Goal: Task Accomplishment & Management: Complete application form

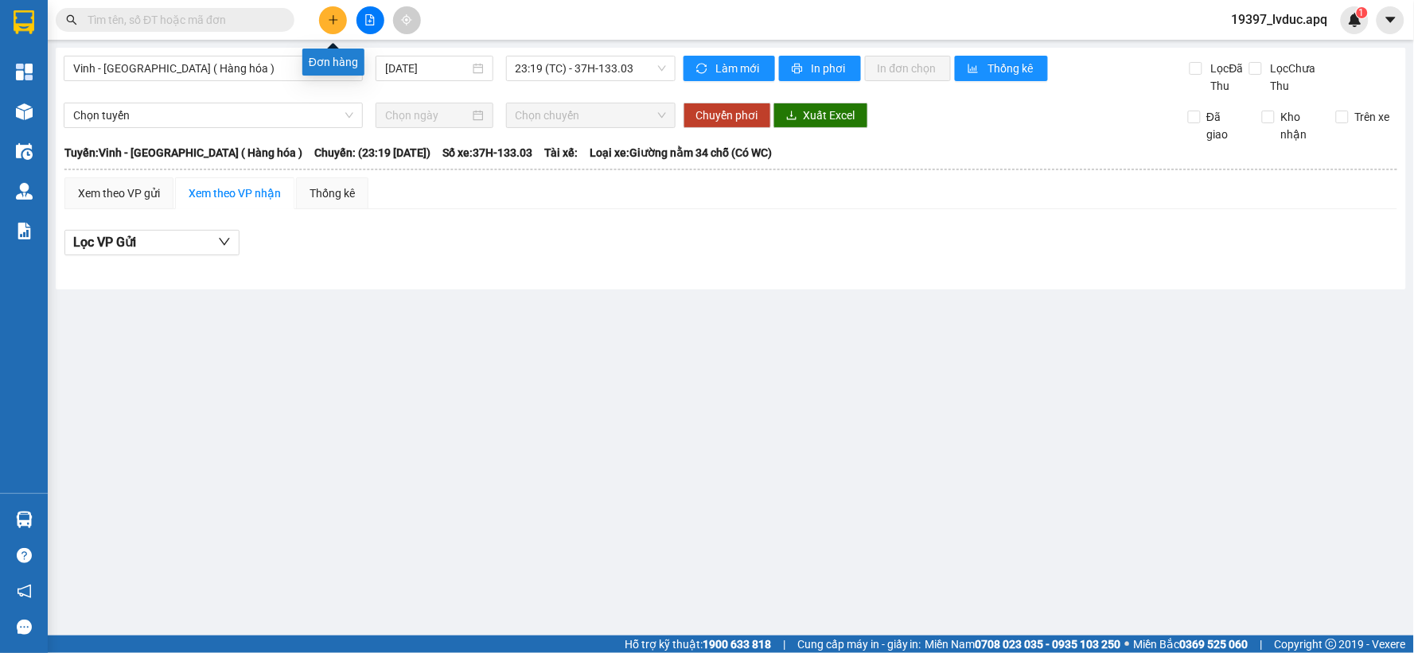
click at [324, 19] on button at bounding box center [333, 20] width 28 height 28
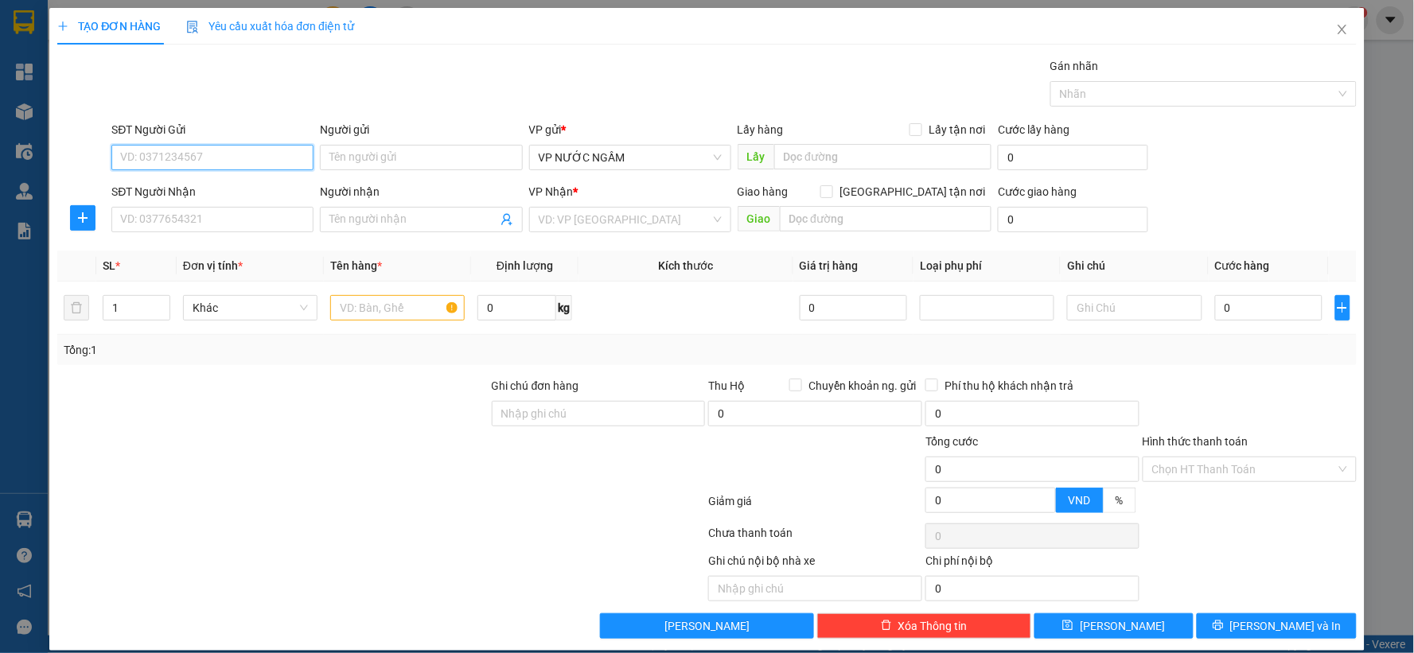
click at [248, 161] on input "SĐT Người Gửi" at bounding box center [212, 157] width 202 height 25
click at [212, 223] on input "SĐT Người Nhận" at bounding box center [212, 219] width 202 height 25
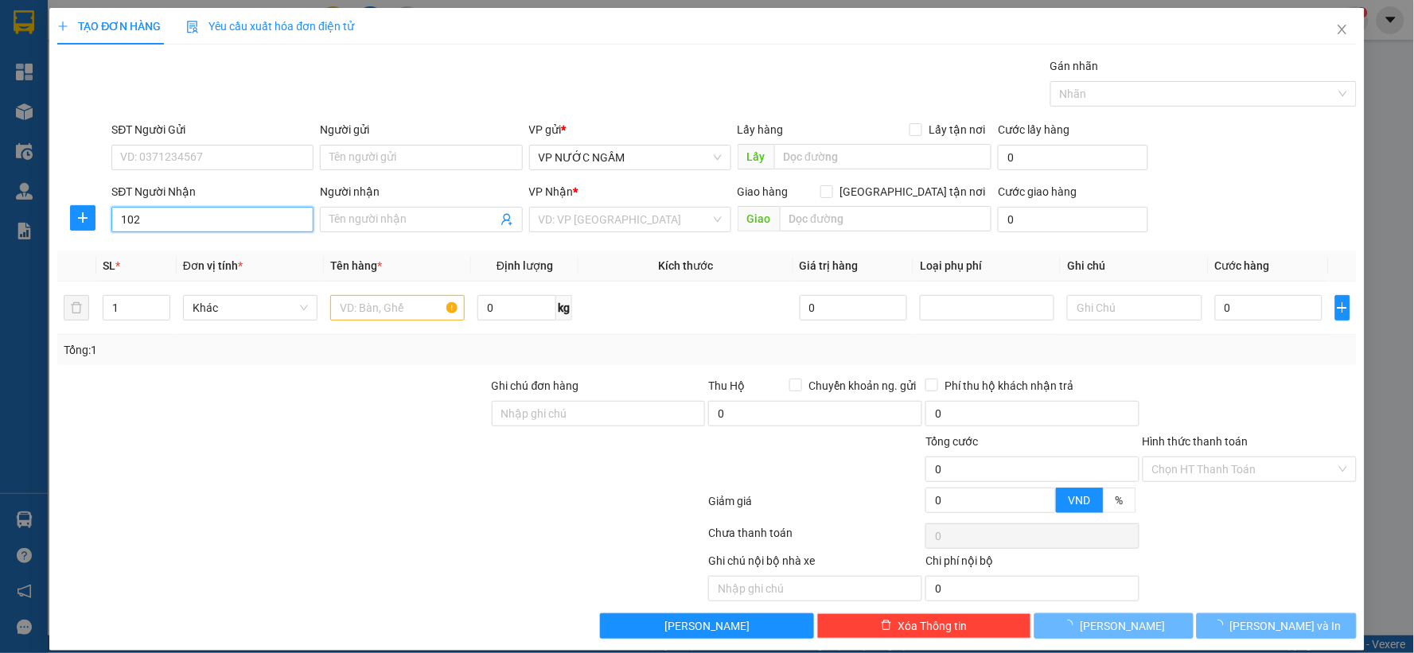
click at [211, 223] on input "102" at bounding box center [212, 219] width 202 height 25
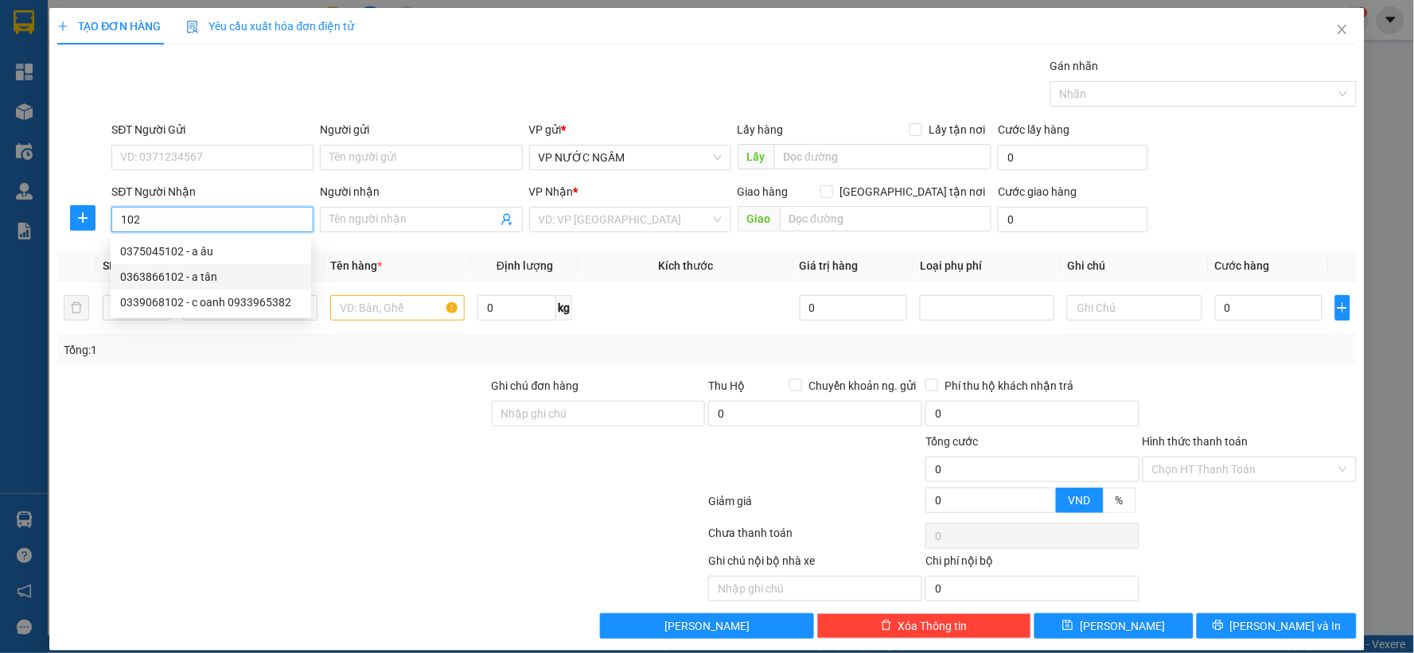
drag, startPoint x: 207, startPoint y: 251, endPoint x: 205, endPoint y: 273, distance: 22.3
click at [205, 273] on div "0375045102 - a âu 0363866102 - a tân 0339068102 - c oanh 0933965382" at bounding box center [211, 277] width 201 height 76
click at [205, 273] on div "0363866102 - a tân" at bounding box center [210, 277] width 181 height 18
type input "0363866102"
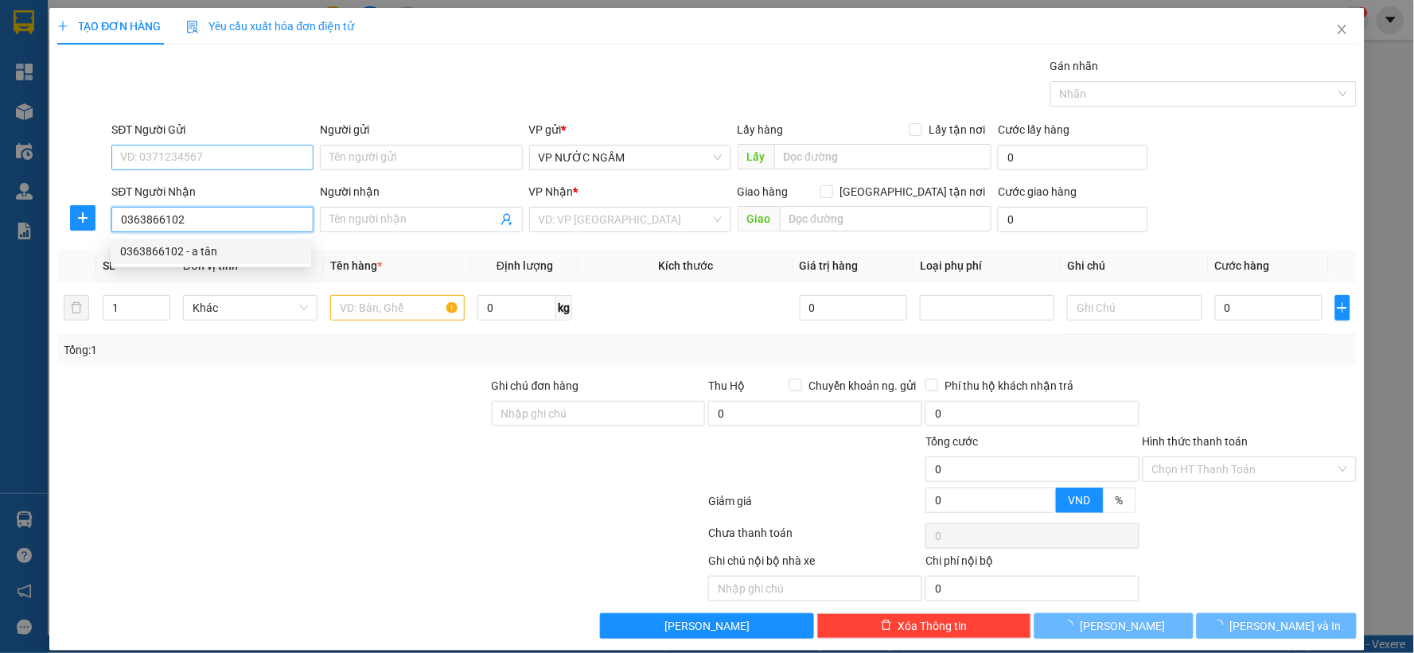
type input "a tân"
checkbox input "true"
type input "cây xăng hưng thịnh"
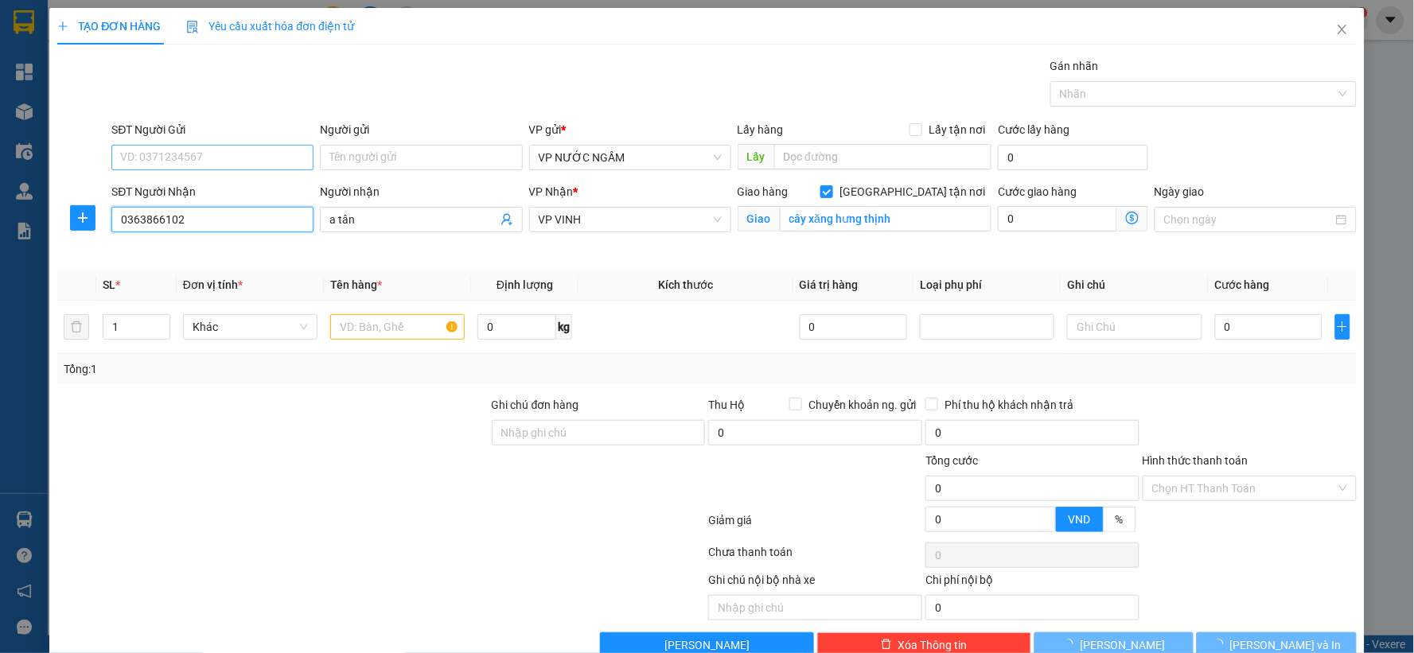
type input "0363866102"
click at [216, 164] on input "SĐT Người Gửi" at bounding box center [212, 157] width 202 height 25
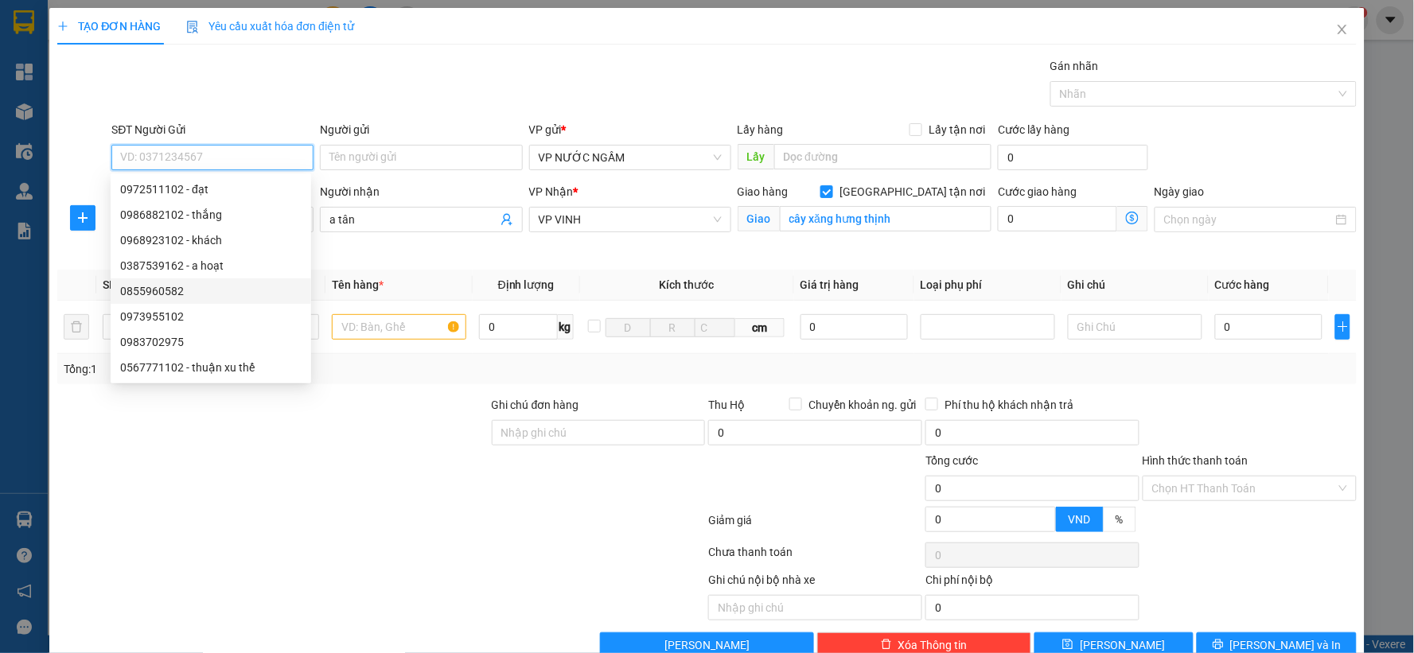
click at [186, 290] on div "0855960582" at bounding box center [210, 292] width 181 height 18
type input "0855960582"
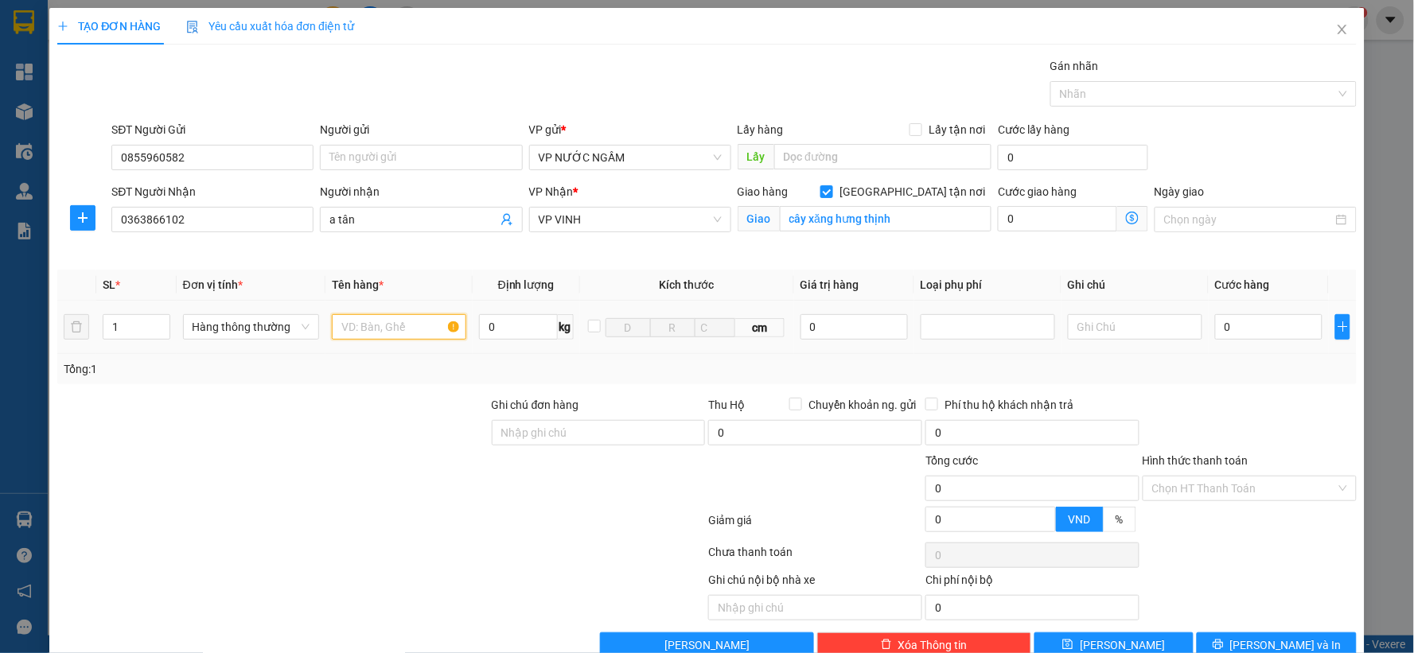
click at [358, 329] on input "text" at bounding box center [399, 326] width 134 height 25
type input "thuốc"
click at [1254, 324] on input "0" at bounding box center [1268, 326] width 107 height 25
type input "4"
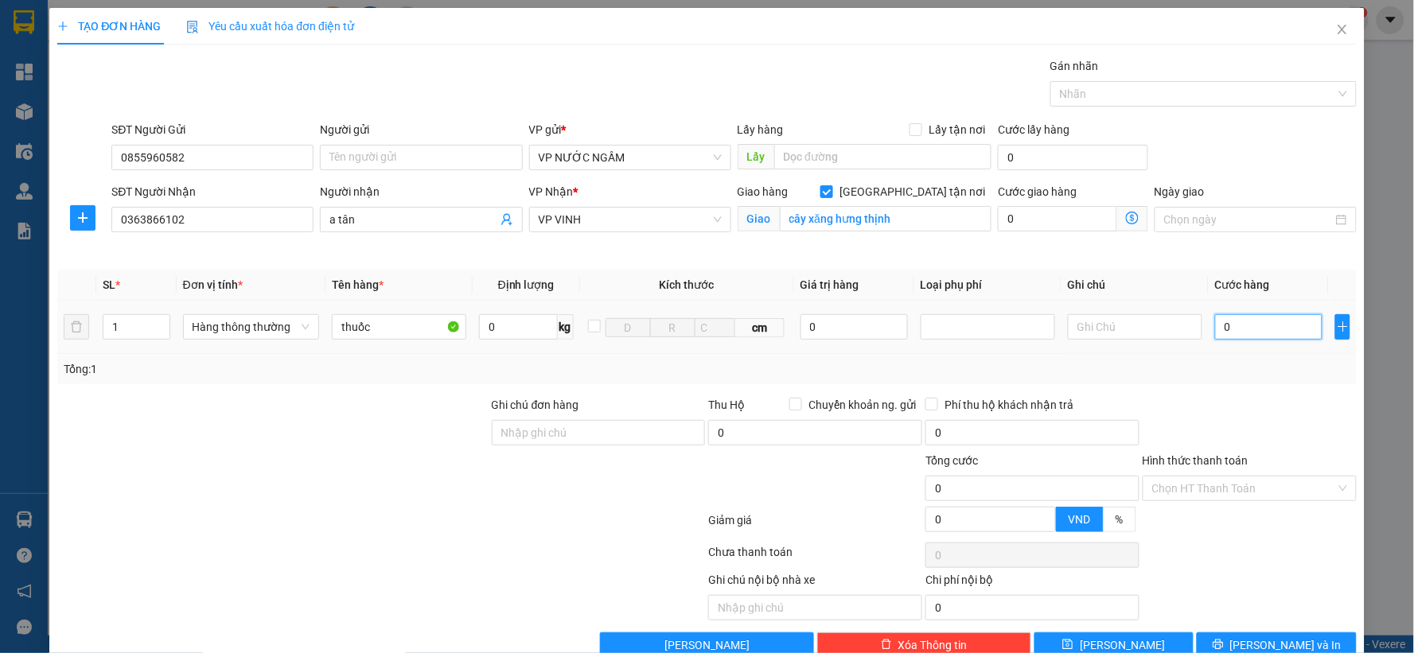
type input "4"
type input "40"
type input "40.000"
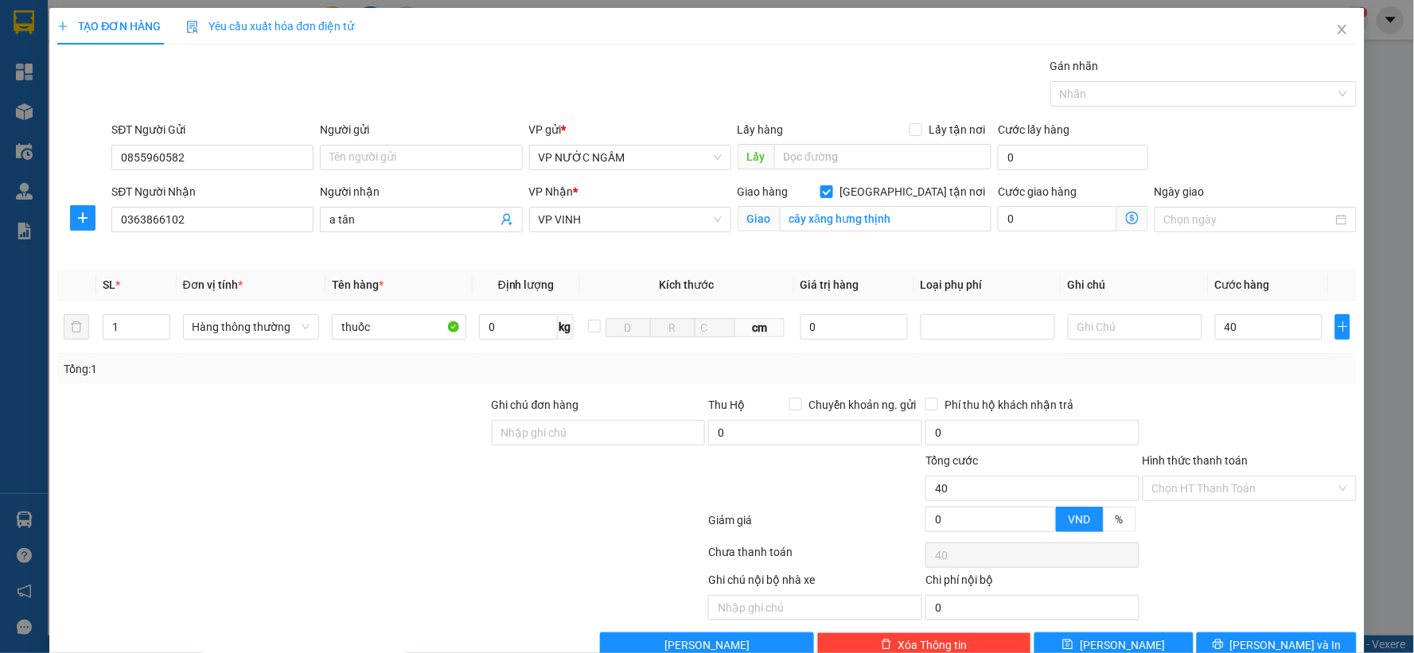
type input "40.000"
drag, startPoint x: 1233, startPoint y: 472, endPoint x: 1231, endPoint y: 480, distance: 8.3
click at [1232, 473] on div "Hình thức thanh toán" at bounding box center [1250, 464] width 214 height 24
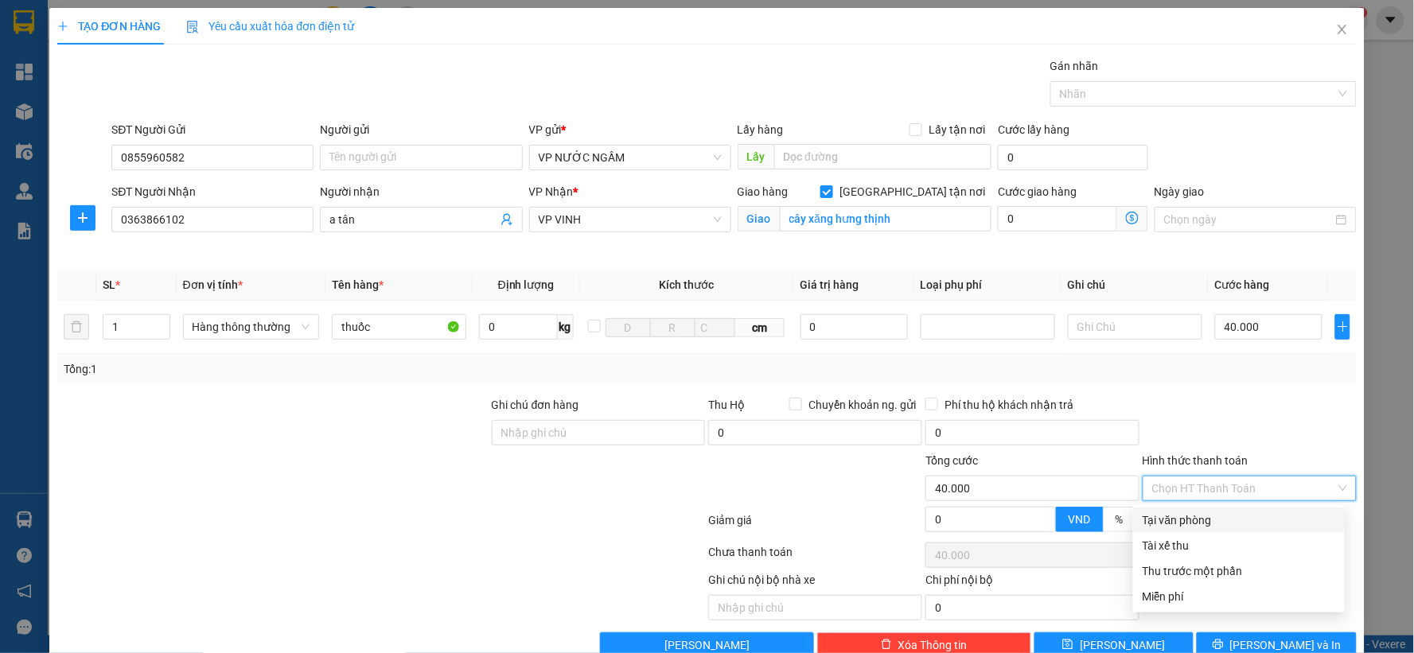
click at [1230, 487] on input "Hình thức thanh toán" at bounding box center [1244, 489] width 184 height 24
click at [1218, 530] on div "Tại văn phòng" at bounding box center [1239, 520] width 212 height 25
type input "0"
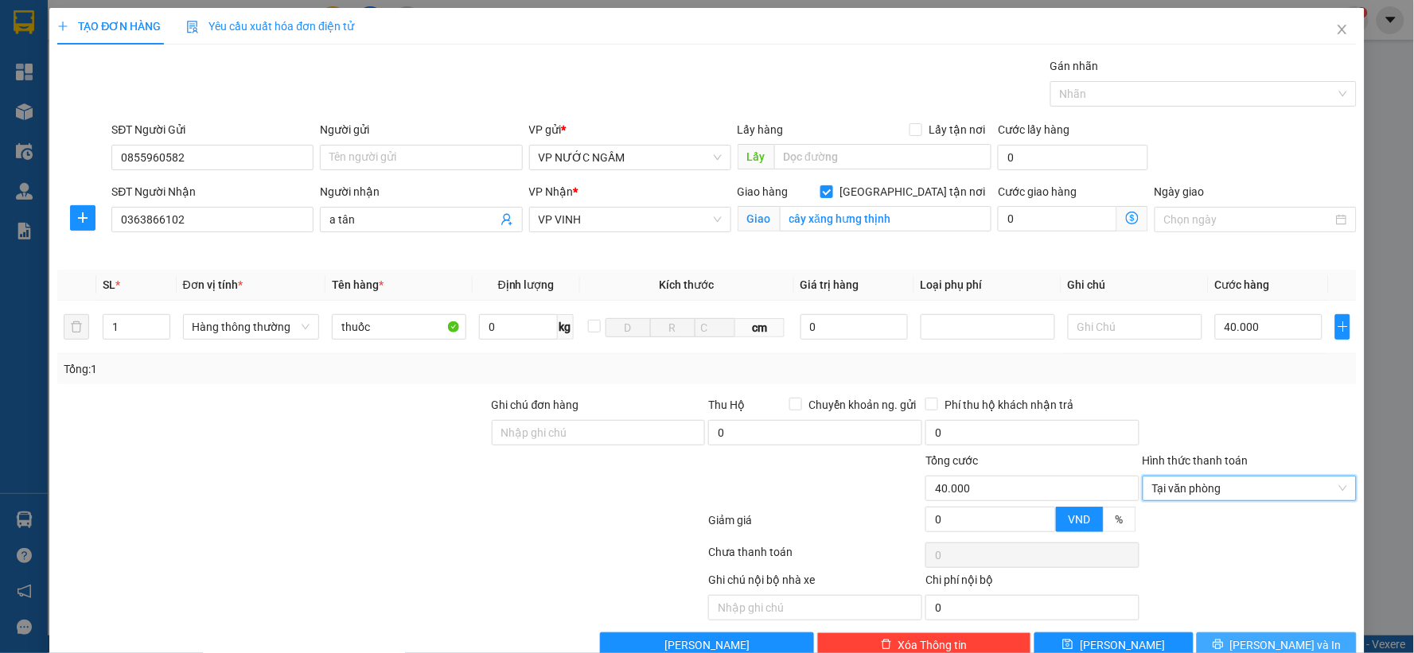
drag, startPoint x: 1228, startPoint y: 647, endPoint x: 1222, endPoint y: 632, distance: 16.4
click at [1228, 645] on button "[PERSON_NAME] và In" at bounding box center [1277, 645] width 160 height 25
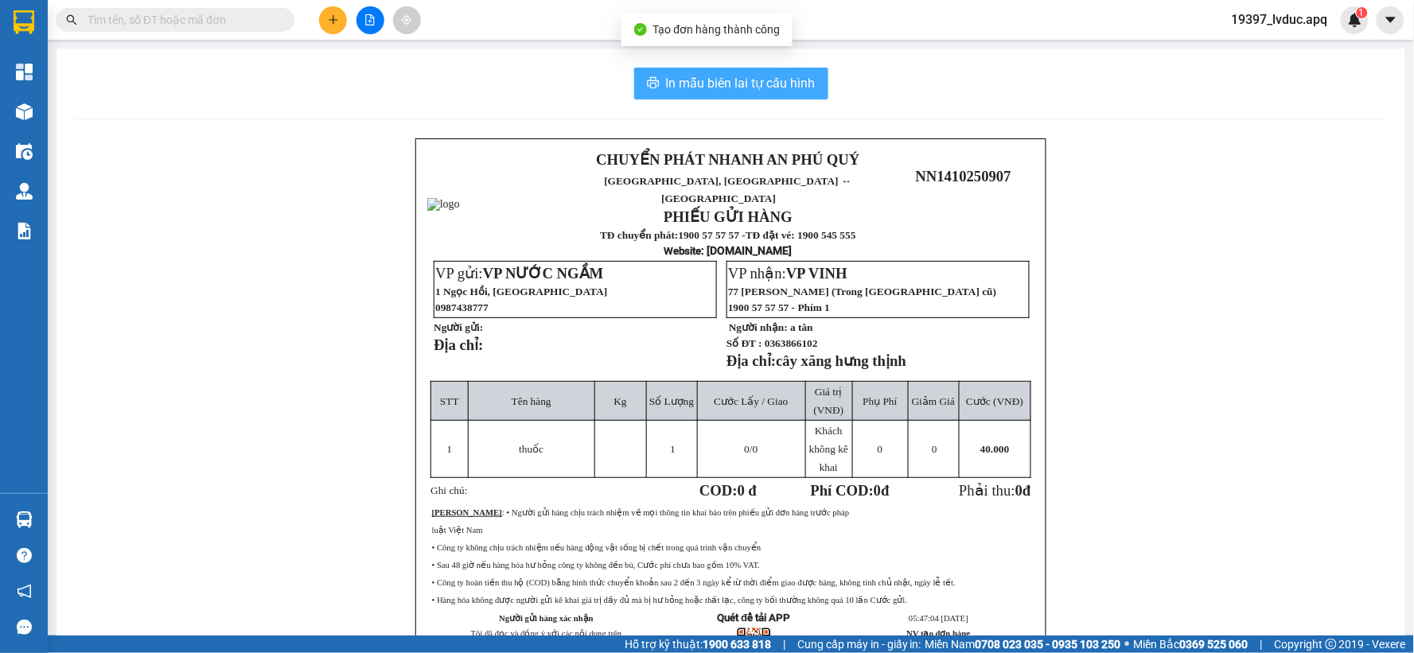
click at [654, 96] on button "In mẫu biên lai tự cấu hình" at bounding box center [731, 84] width 194 height 32
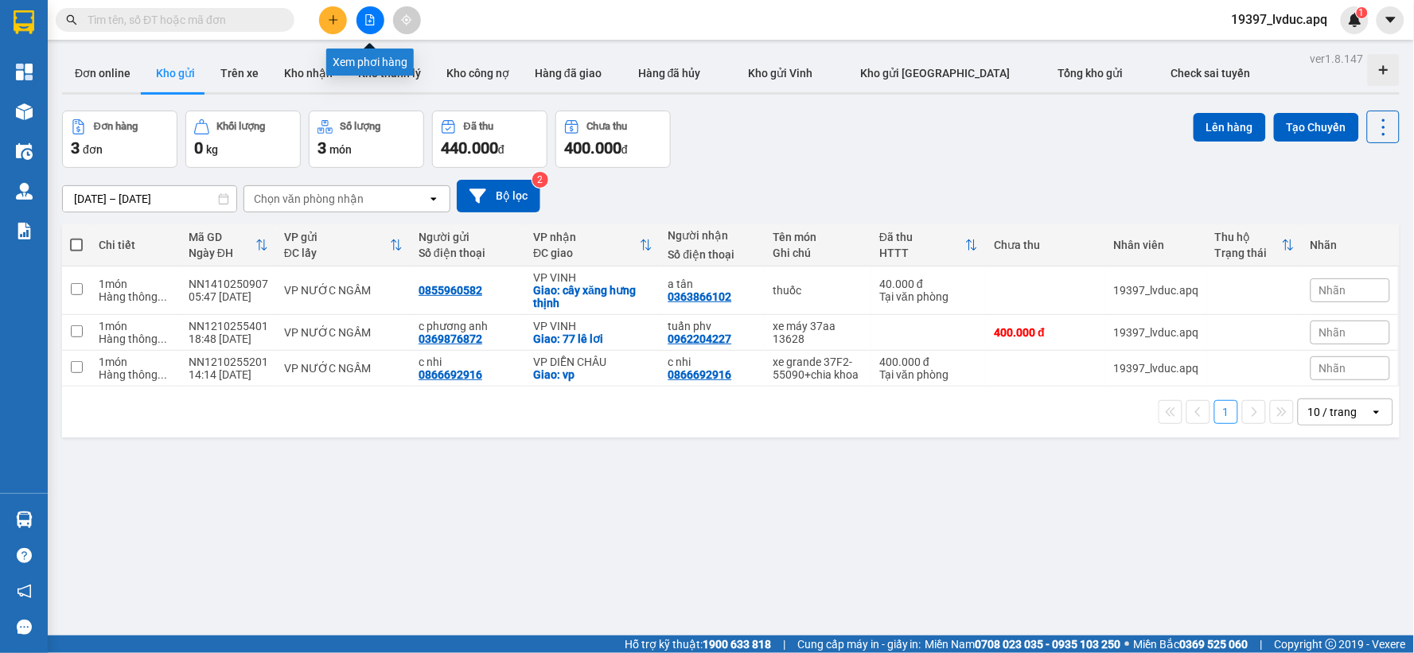
click at [367, 16] on icon "file-add" at bounding box center [369, 19] width 11 height 11
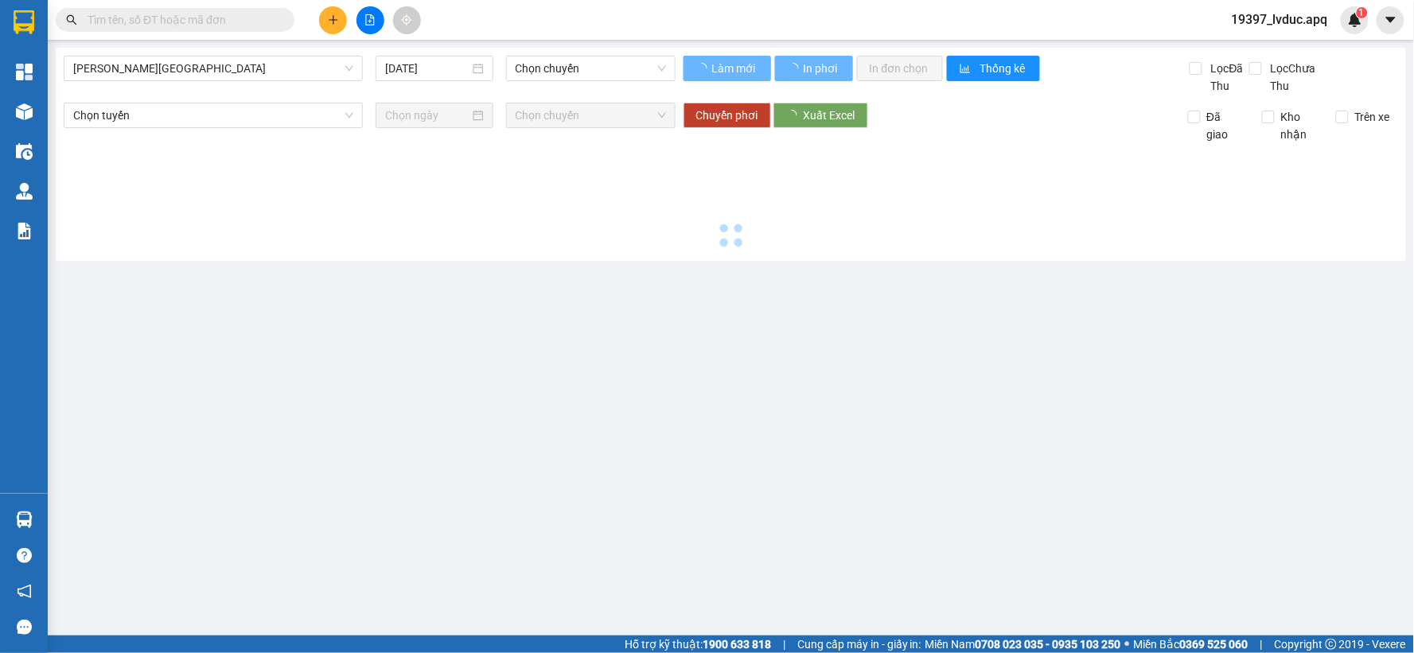
type input "[DATE]"
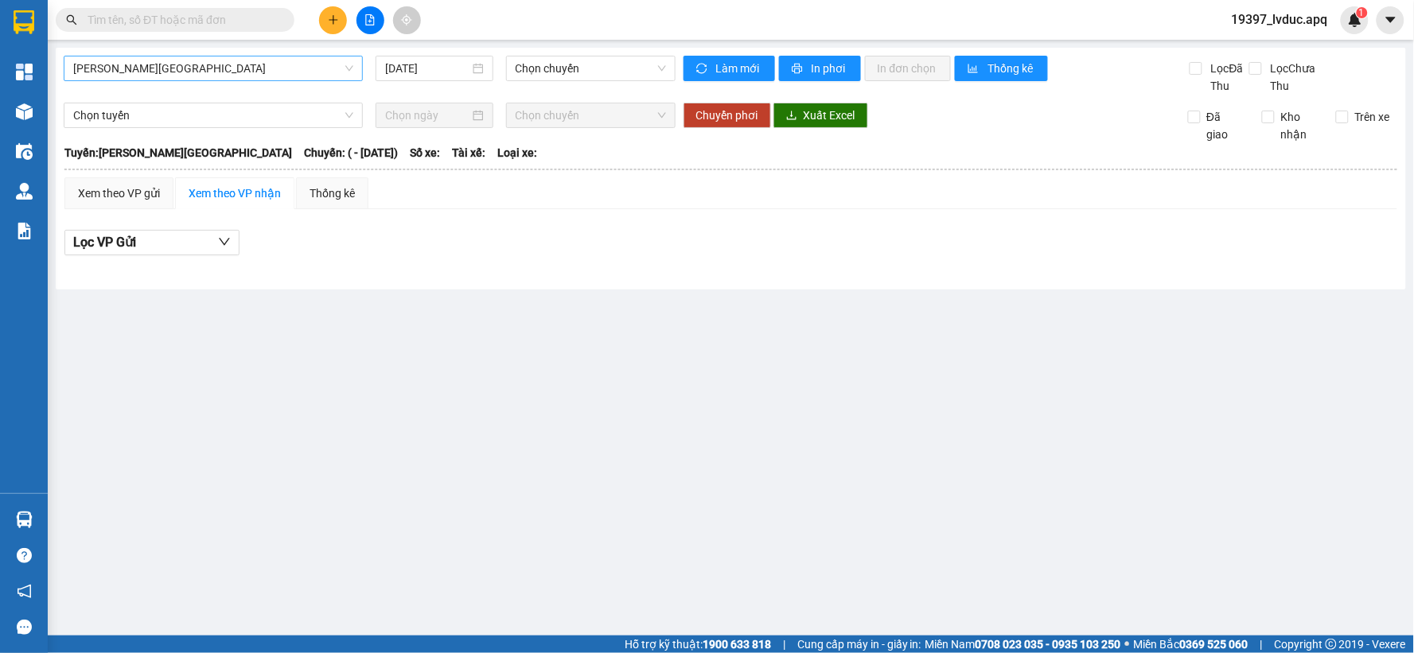
drag, startPoint x: 279, startPoint y: 54, endPoint x: 268, endPoint y: 57, distance: 11.6
click at [277, 56] on div "Gia Lâm - Mỹ Đình 14/10/2025 Chọn chuyến Làm mới In phơi In đơn chọn Thống kê L…" at bounding box center [731, 169] width 1350 height 242
click at [258, 68] on span "Gia Lâm - Mỹ Đình" at bounding box center [213, 69] width 280 height 24
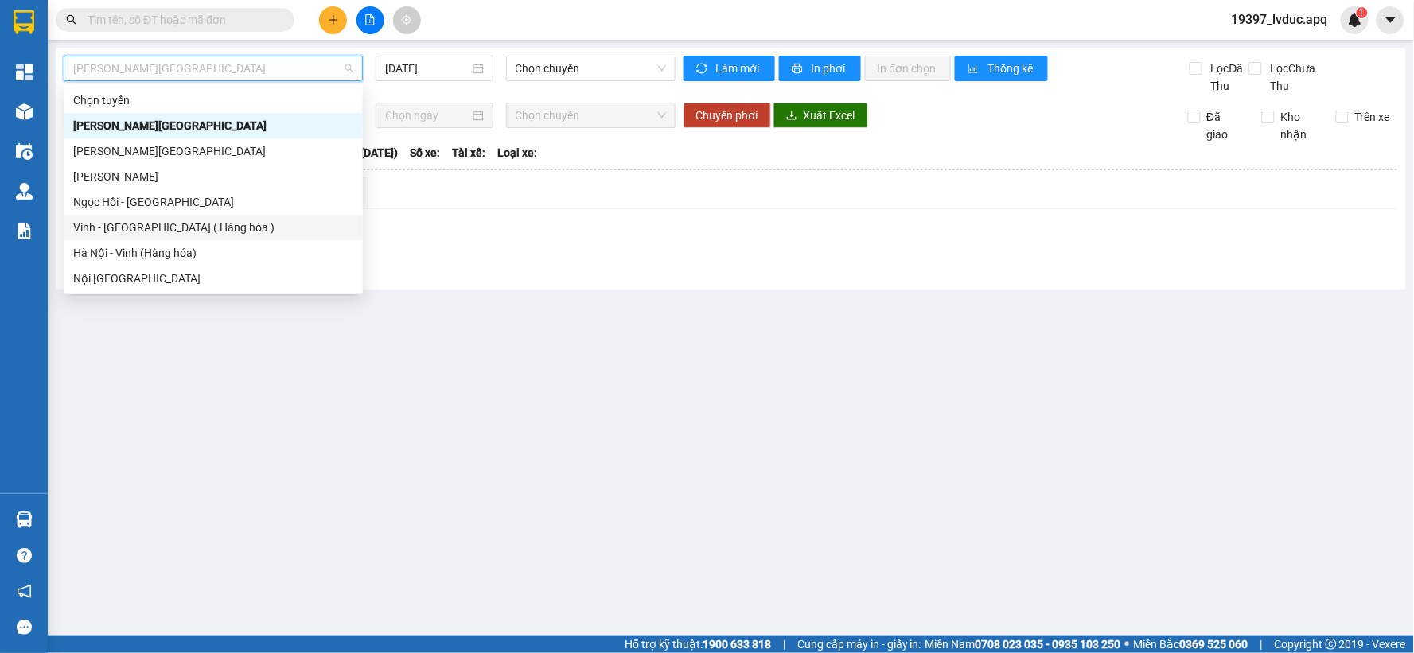
click at [204, 228] on div "Vinh - Hà Nội ( Hàng hóa )" at bounding box center [213, 228] width 280 height 18
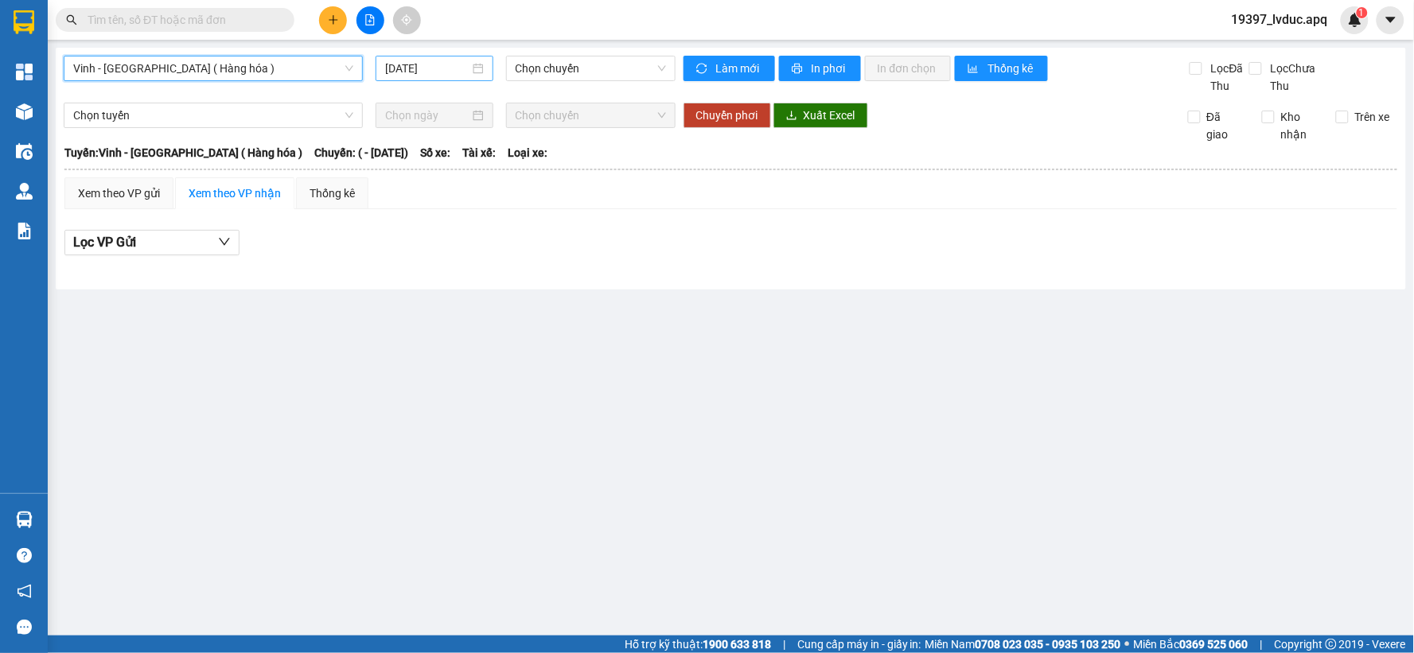
click at [454, 73] on input "[DATE]" at bounding box center [427, 69] width 84 height 18
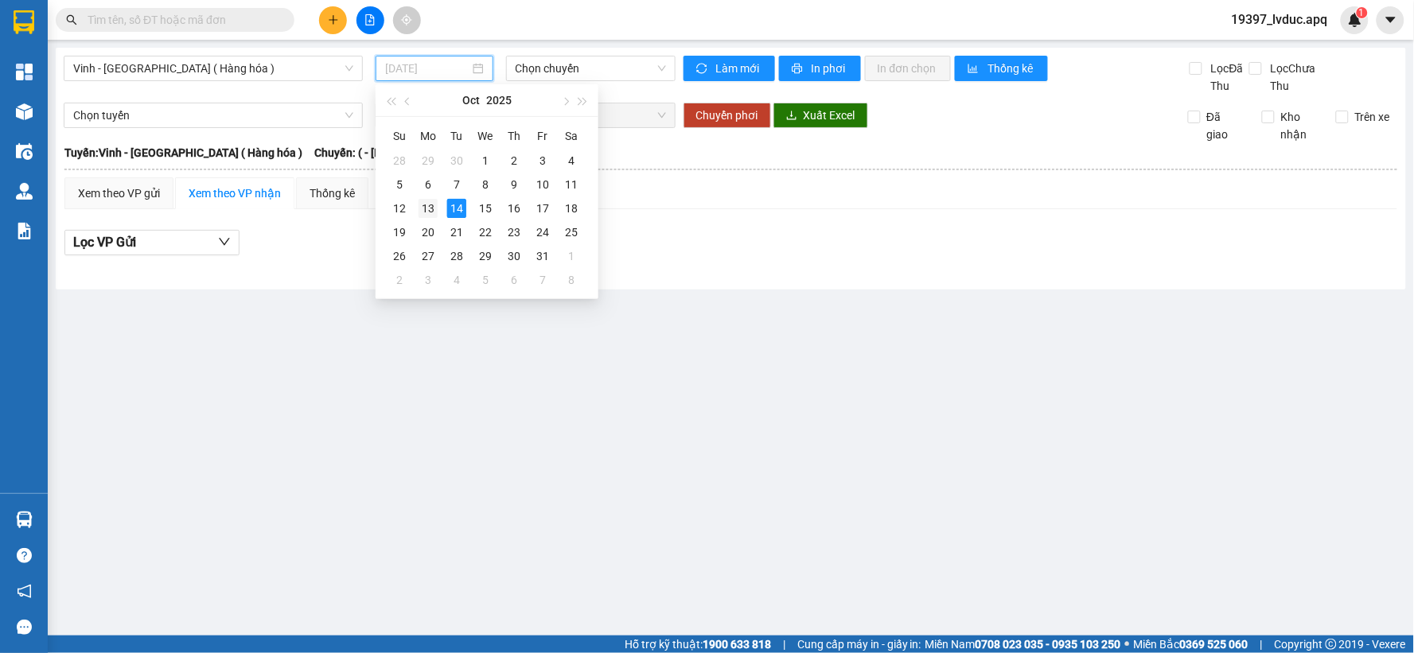
click at [438, 205] on td "13" at bounding box center [428, 209] width 29 height 24
type input "13/10/2025"
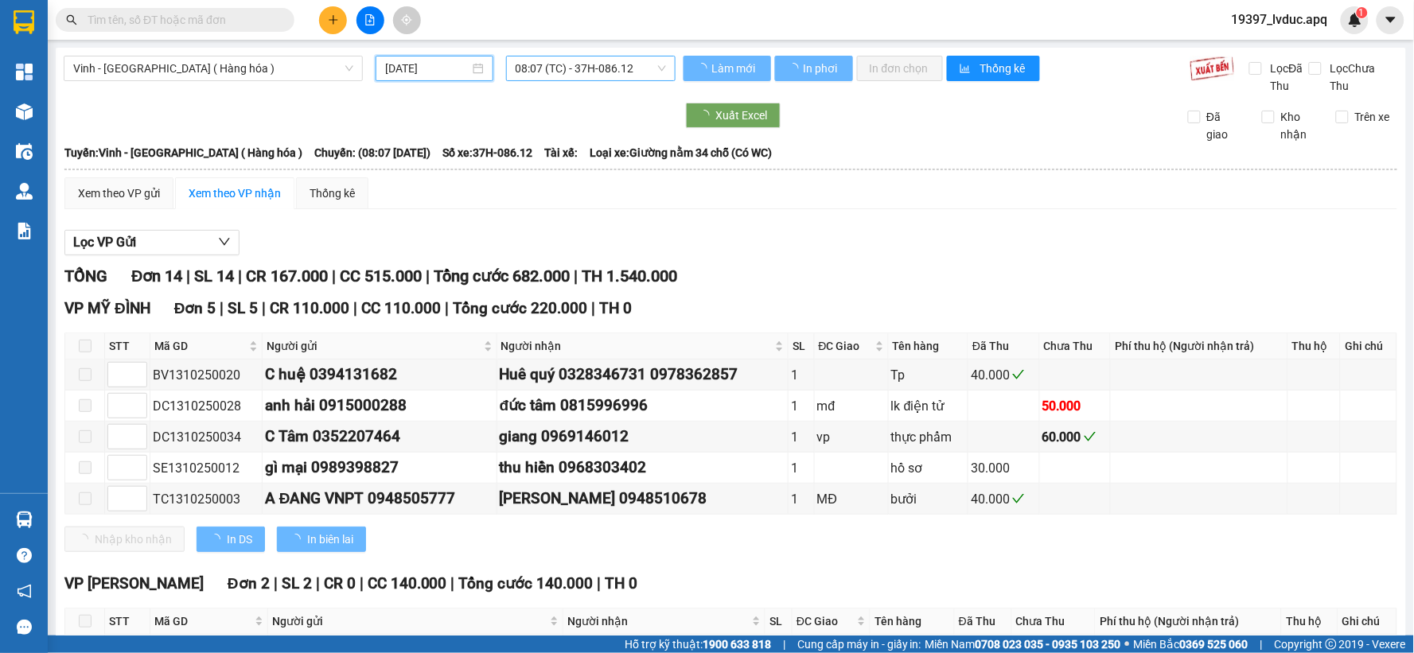
click at [575, 70] on span "08:07 (TC) - 37H-086.12" at bounding box center [591, 69] width 150 height 24
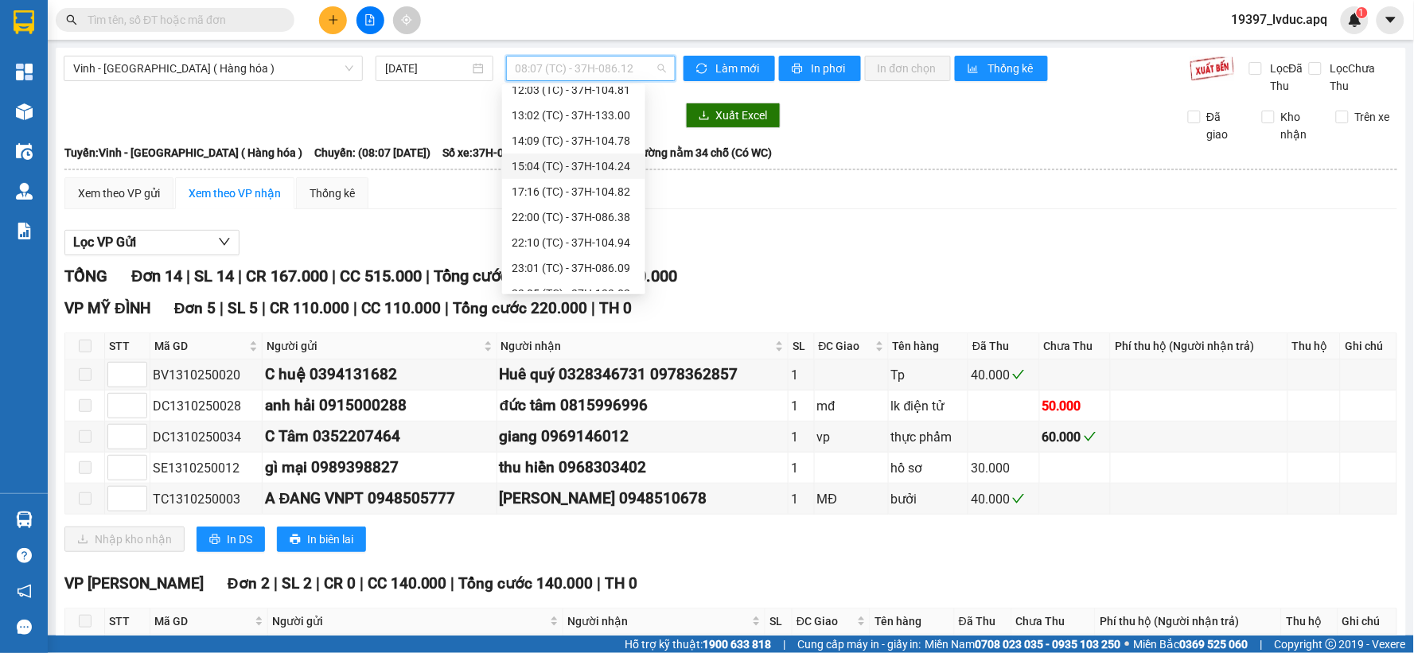
scroll to position [177, 0]
click at [575, 124] on div "17:16 (TC) - 37H-104.82" at bounding box center [574, 128] width 124 height 18
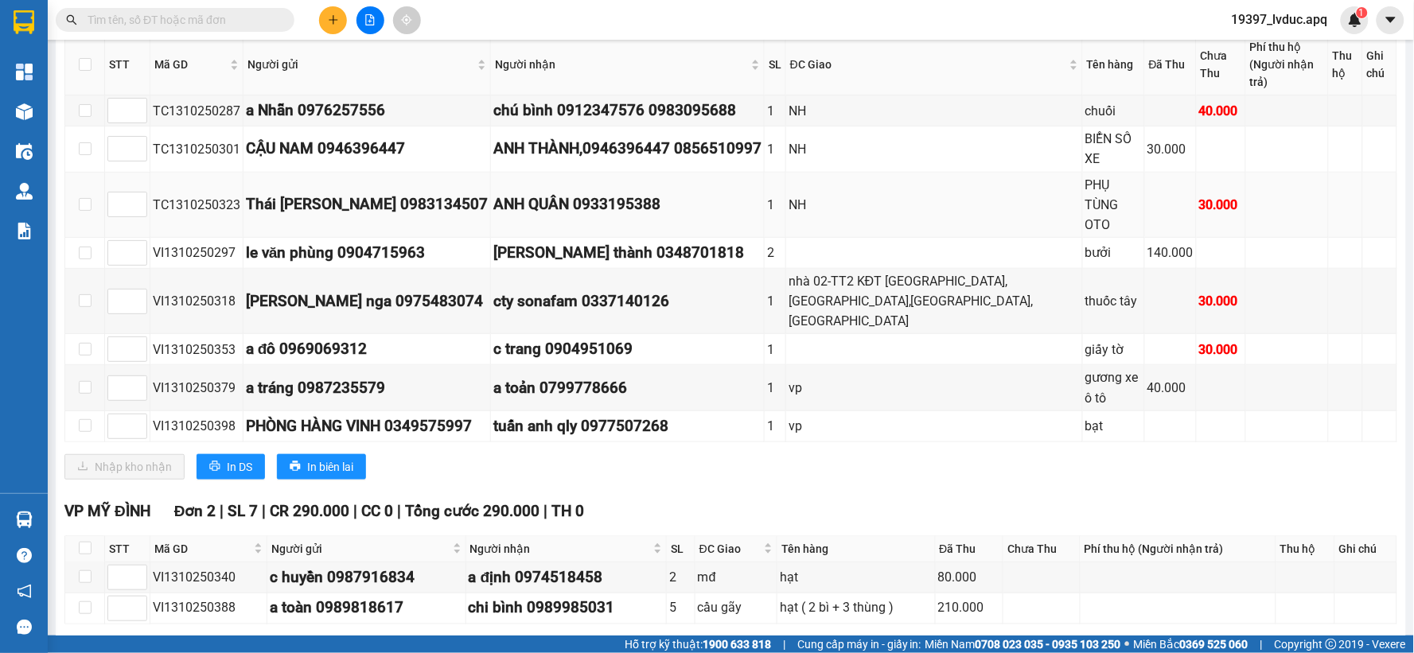
scroll to position [60, 0]
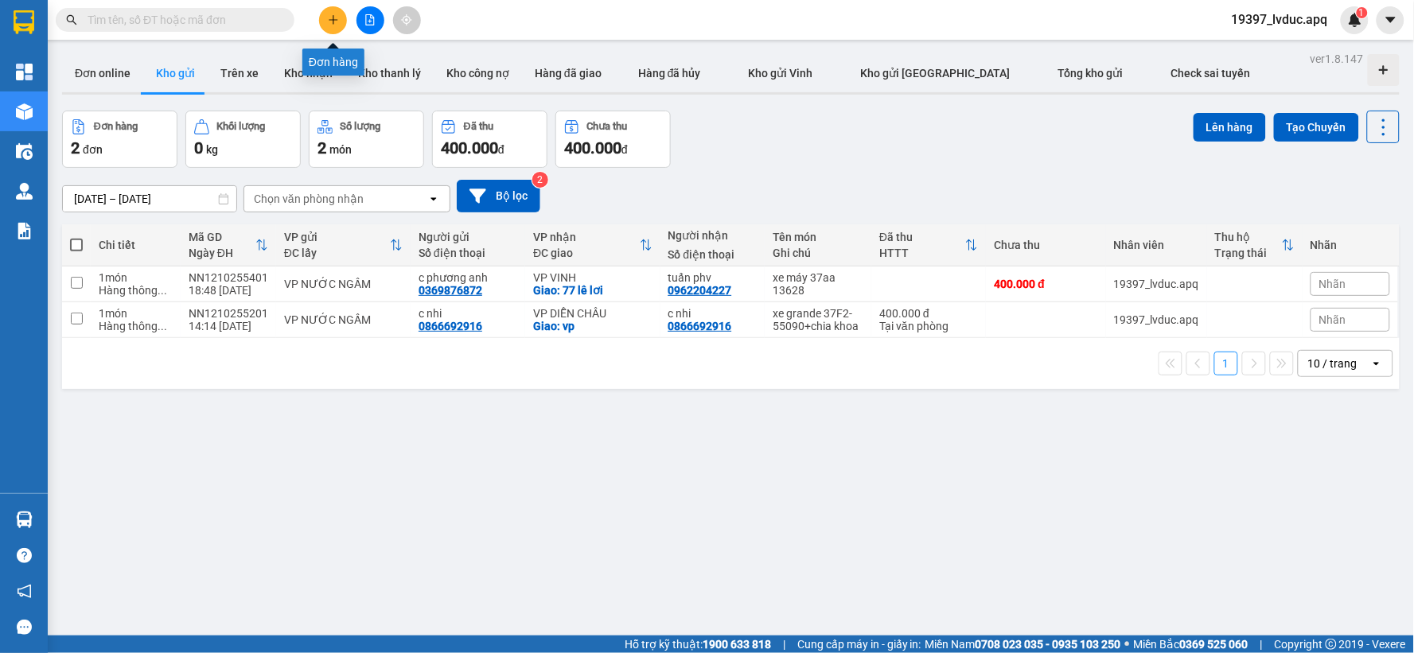
click at [340, 21] on button at bounding box center [333, 20] width 28 height 28
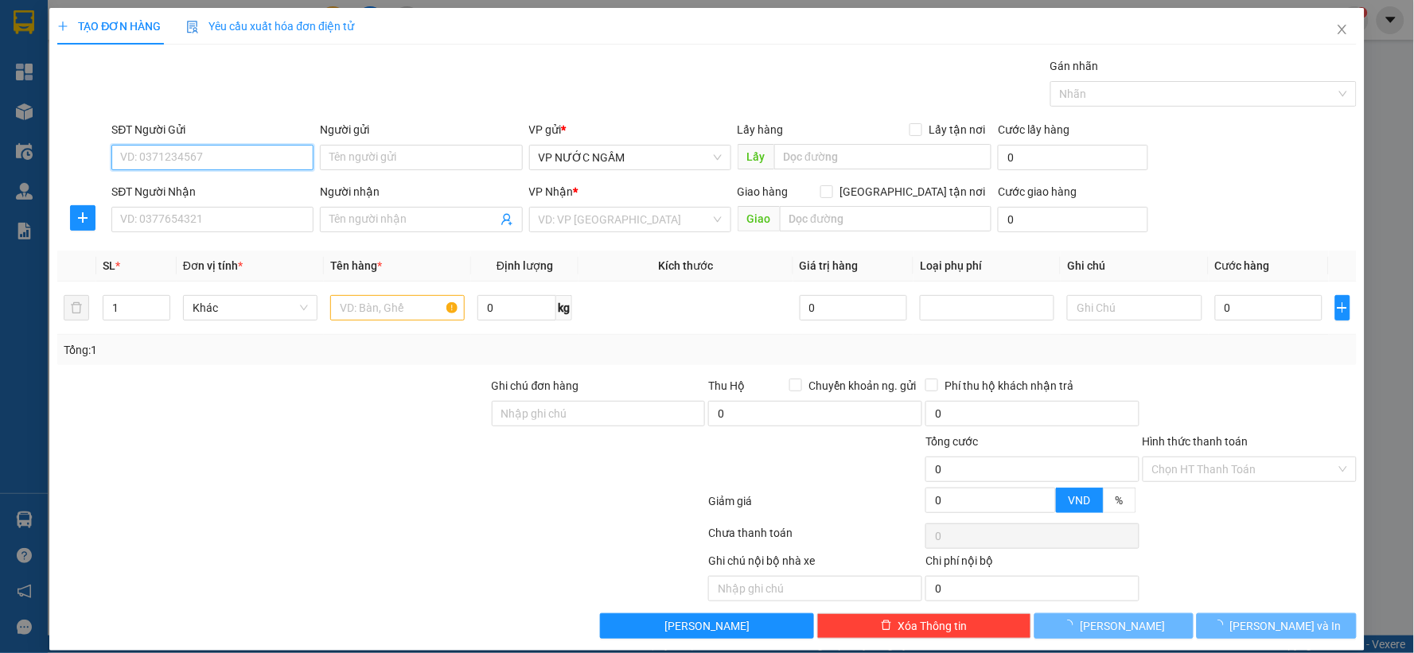
click at [236, 159] on input "SĐT Người Gửi" at bounding box center [212, 157] width 202 height 25
type input "0965368885"
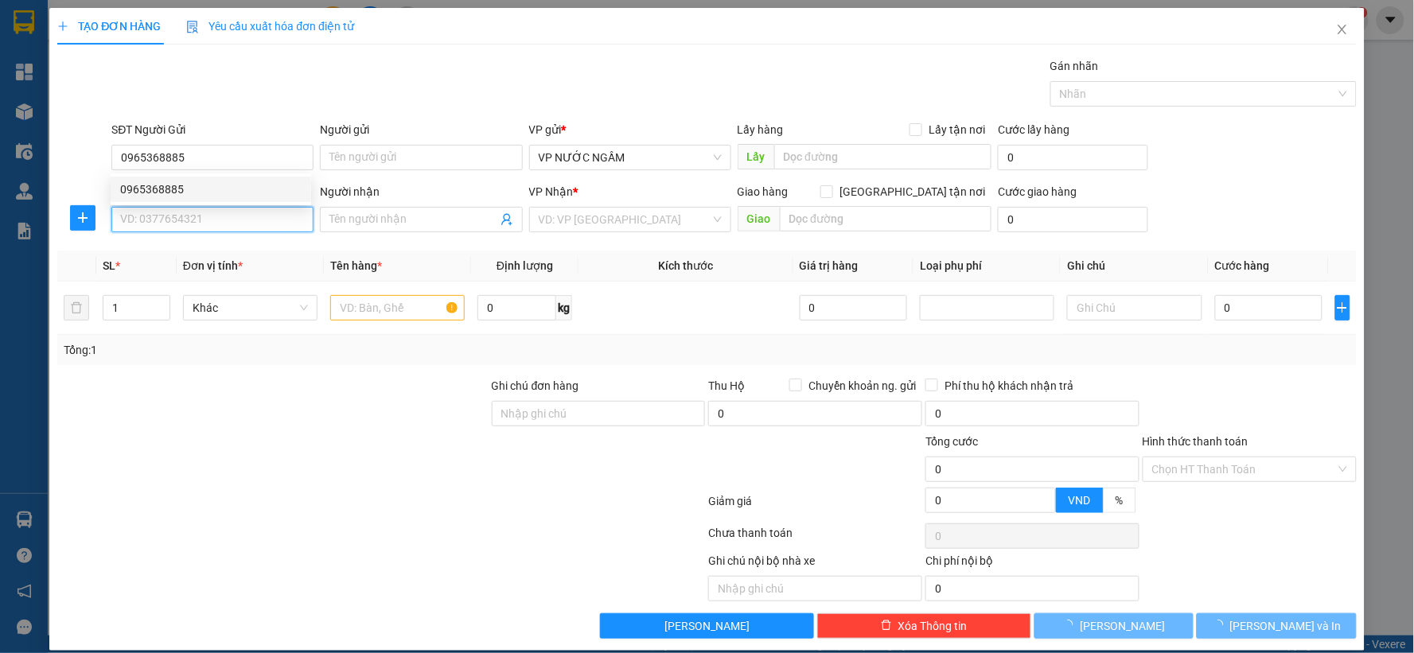
click at [205, 220] on input "SĐT Người Nhận" at bounding box center [212, 219] width 202 height 25
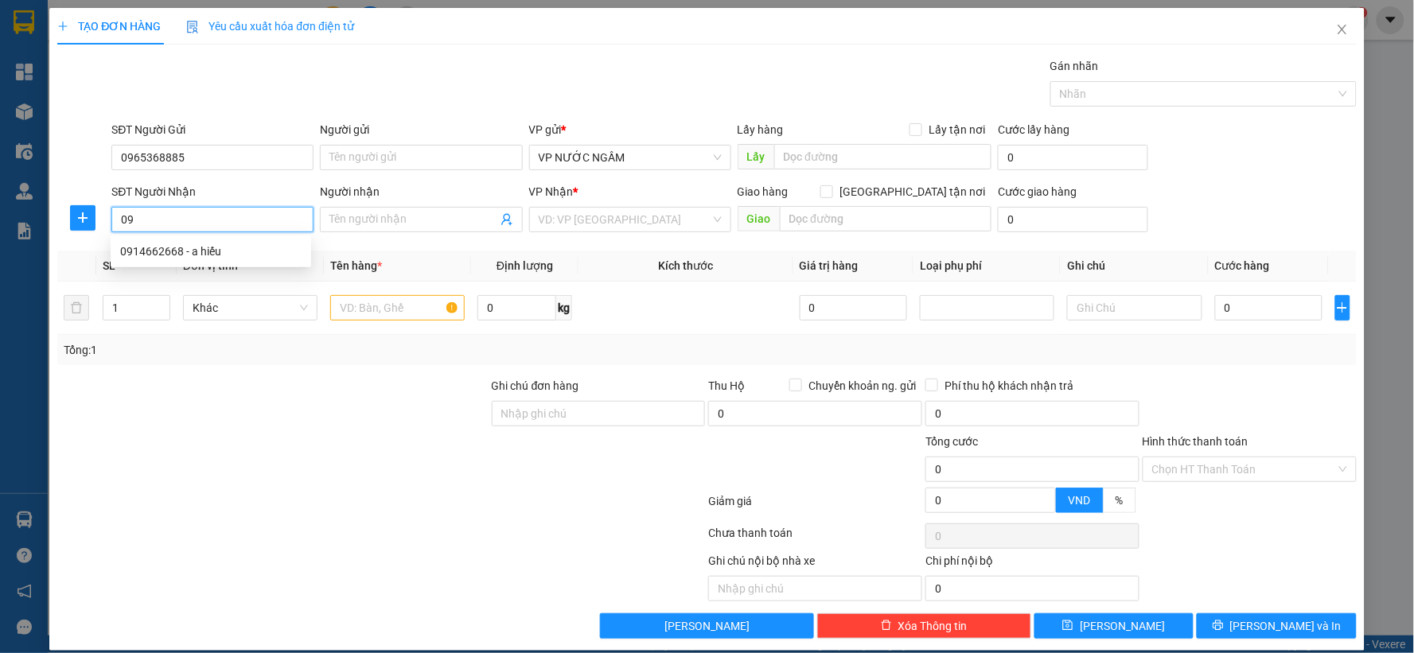
type input "0"
click at [163, 248] on div "0967566566 - sunmart" at bounding box center [210, 252] width 181 height 18
type input "0967566566"
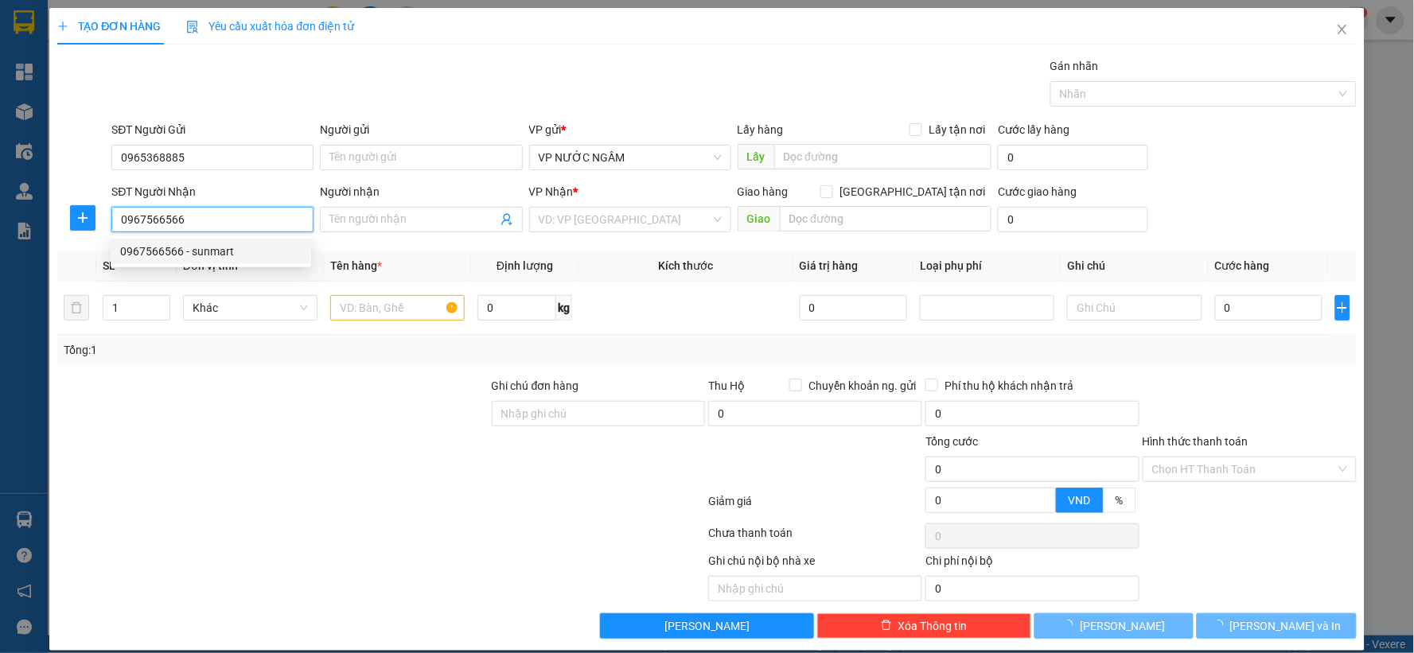
type input "sunmart"
checkbox input "true"
type input "88 hông bàng"
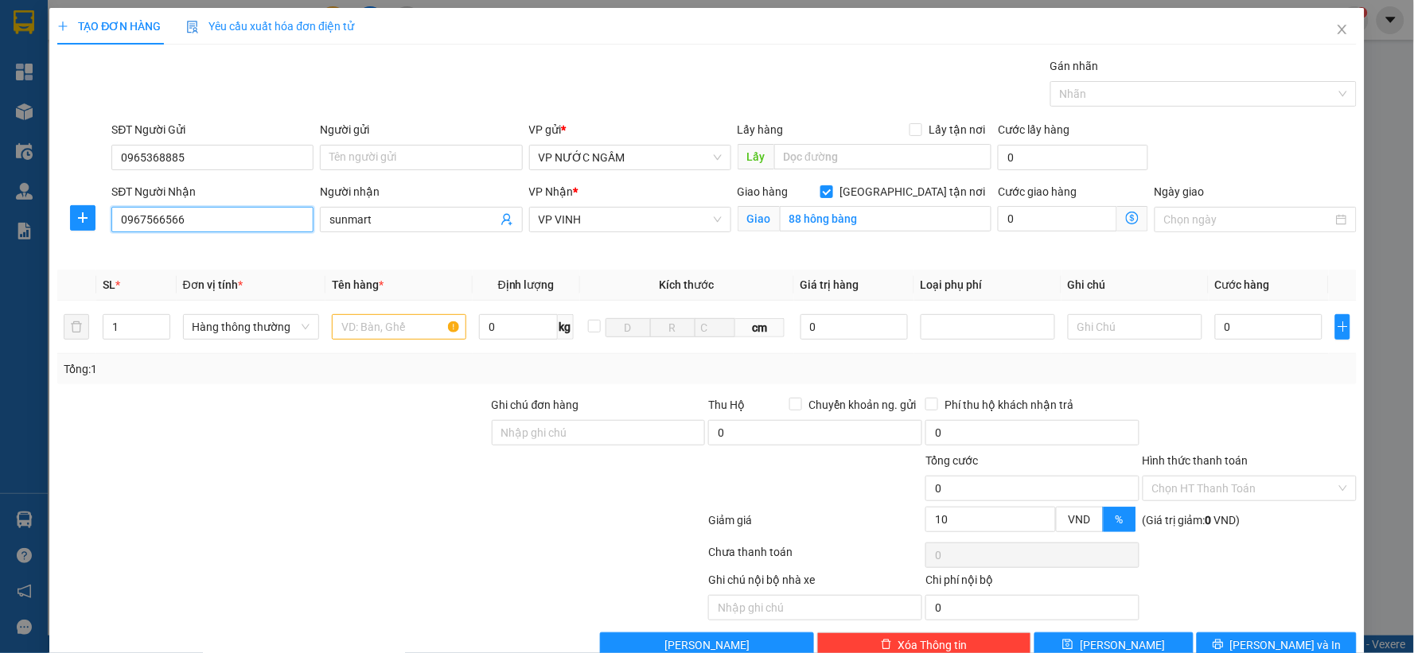
type input "10"
type input "0967566566"
click at [396, 330] on input "text" at bounding box center [399, 326] width 134 height 25
click at [879, 224] on input "88 hông bàng" at bounding box center [886, 218] width 212 height 25
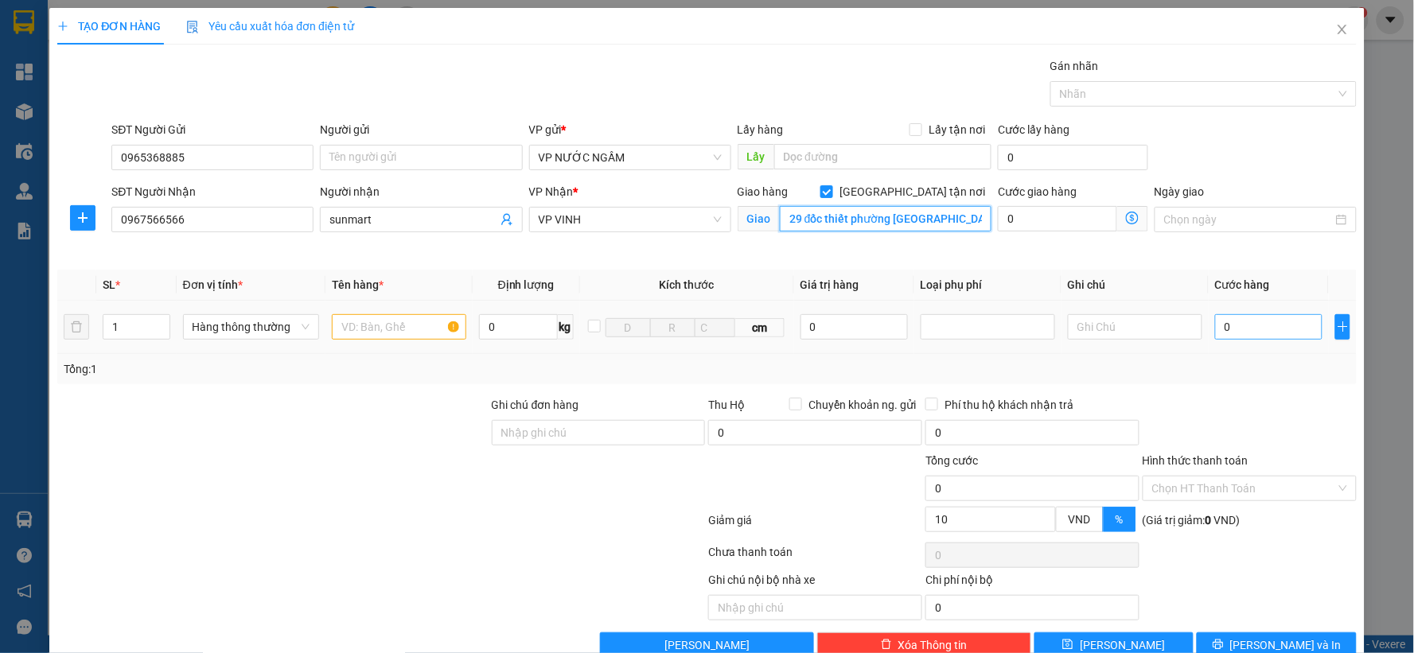
type input "29 đốc thiết phường hưng bình"
click at [1241, 329] on input "0" at bounding box center [1268, 326] width 107 height 25
type input "6"
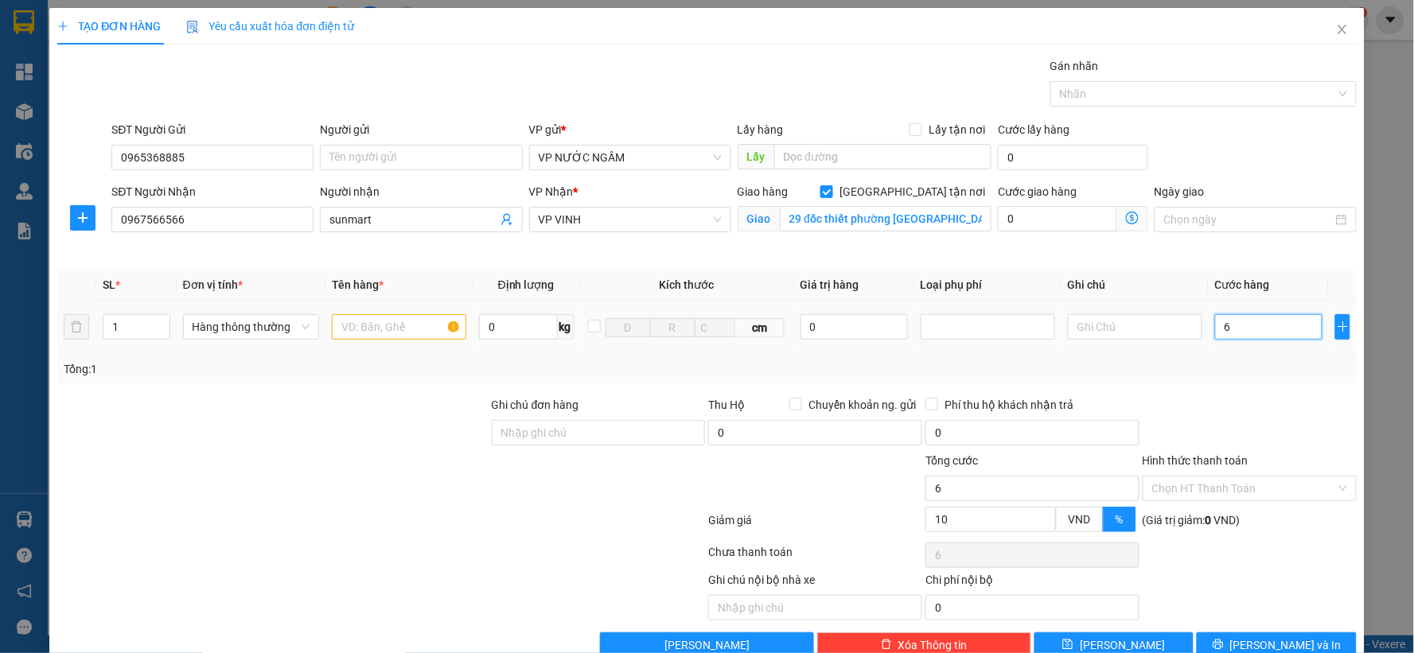
type input "60"
type input "60.000"
type input "54.000"
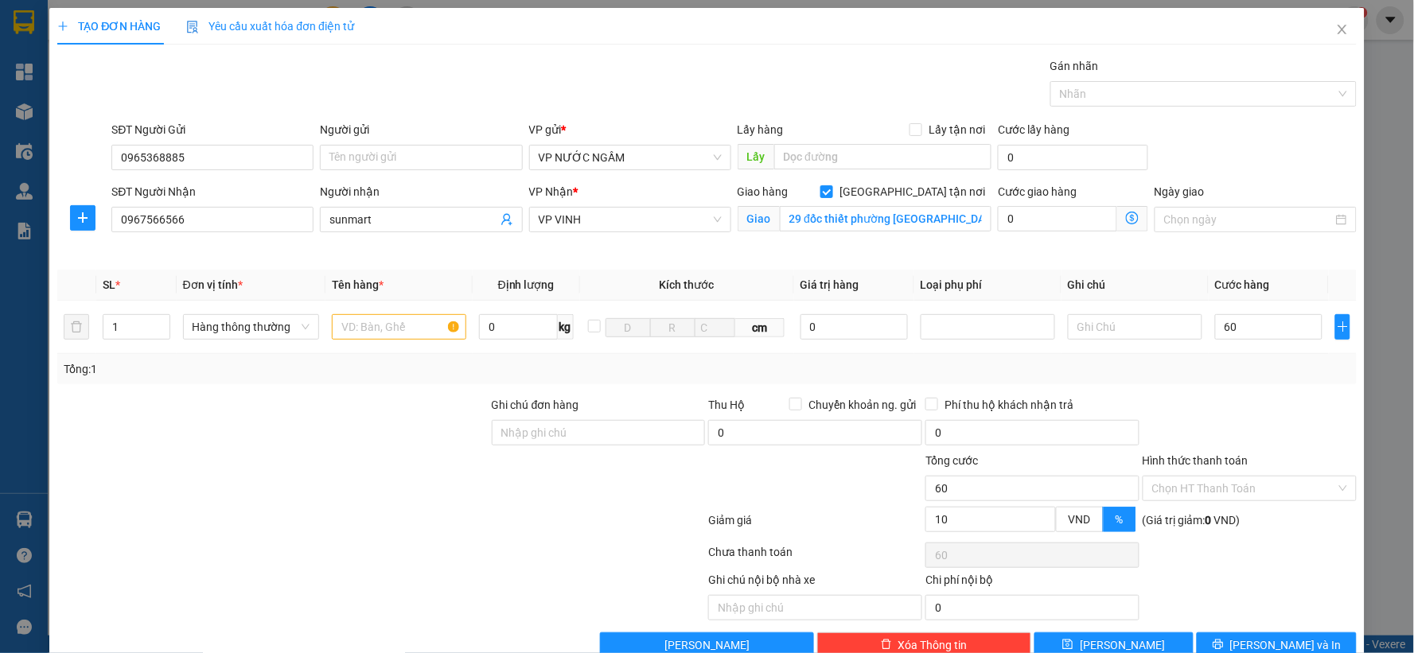
type input "54.000"
click at [1232, 364] on div "Tổng: 1" at bounding box center [707, 369] width 1287 height 18
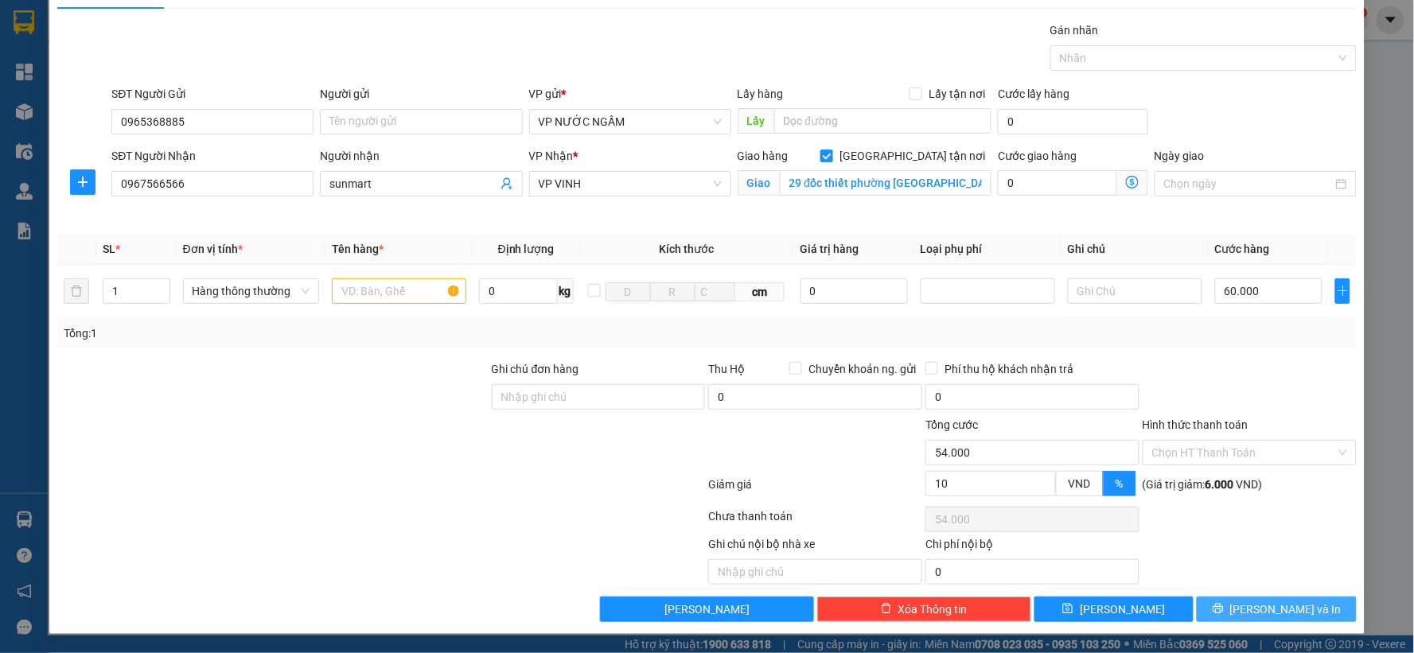
click at [1223, 606] on icon "printer" at bounding box center [1218, 609] width 10 height 10
click at [450, 292] on input "text" at bounding box center [399, 291] width 134 height 25
type input "thực phẩm"
click at [1284, 606] on span "[PERSON_NAME] và In" at bounding box center [1285, 610] width 111 height 18
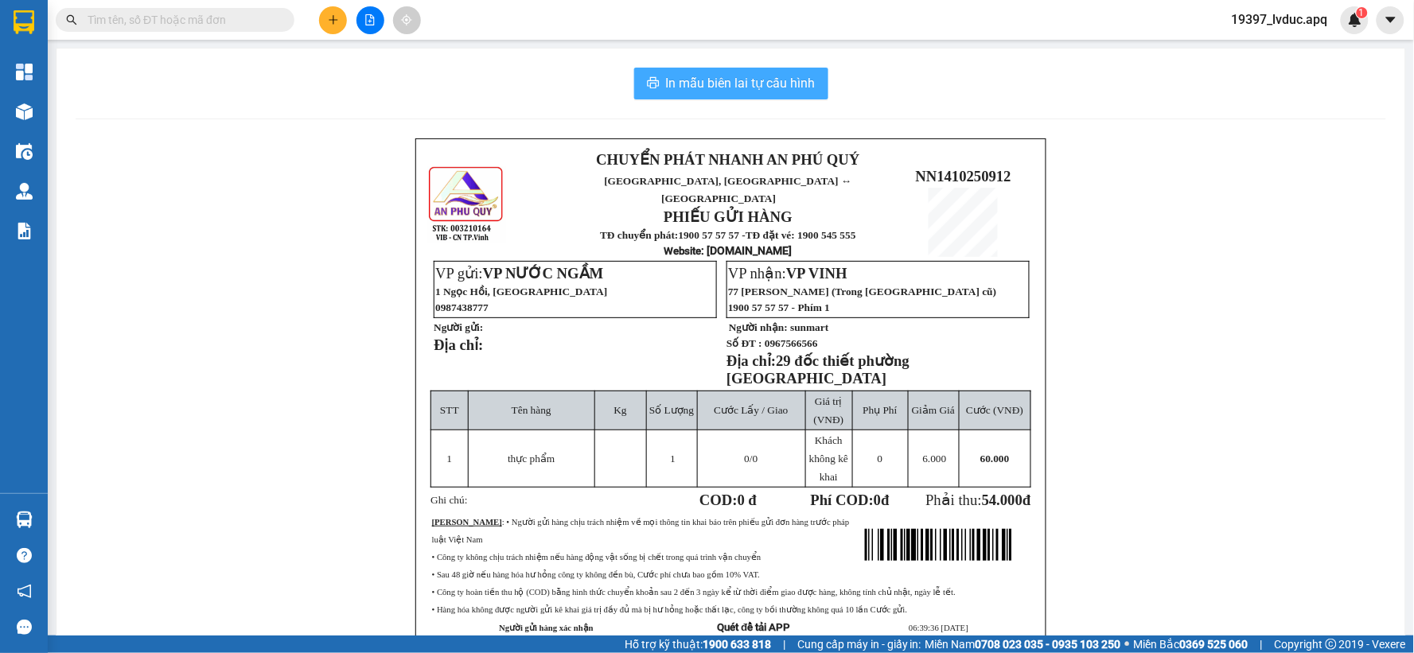
click at [695, 88] on span "In mẫu biên lai tự cấu hình" at bounding box center [741, 83] width 150 height 20
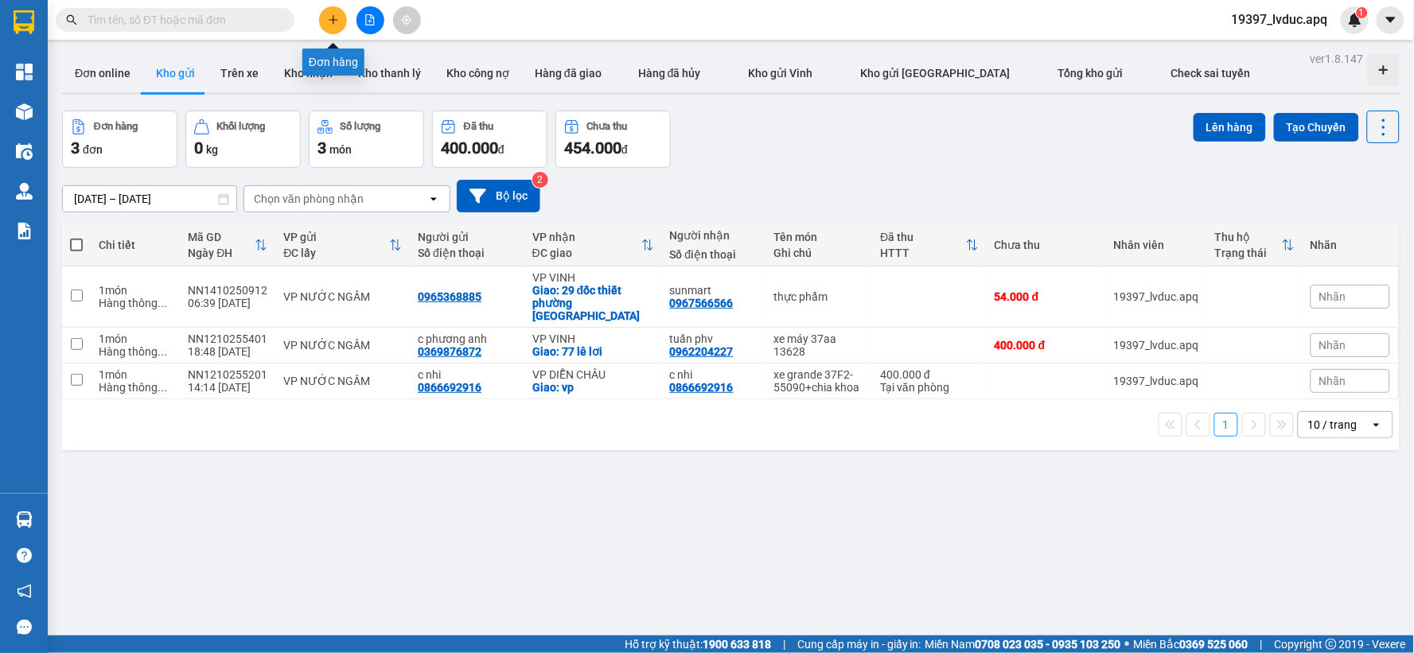
click at [330, 22] on icon "plus" at bounding box center [333, 19] width 11 height 11
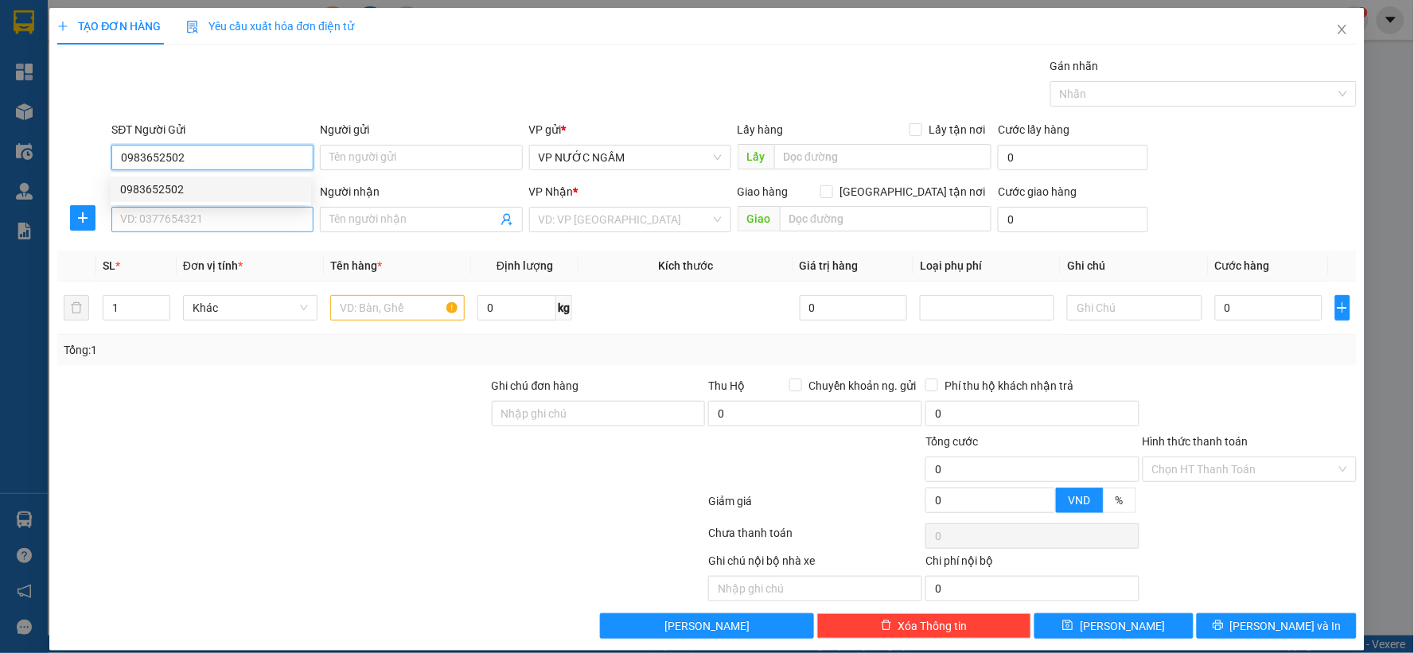
type input "0983652502"
click at [232, 212] on input "SĐT Người Nhận" at bounding box center [212, 219] width 202 height 25
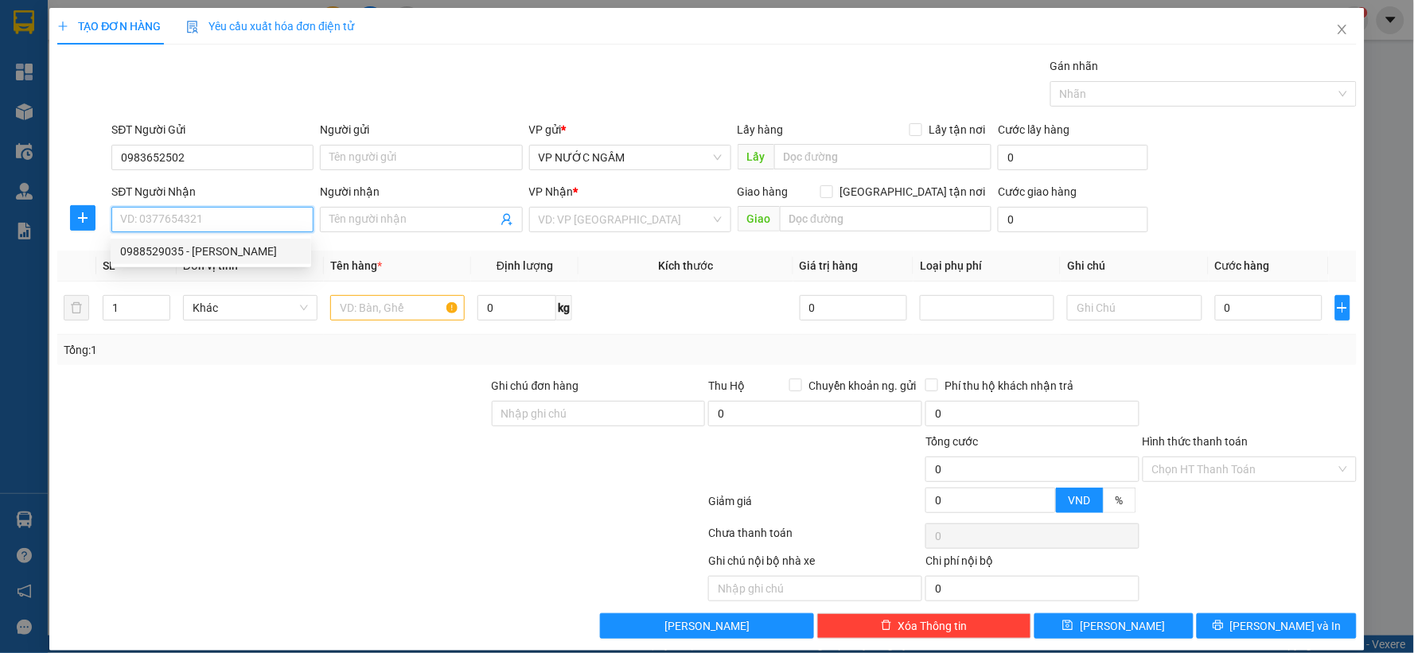
click at [170, 251] on div "0988529035 - chi phương" at bounding box center [210, 252] width 181 height 18
type input "0988529035"
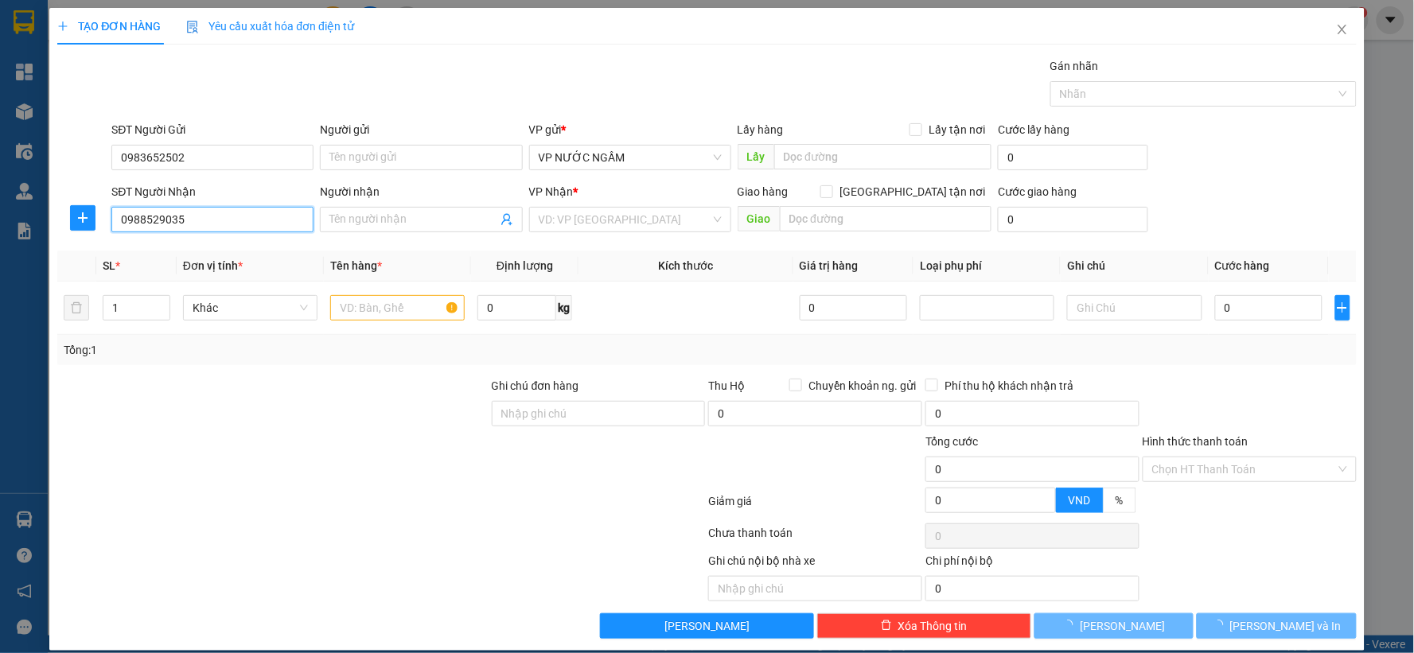
type input "[PERSON_NAME]"
checkbox input "true"
type input "109 hà huy tập"
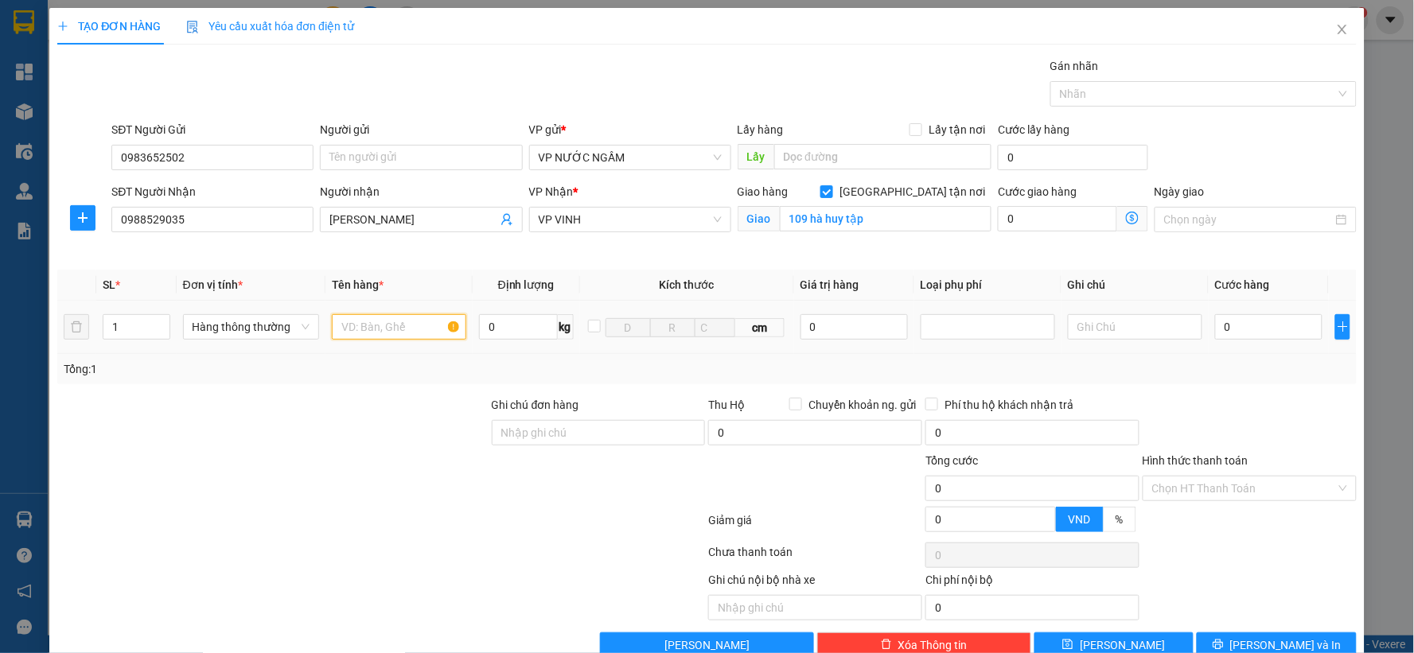
click at [383, 326] on input "text" at bounding box center [399, 326] width 134 height 25
type input "hoa"
type input "2"
click at [160, 323] on icon "up" at bounding box center [161, 324] width 6 height 6
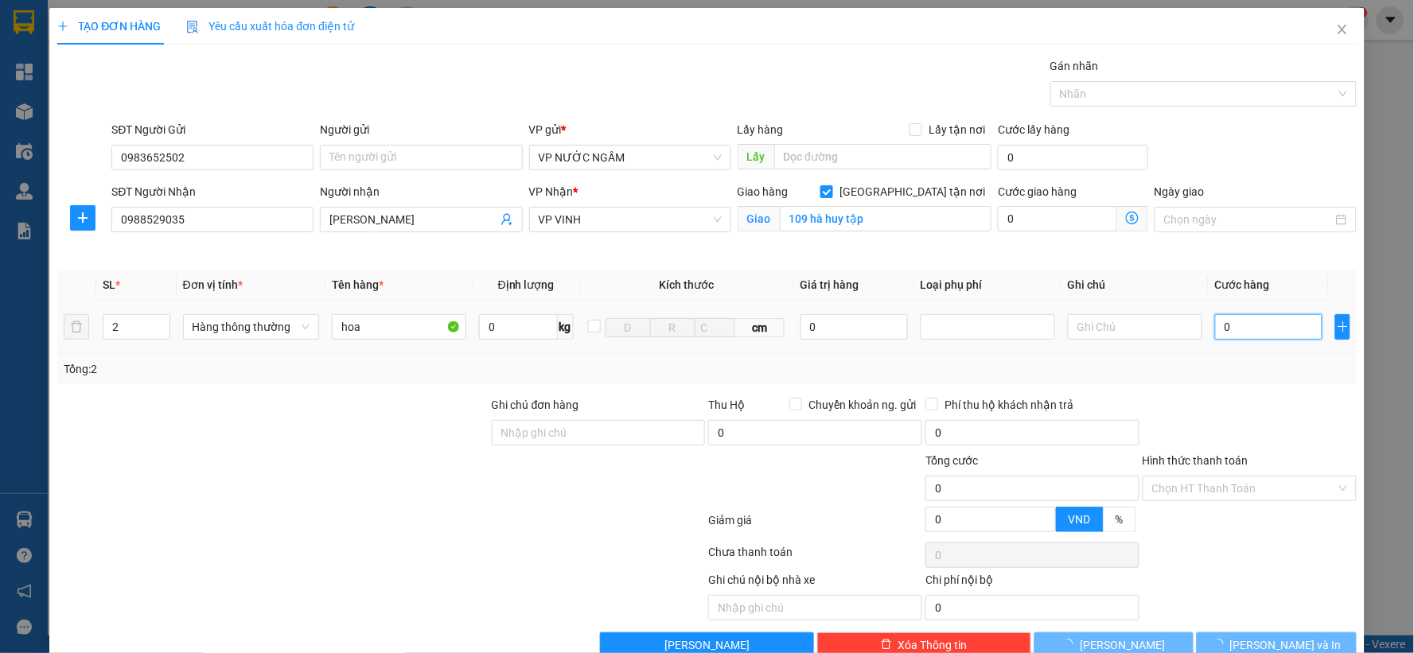
click at [1290, 323] on input "0" at bounding box center [1268, 326] width 107 height 25
type input "6"
type input "60"
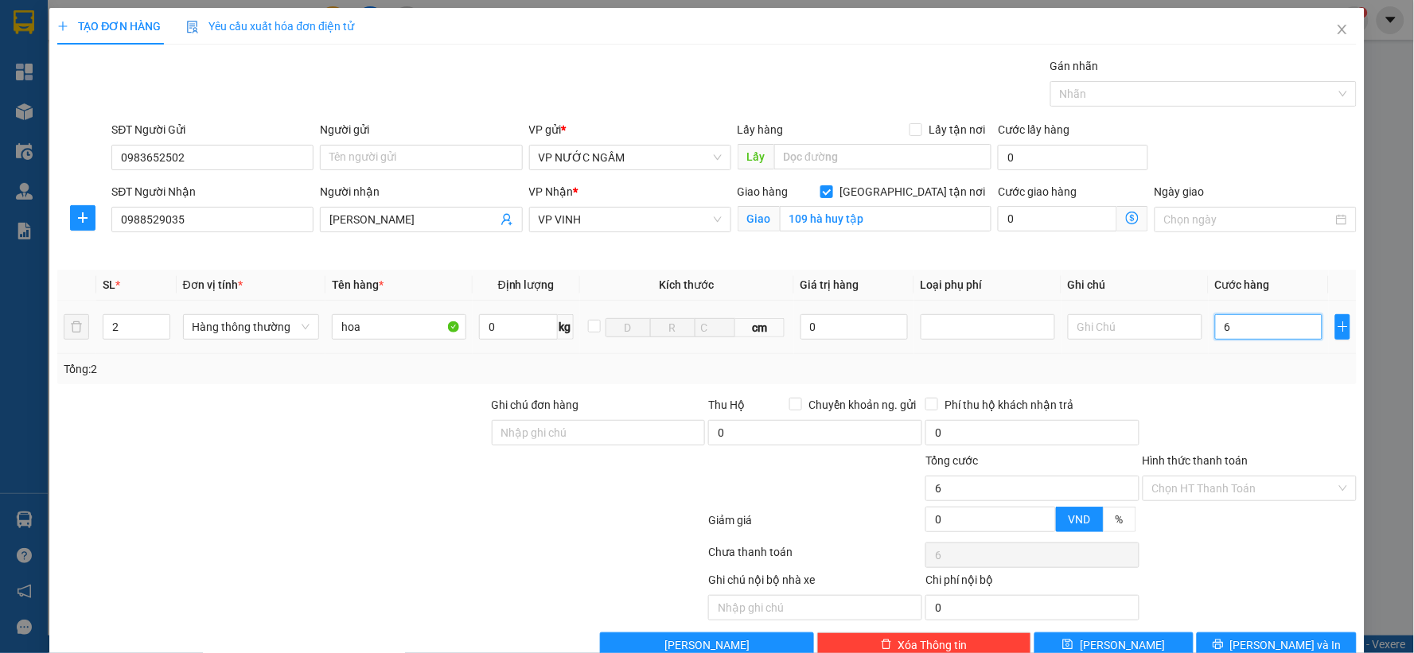
type input "60"
type input "600"
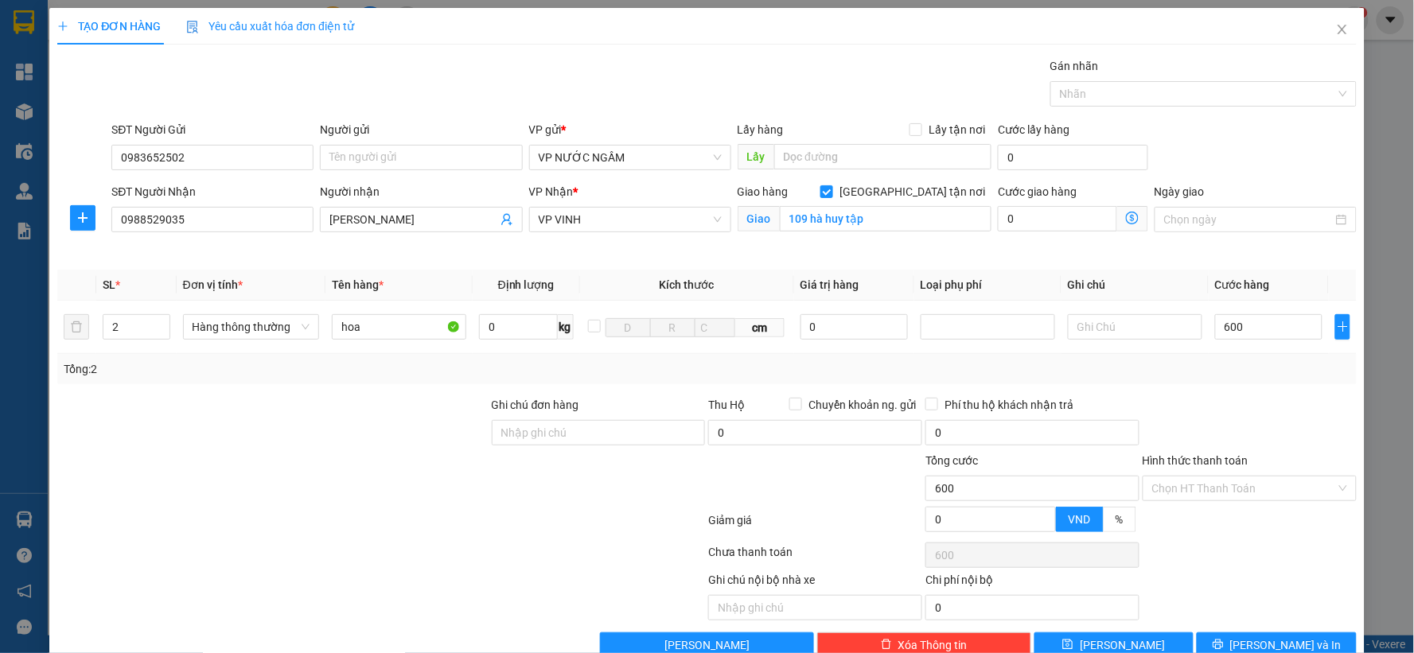
type input "600.000"
click at [1253, 403] on div at bounding box center [1249, 424] width 217 height 56
click at [1311, 642] on button "[PERSON_NAME] và In" at bounding box center [1277, 645] width 160 height 25
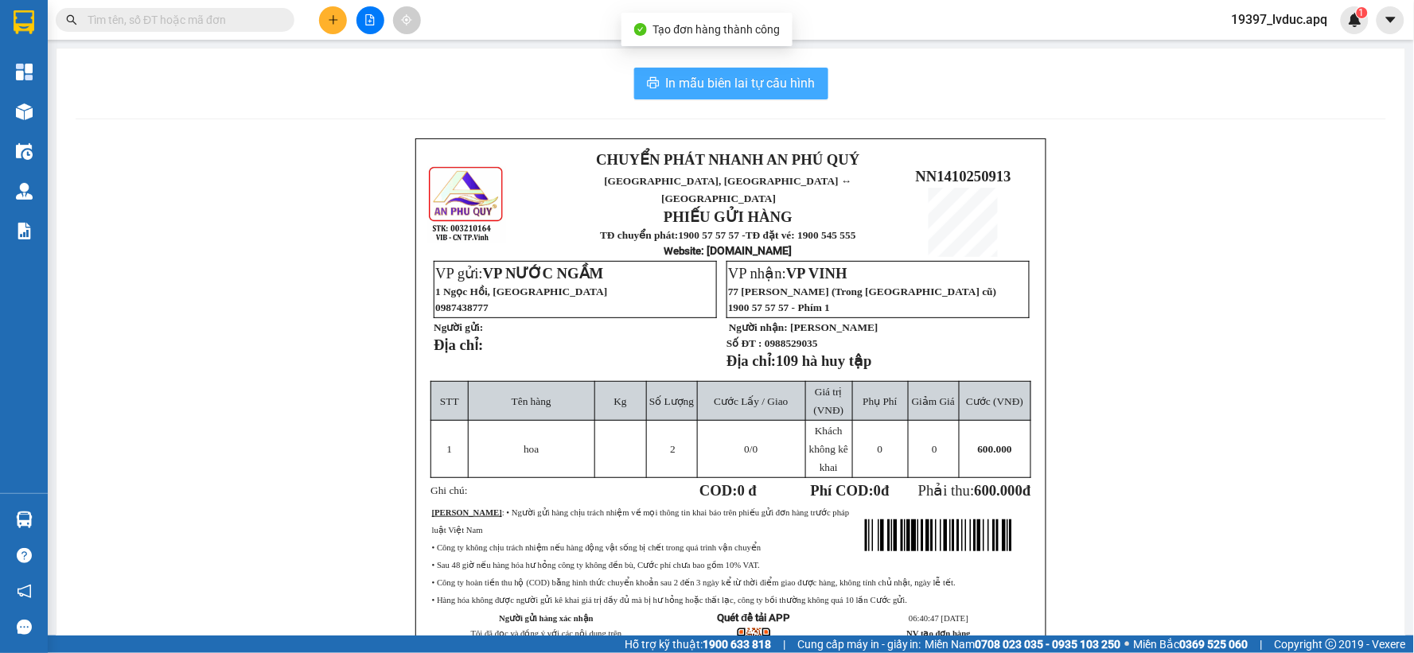
click at [676, 92] on span "In mẫu biên lai tự cấu hình" at bounding box center [741, 83] width 150 height 20
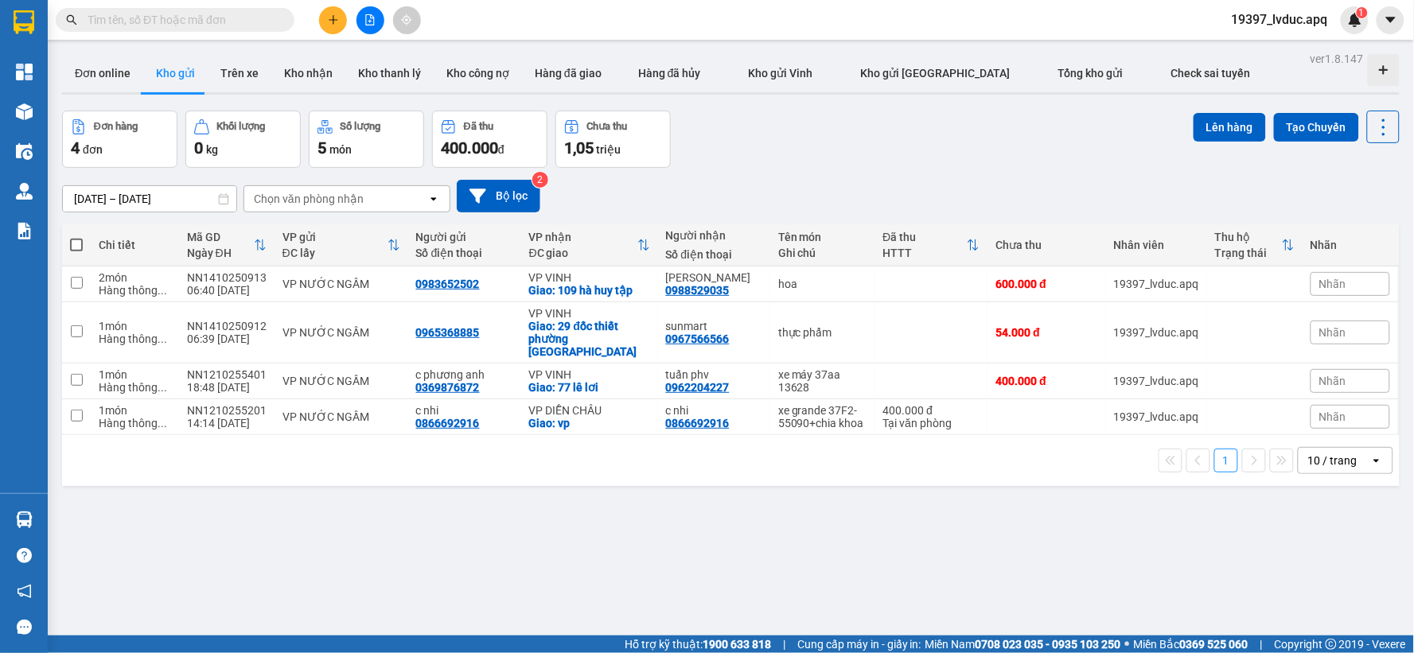
scroll to position [92, 0]
click at [341, 16] on button at bounding box center [333, 20] width 28 height 28
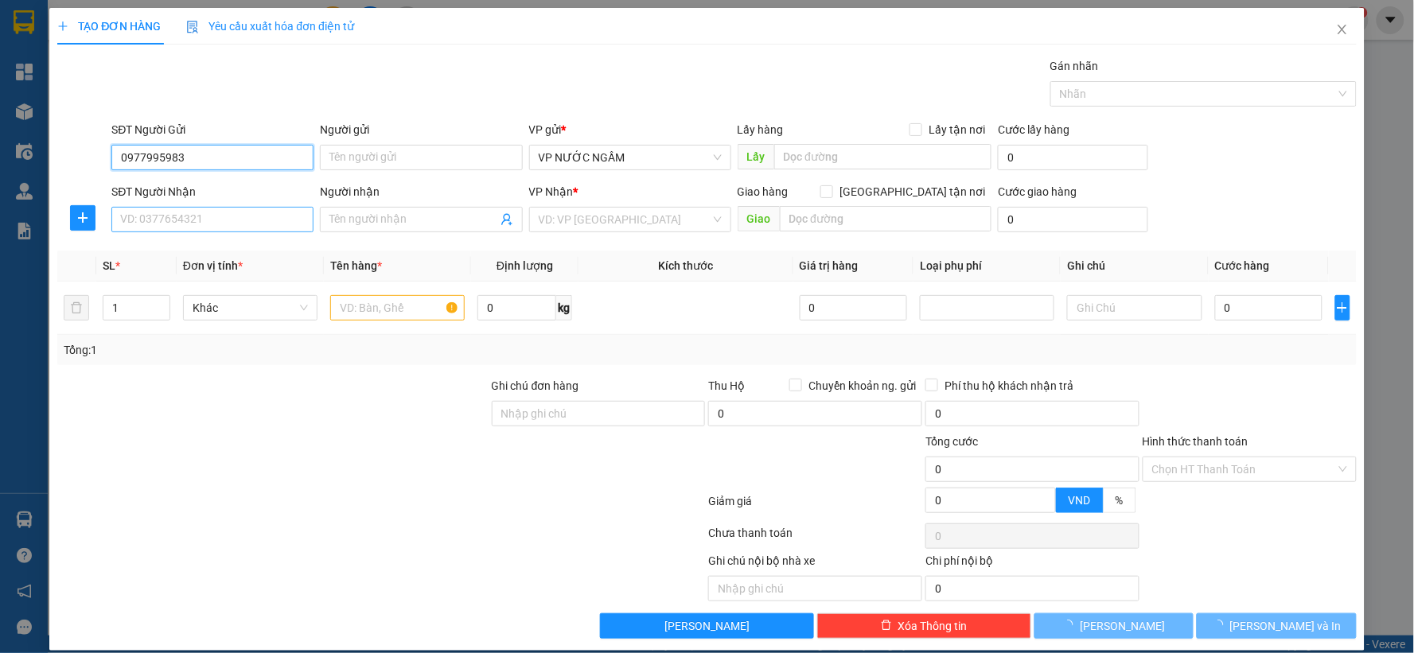
type input "0977995983"
click at [231, 225] on input "SĐT Người Nhận" at bounding box center [212, 219] width 202 height 25
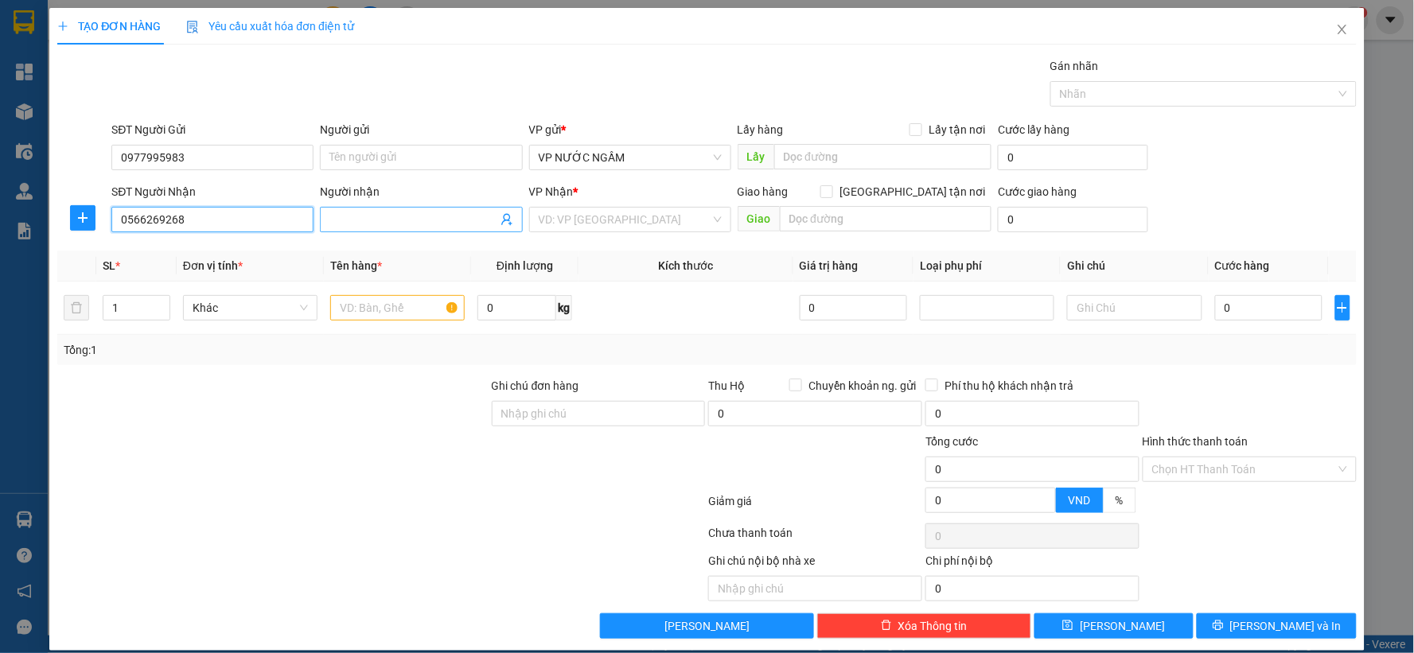
type input "0566269268"
click at [410, 224] on input "Người nhận" at bounding box center [412, 220] width 167 height 18
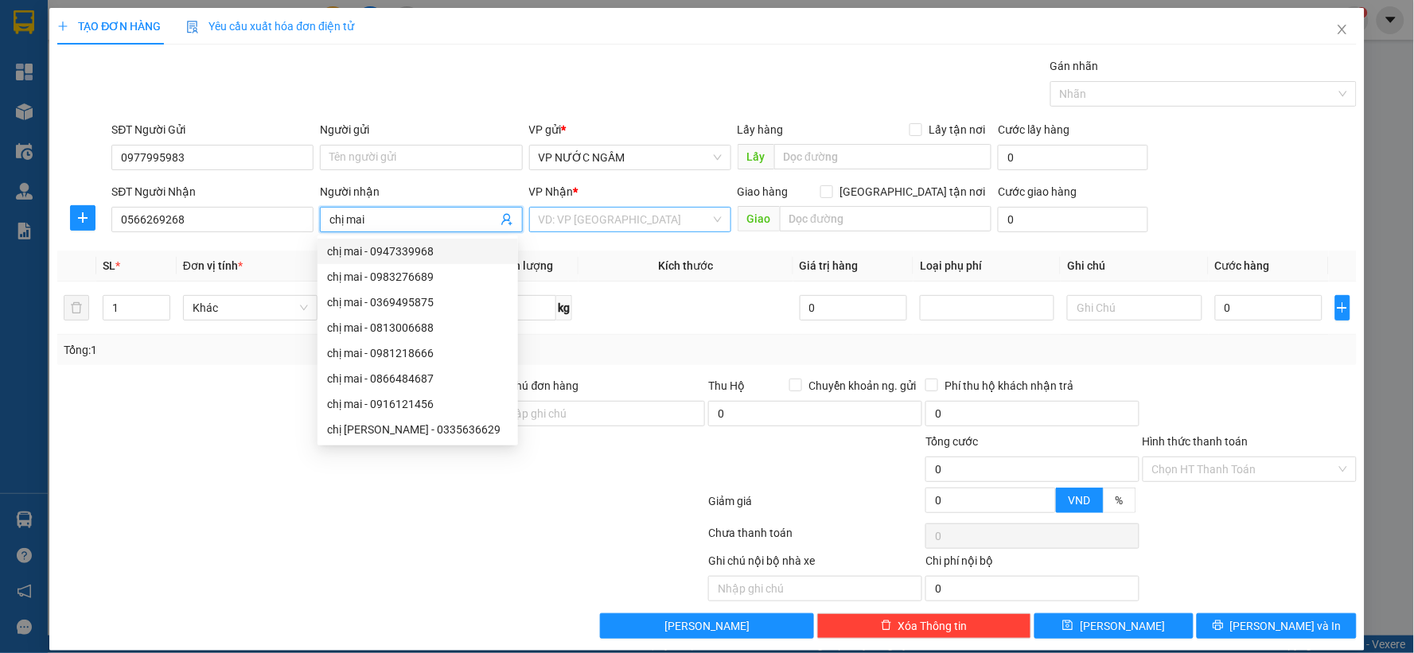
type input "chị mai"
click at [614, 217] on input "search" at bounding box center [625, 220] width 172 height 24
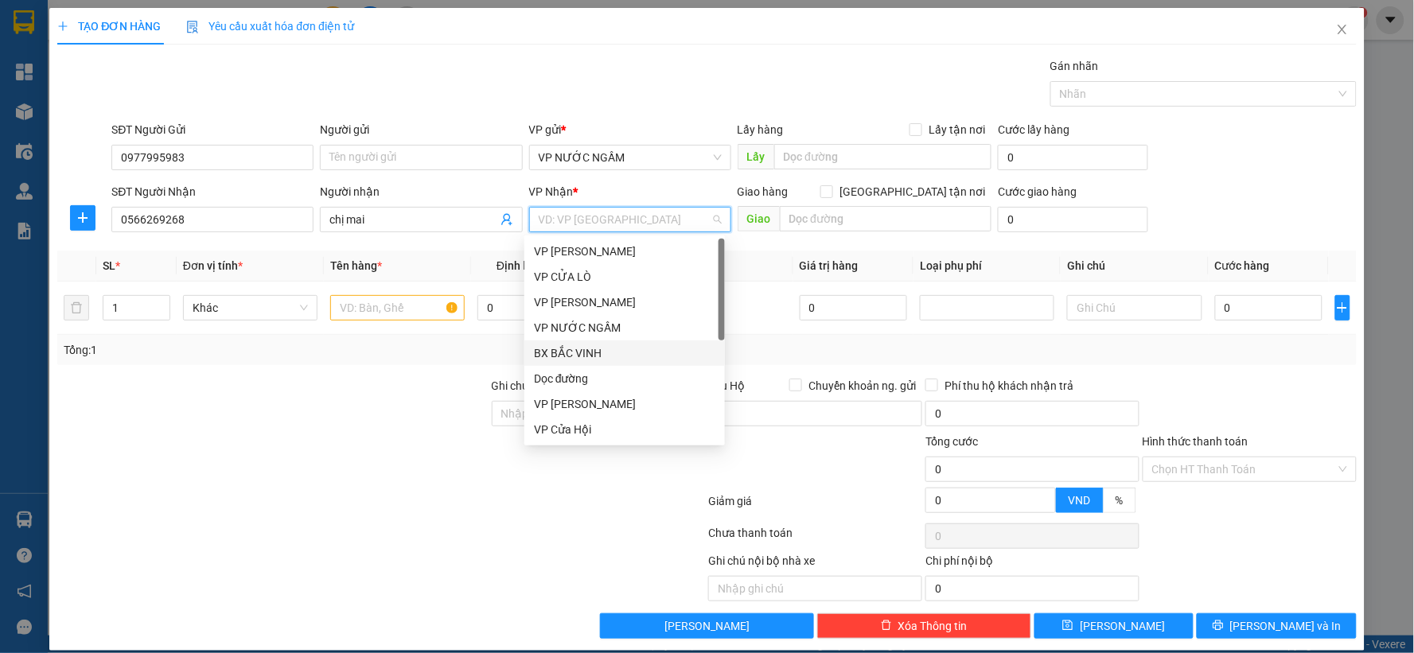
click at [570, 356] on div "BX BẮC VINH" at bounding box center [624, 354] width 181 height 18
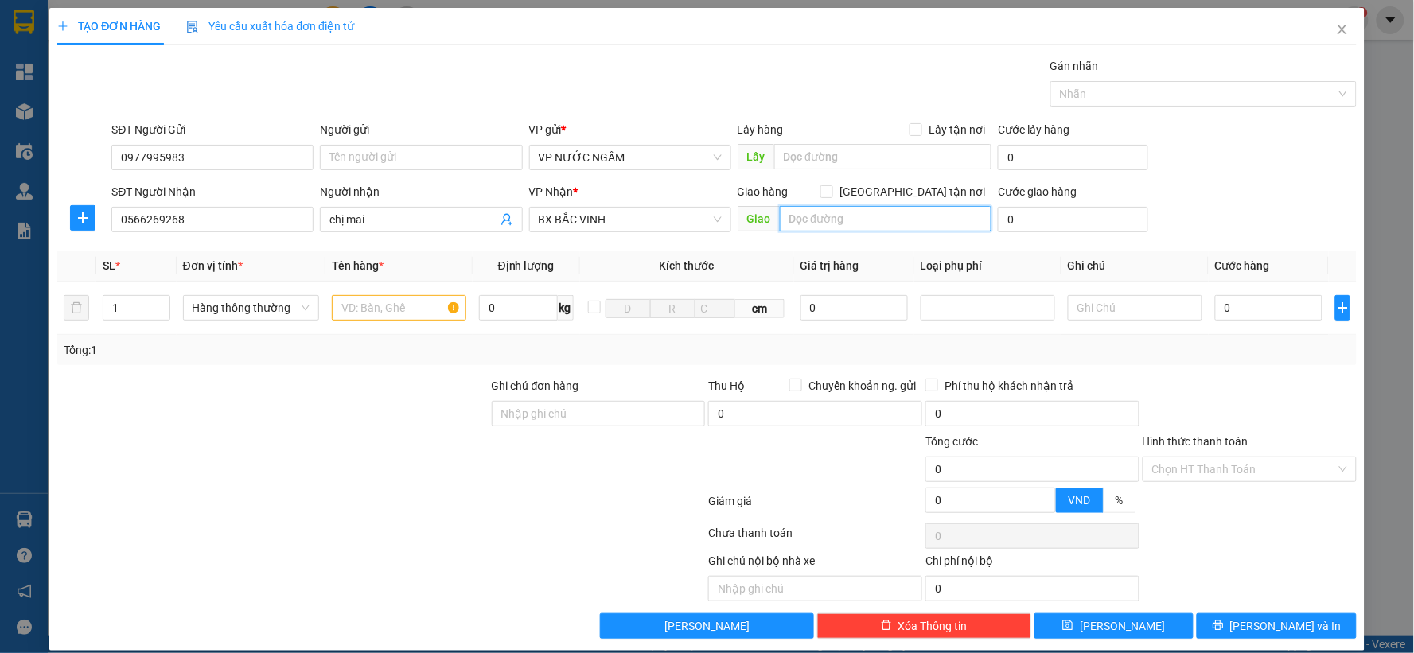
click at [851, 223] on input "text" at bounding box center [886, 218] width 212 height 25
click at [403, 299] on input "text" at bounding box center [399, 307] width 134 height 25
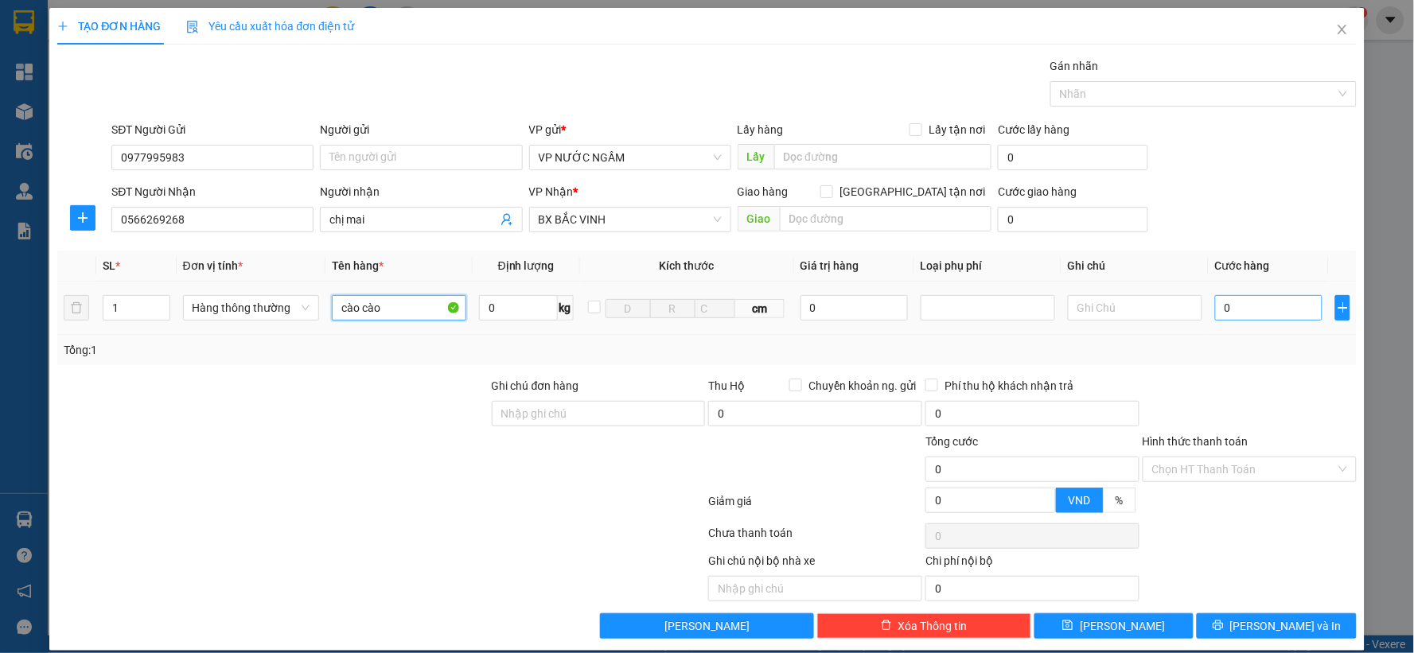
type input "cào cào"
click at [1249, 311] on input "0" at bounding box center [1268, 307] width 107 height 25
type input "4"
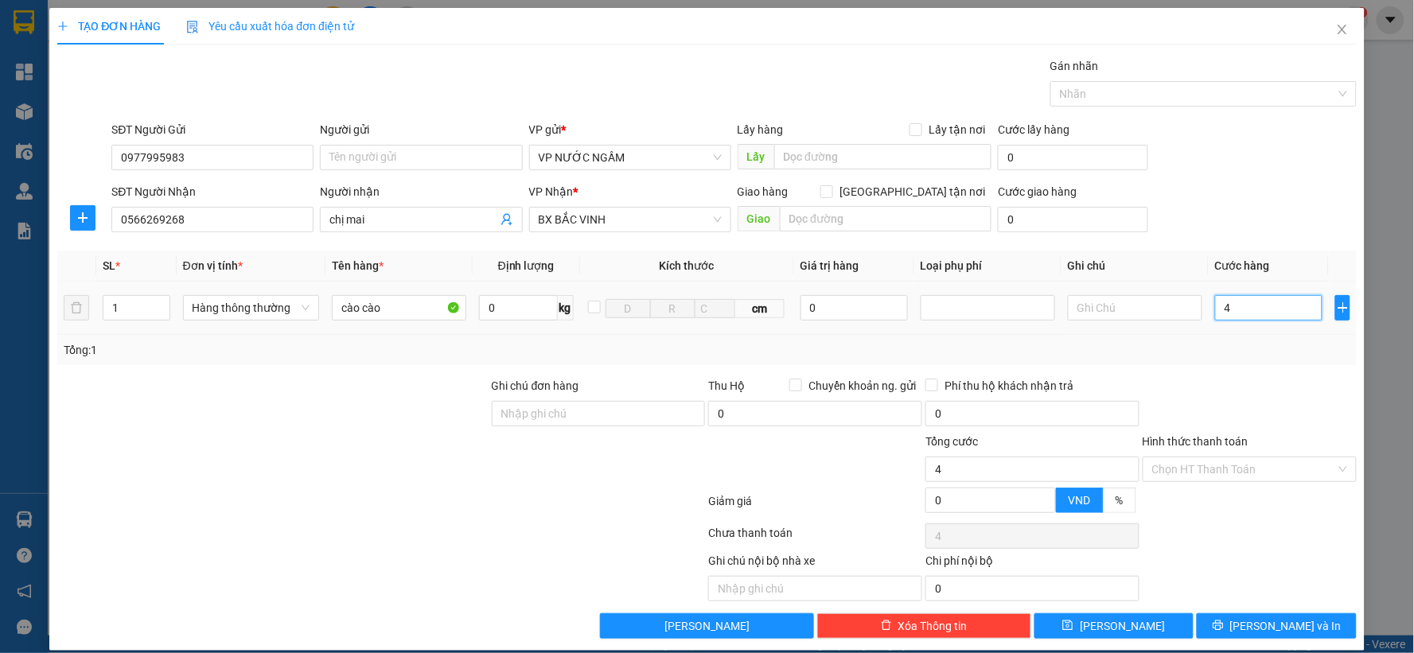
type input "40"
type input "40.000"
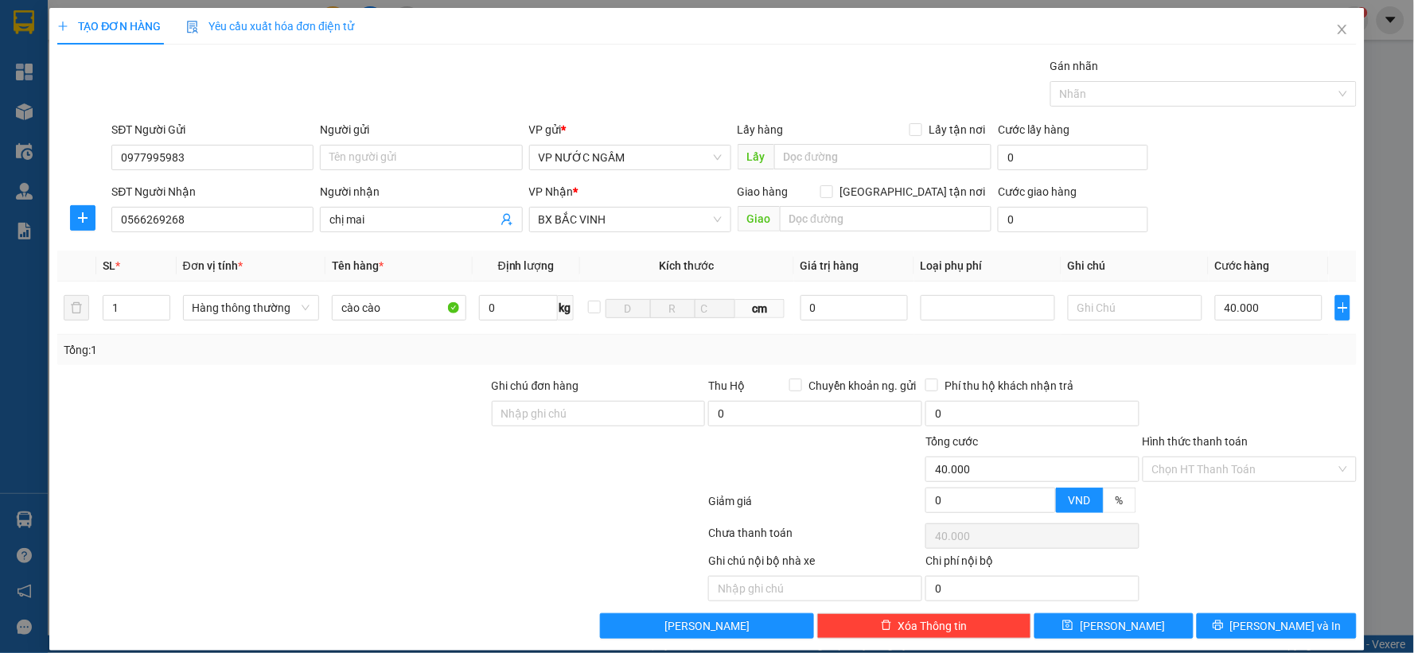
click at [1275, 394] on div at bounding box center [1249, 405] width 217 height 56
click at [1334, 466] on div "Chọn HT Thanh Toán" at bounding box center [1250, 469] width 214 height 25
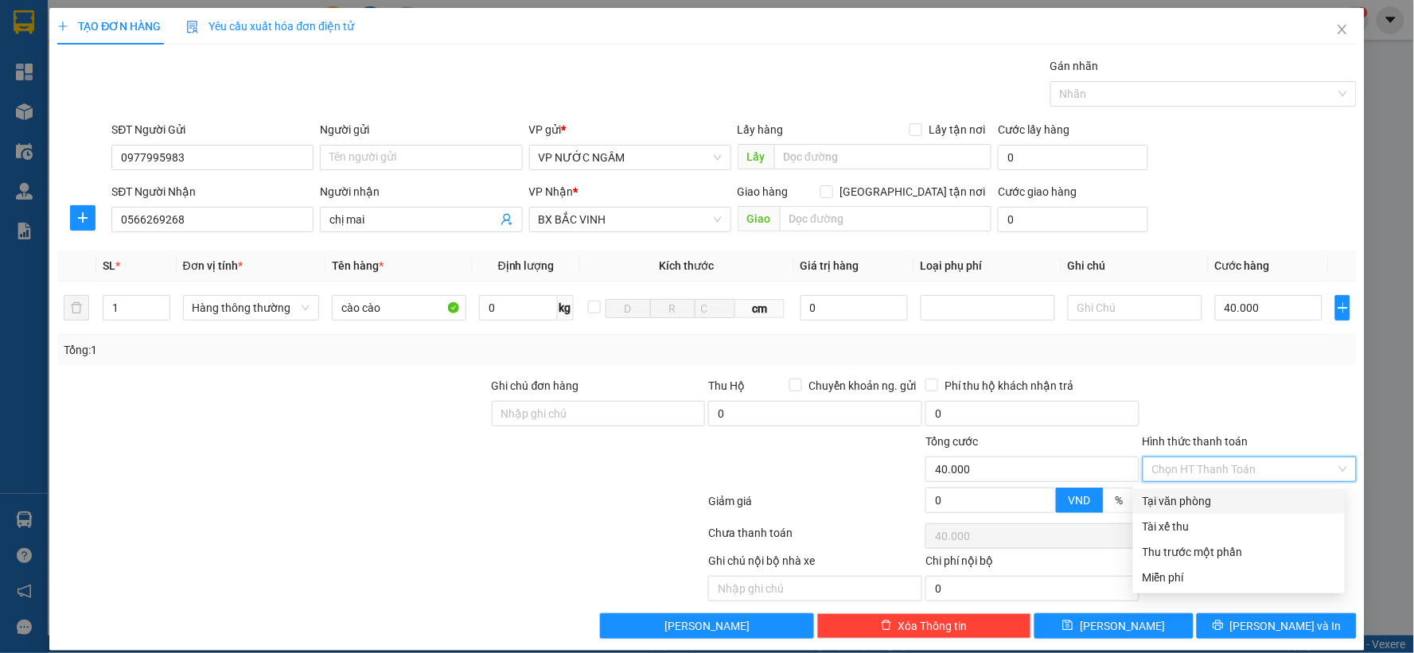
click at [1202, 499] on div "Tại văn phòng" at bounding box center [1239, 502] width 193 height 18
type input "0"
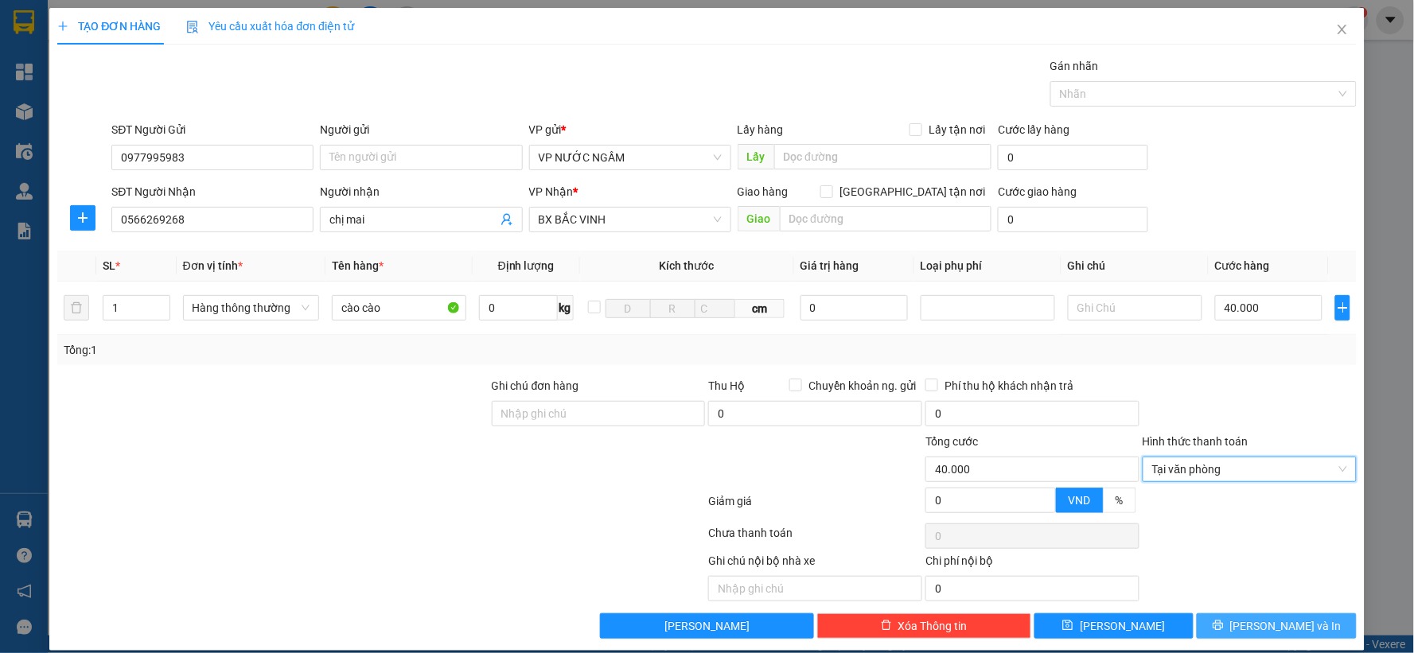
click at [1224, 626] on icon "printer" at bounding box center [1218, 625] width 11 height 11
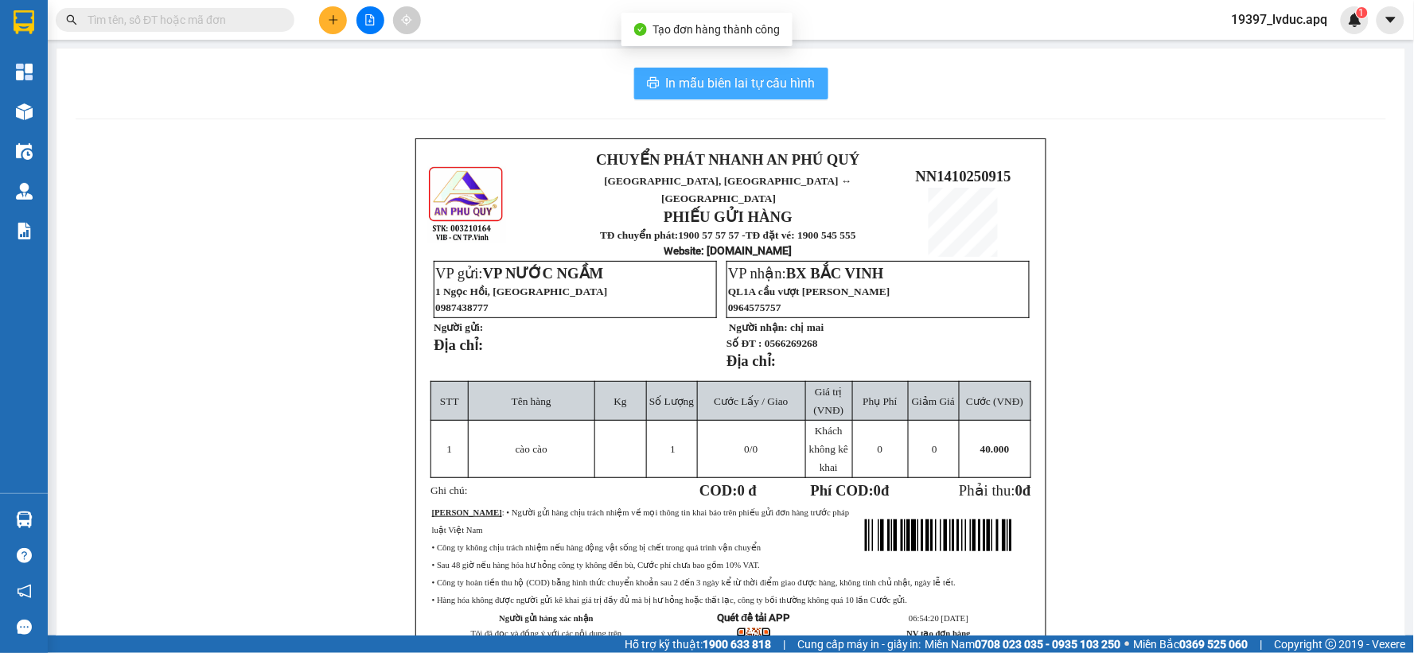
click at [719, 72] on button "In mẫu biên lai tự cấu hình" at bounding box center [731, 84] width 194 height 32
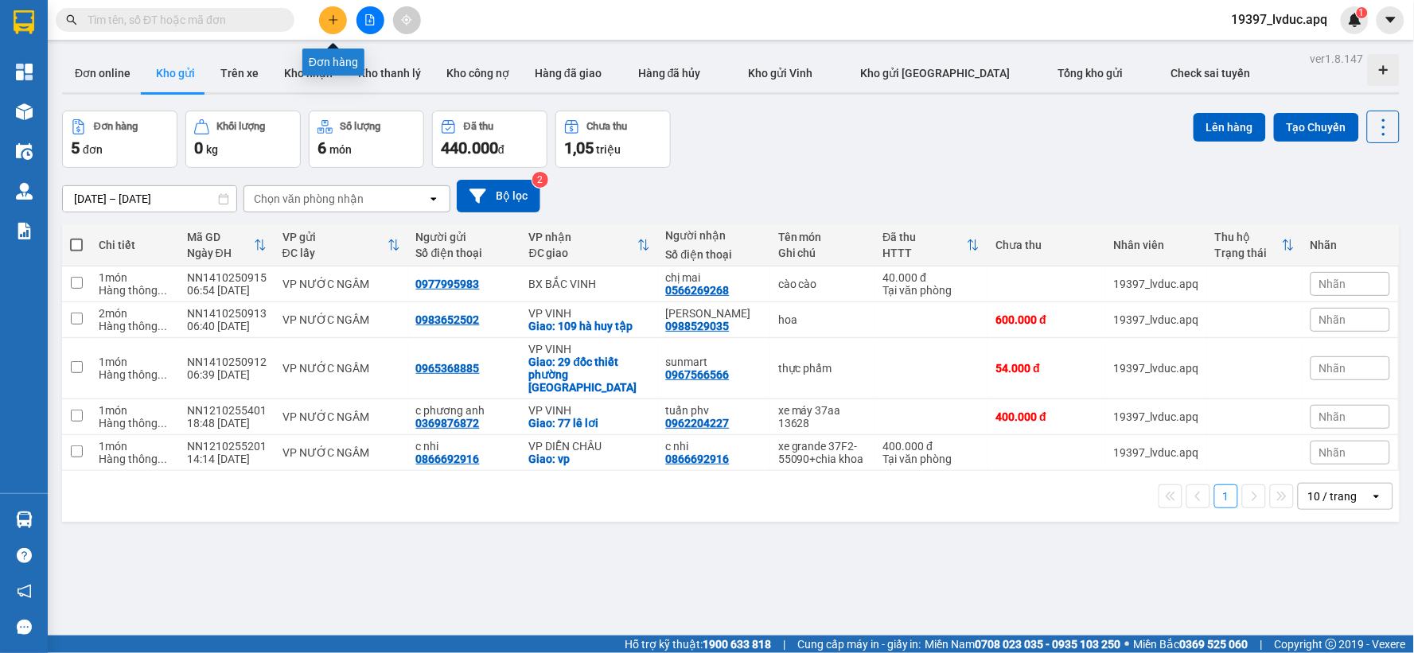
click at [329, 12] on button at bounding box center [333, 20] width 28 height 28
click at [335, 20] on icon "plus" at bounding box center [333, 19] width 9 height 1
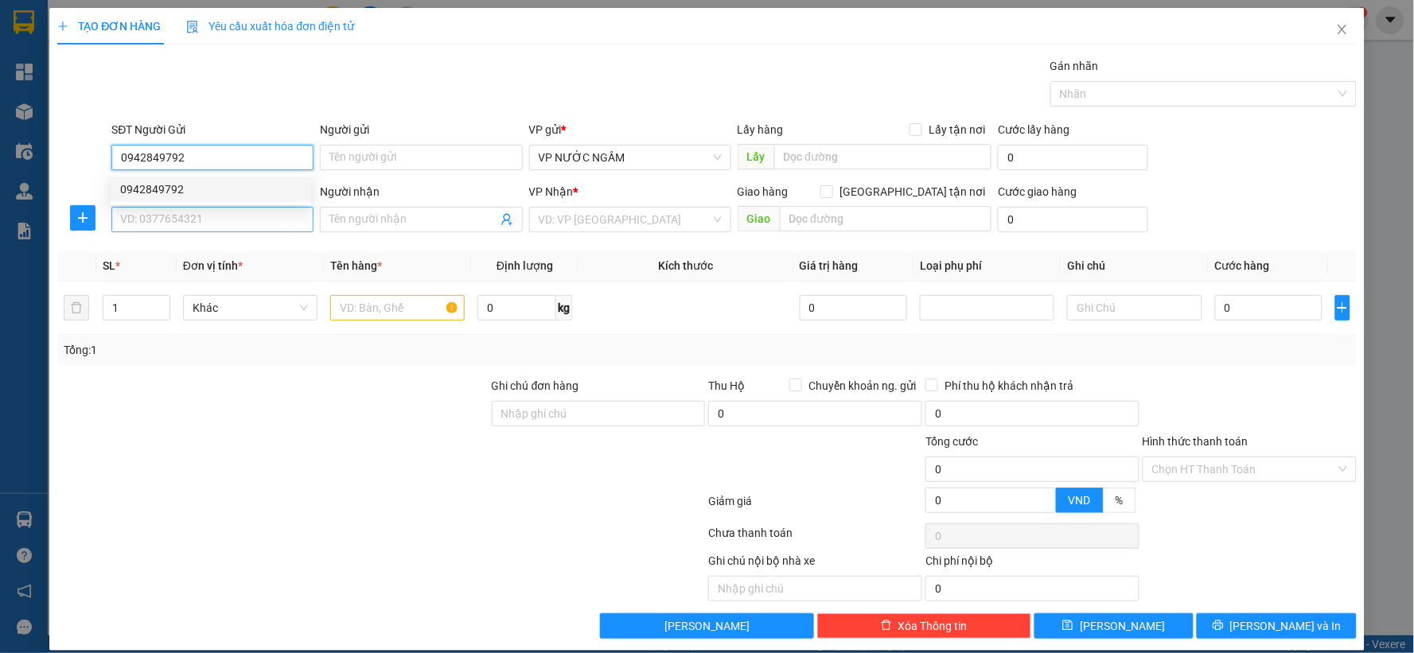
type input "0942849792"
click at [280, 221] on input "SĐT Người Nhận" at bounding box center [212, 219] width 202 height 25
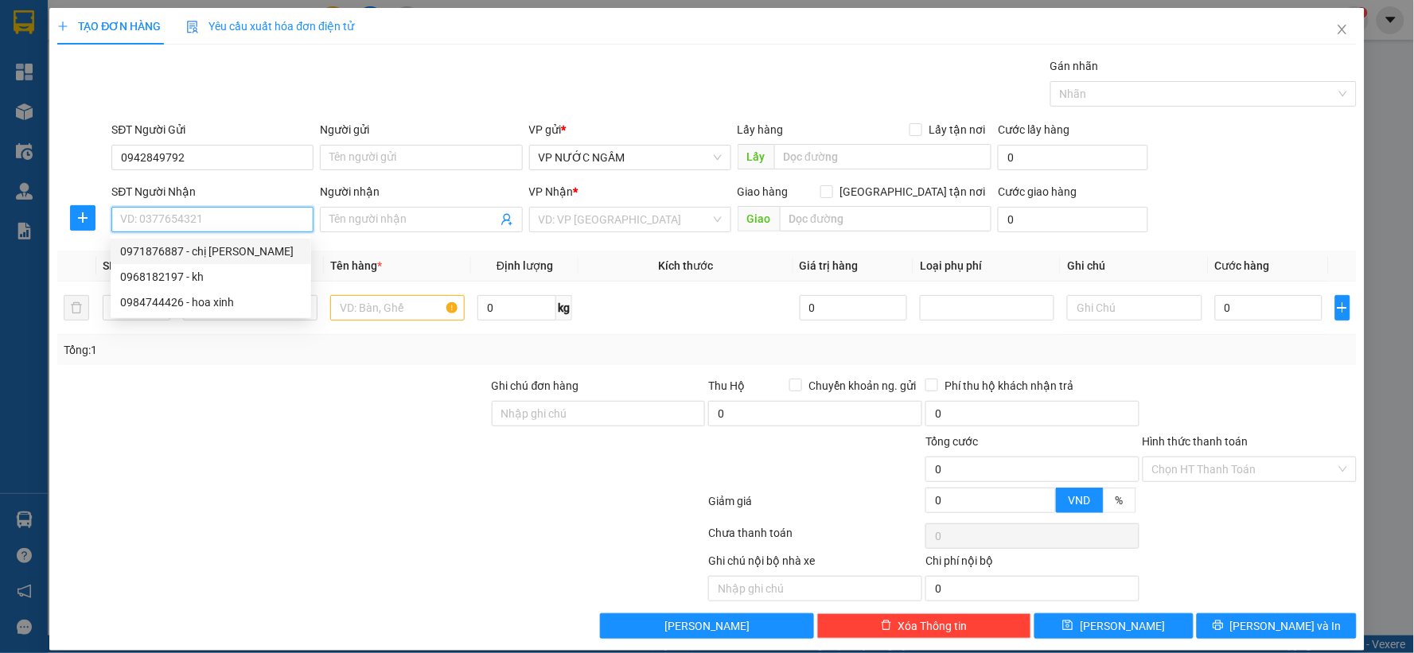
click at [217, 249] on div "0971876887 - chị [PERSON_NAME]" at bounding box center [210, 252] width 181 height 18
type input "0971876887"
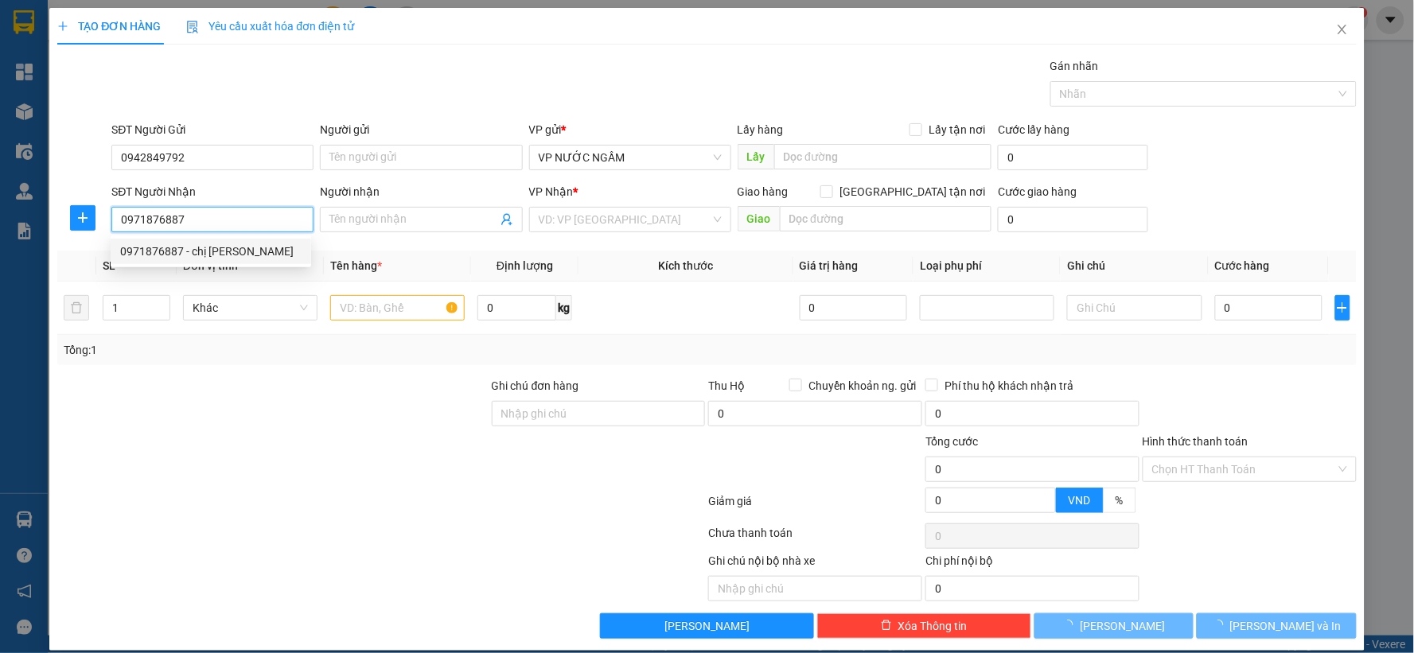
type input "chị [PERSON_NAME]"
checkbox input "true"
type input "64 ng thái học"
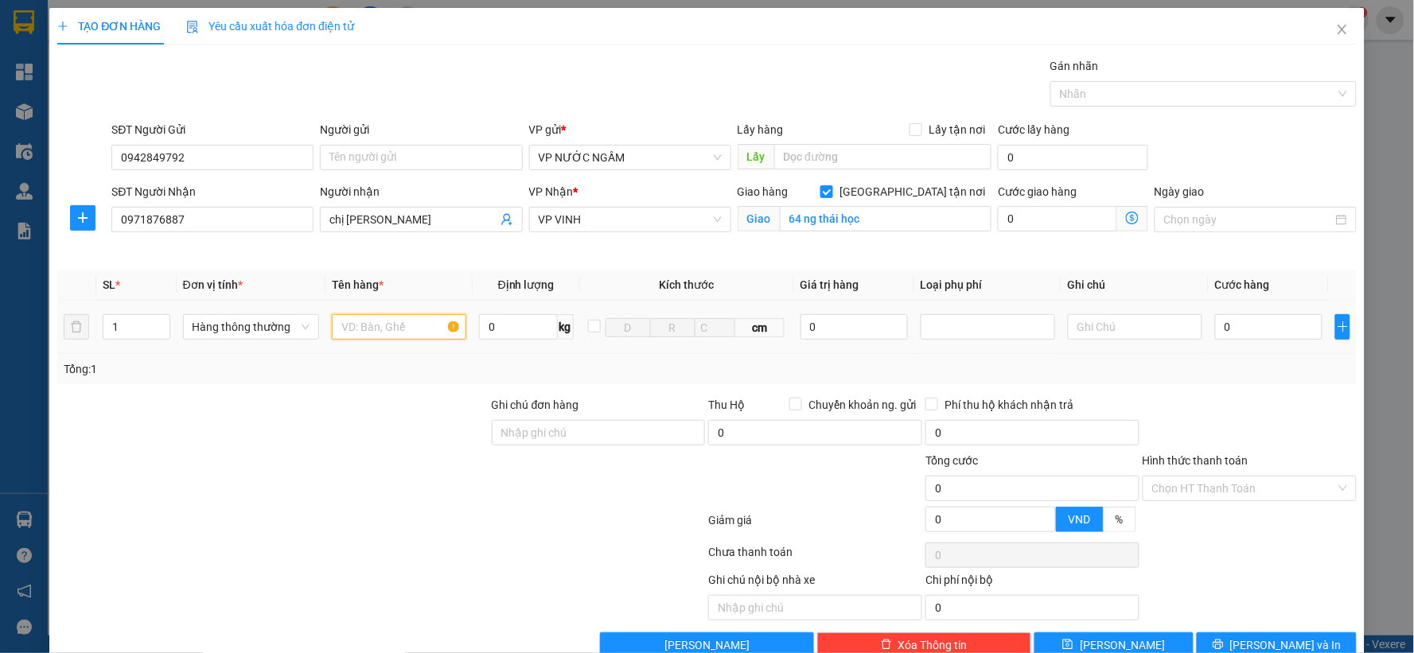
click at [378, 325] on input "text" at bounding box center [399, 326] width 134 height 25
type input "hoa"
click at [1237, 332] on input "0" at bounding box center [1268, 326] width 107 height 25
type input "2"
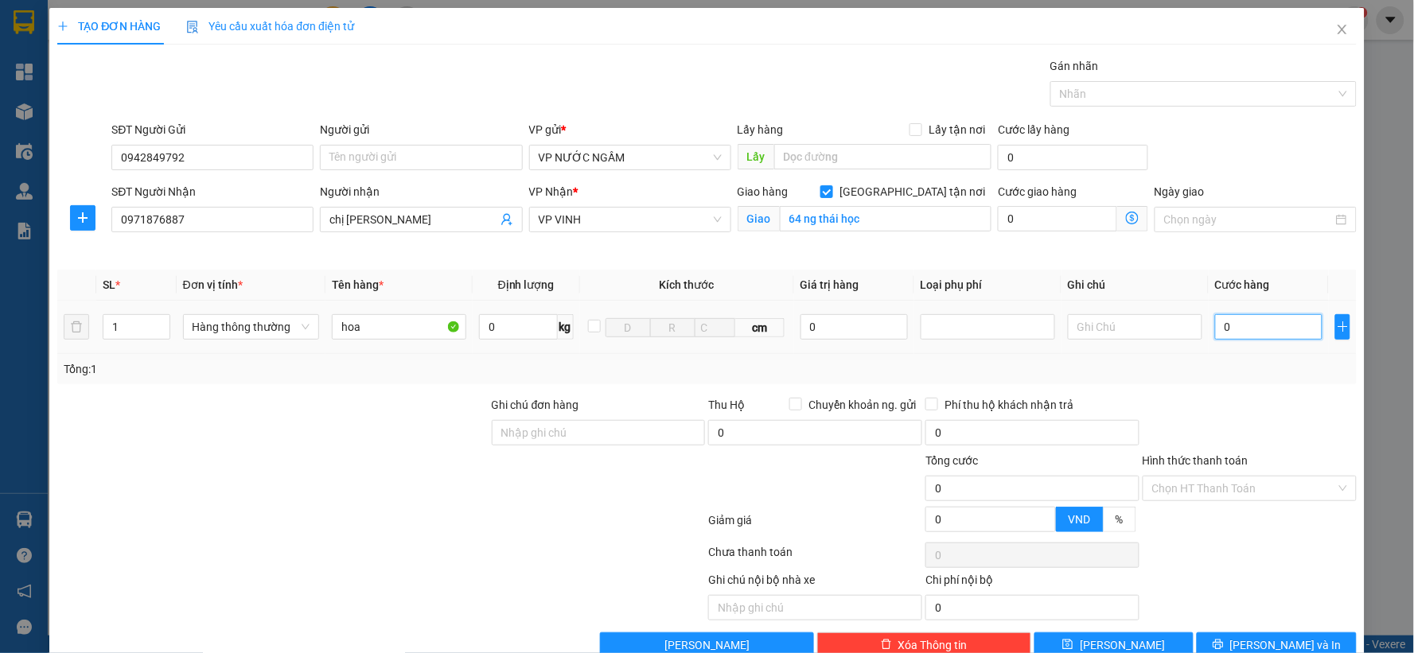
type input "2"
type input "25"
type input "250"
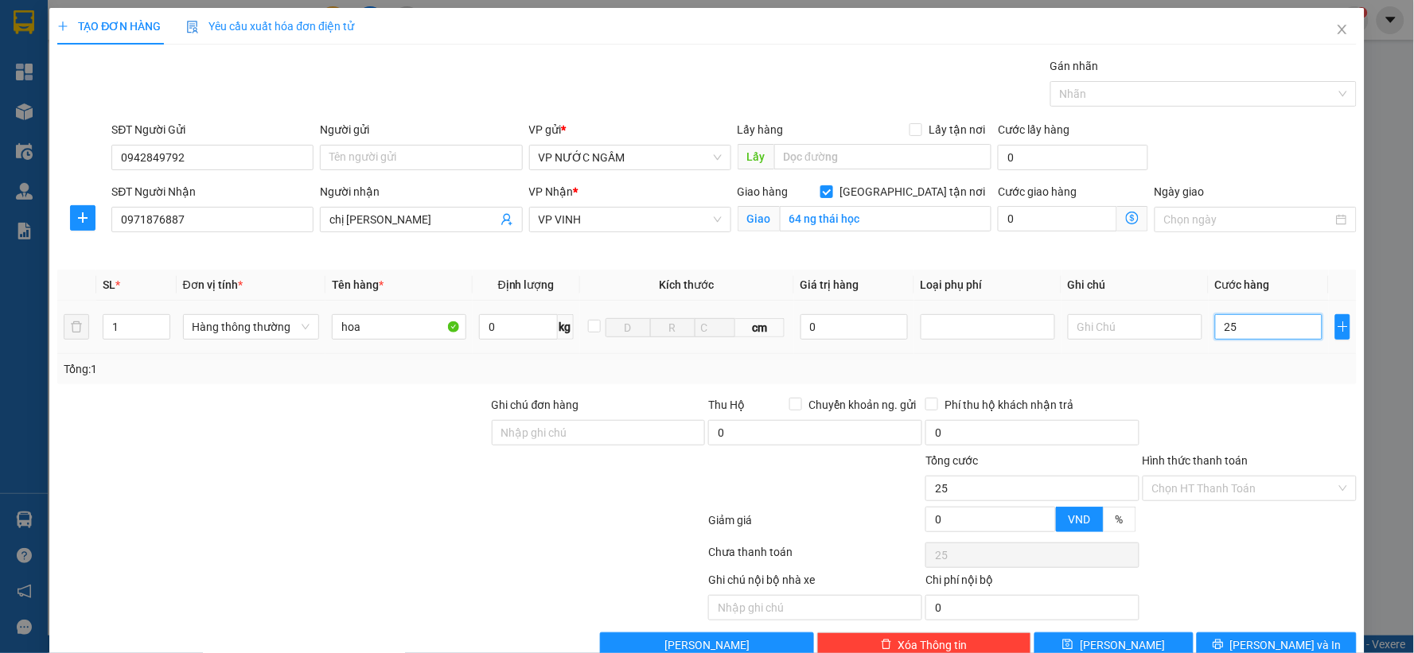
type input "250"
type input "250.000"
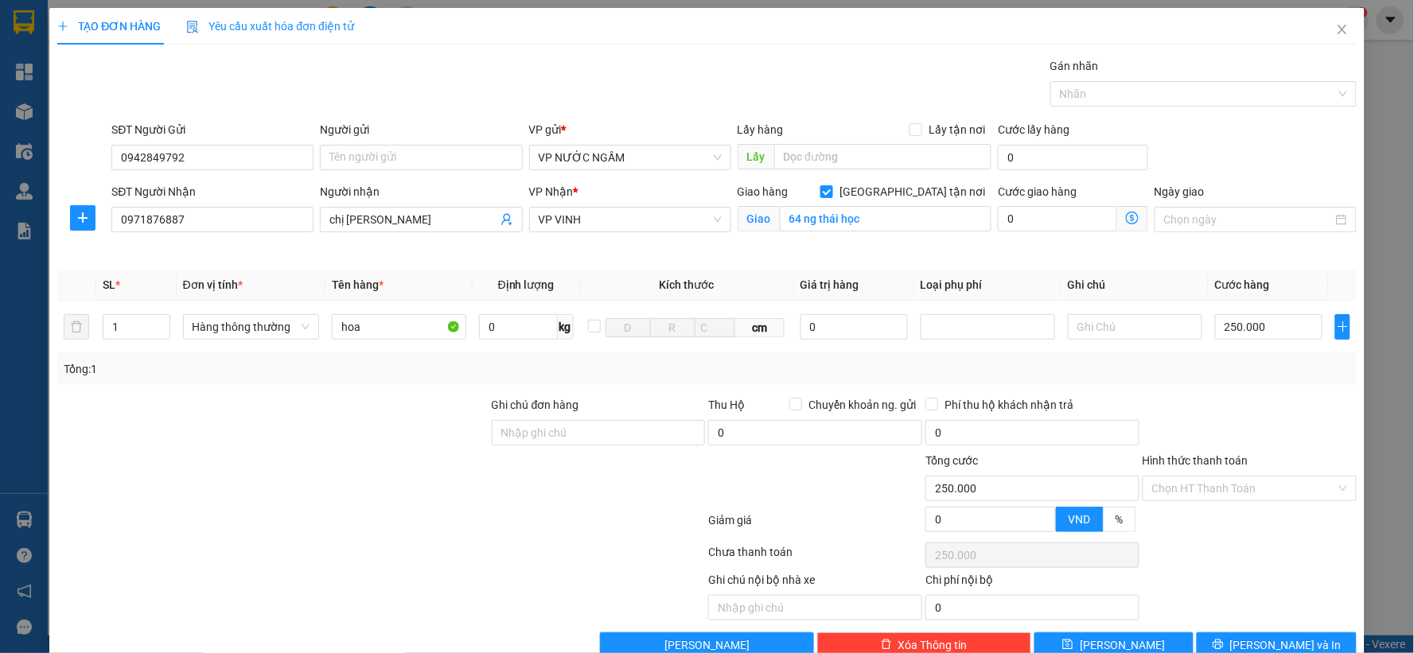
drag, startPoint x: 1305, startPoint y: 372, endPoint x: 1286, endPoint y: 396, distance: 31.2
click at [1303, 375] on div "Tổng: 1" at bounding box center [707, 369] width 1287 height 18
click at [1278, 641] on span "[PERSON_NAME] và In" at bounding box center [1285, 646] width 111 height 18
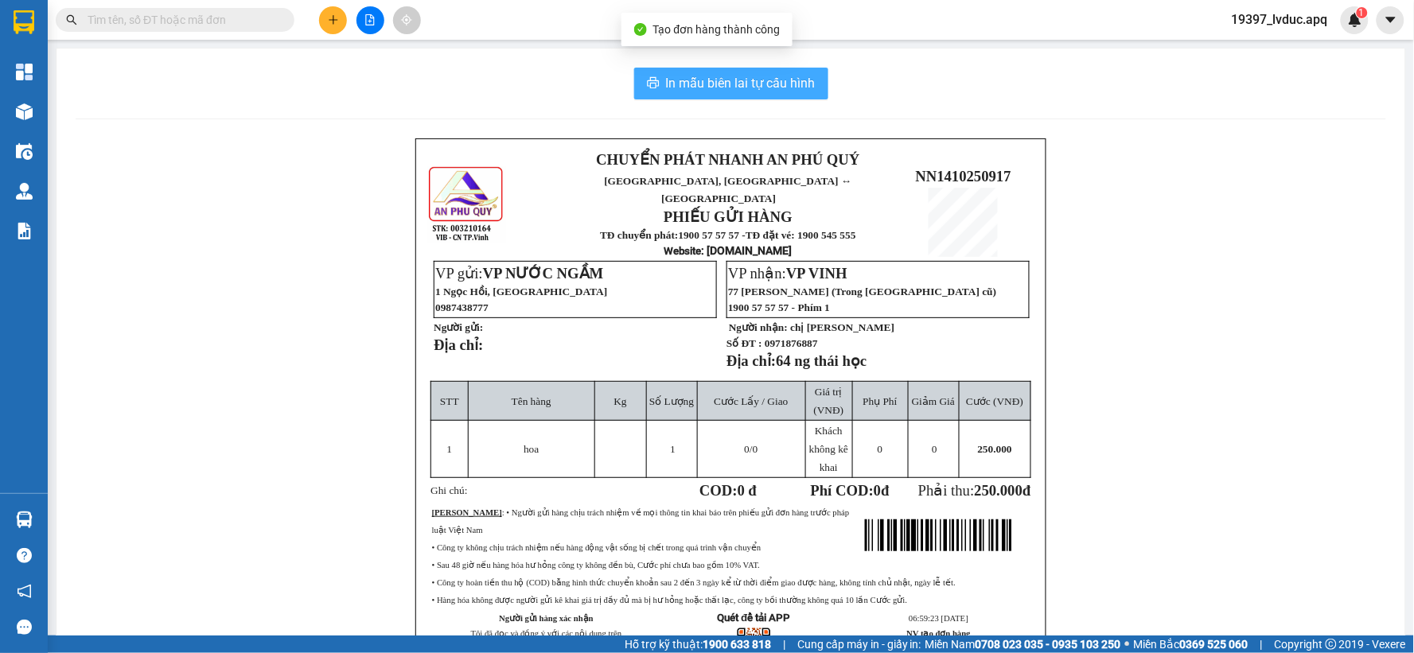
click at [774, 86] on span "In mẫu biên lai tự cấu hình" at bounding box center [741, 83] width 150 height 20
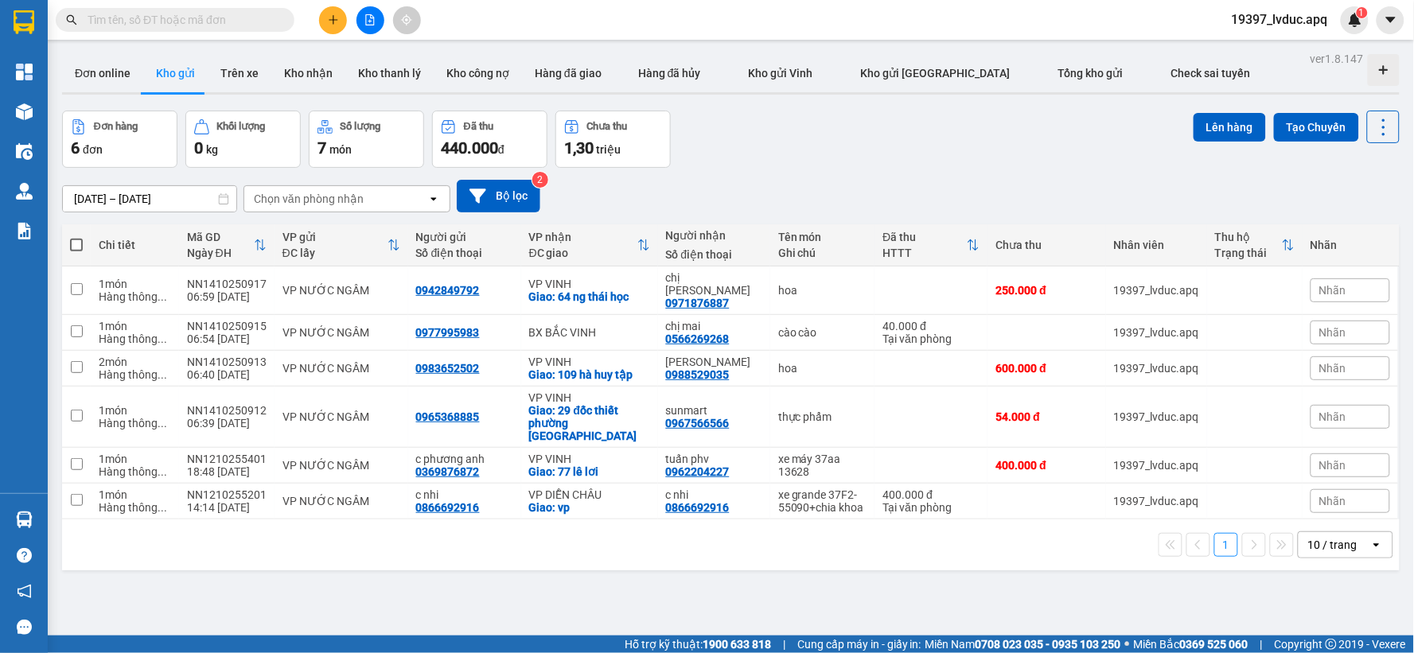
scroll to position [279, 0]
click at [489, 200] on button "Bộ lọc" at bounding box center [499, 196] width 84 height 33
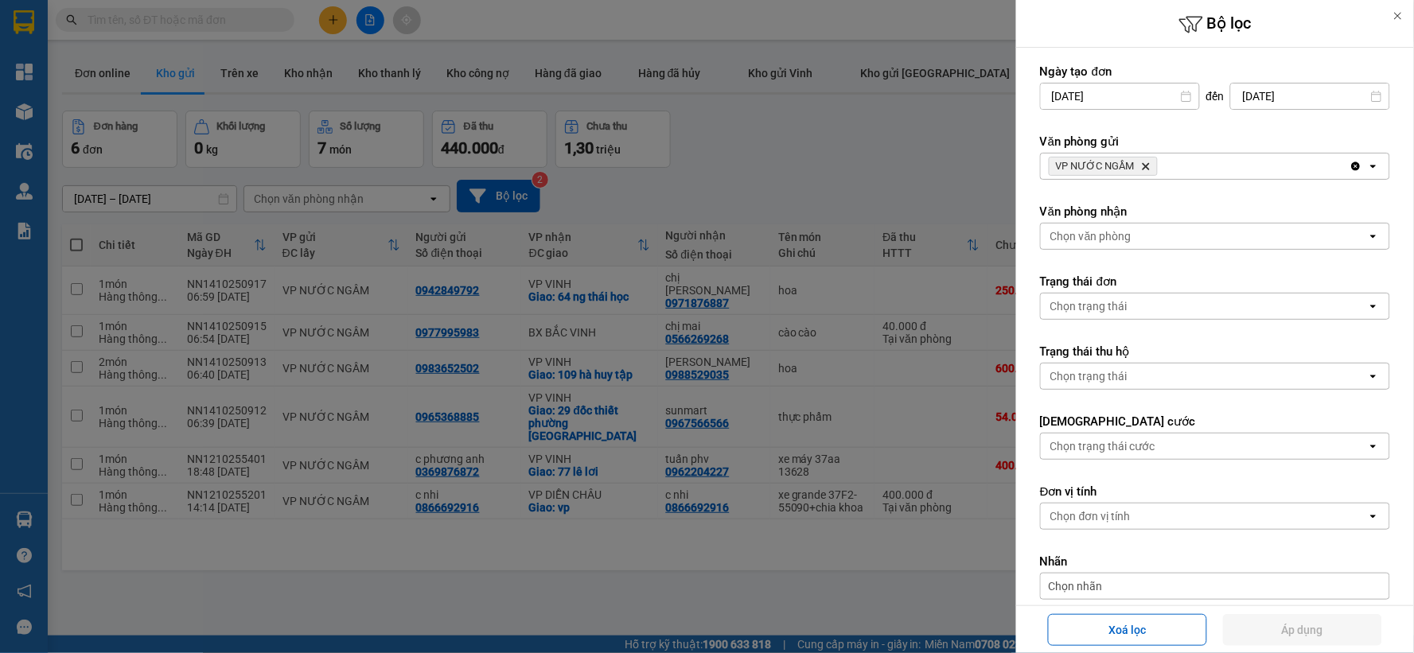
click at [1147, 164] on icon "VP NƯỚC NGẦM, close by backspace" at bounding box center [1146, 166] width 7 height 7
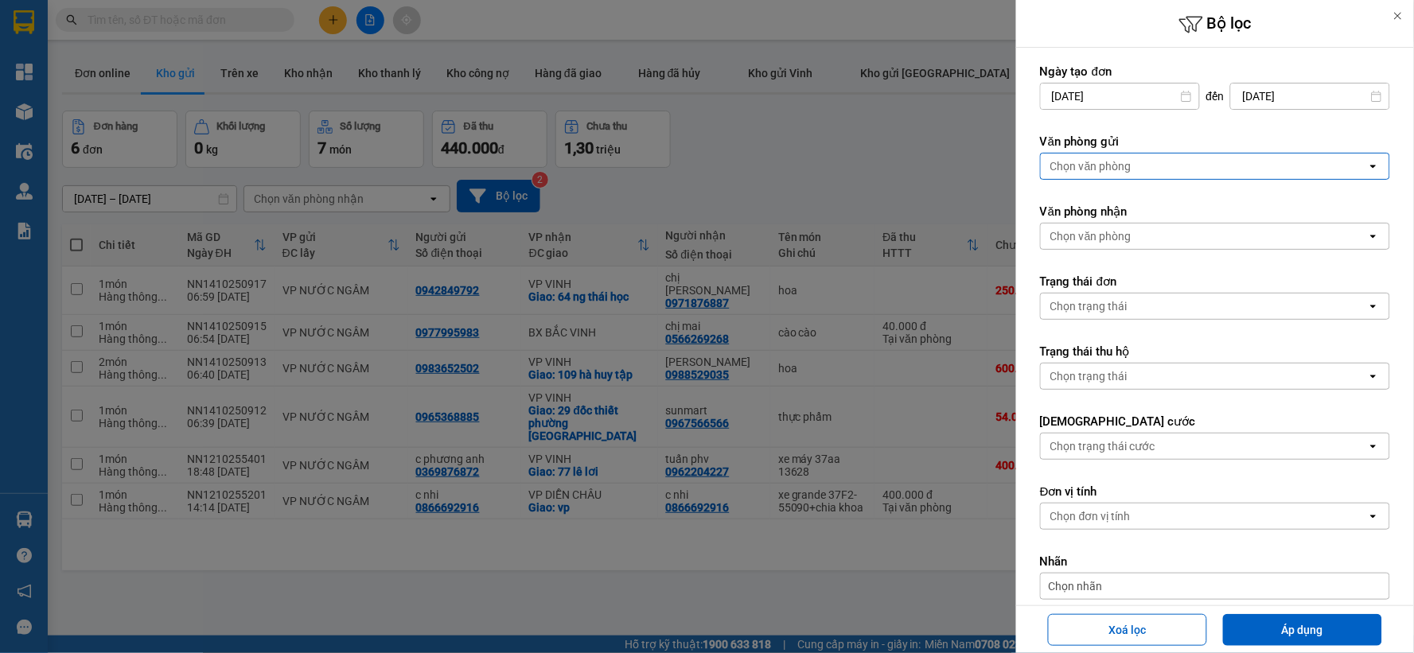
click at [1147, 163] on div "Chọn văn phòng" at bounding box center [1204, 166] width 326 height 25
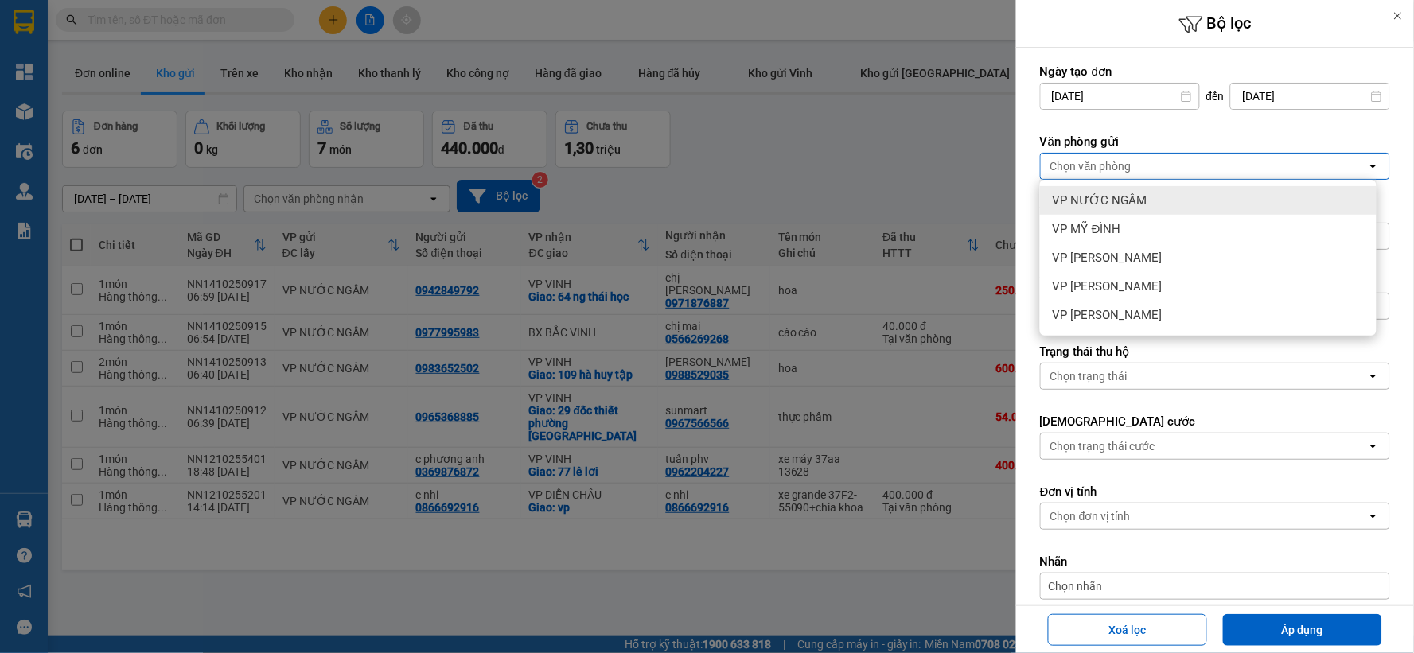
click at [1140, 197] on span "VP NƯỚC NGẦM" at bounding box center [1100, 201] width 95 height 16
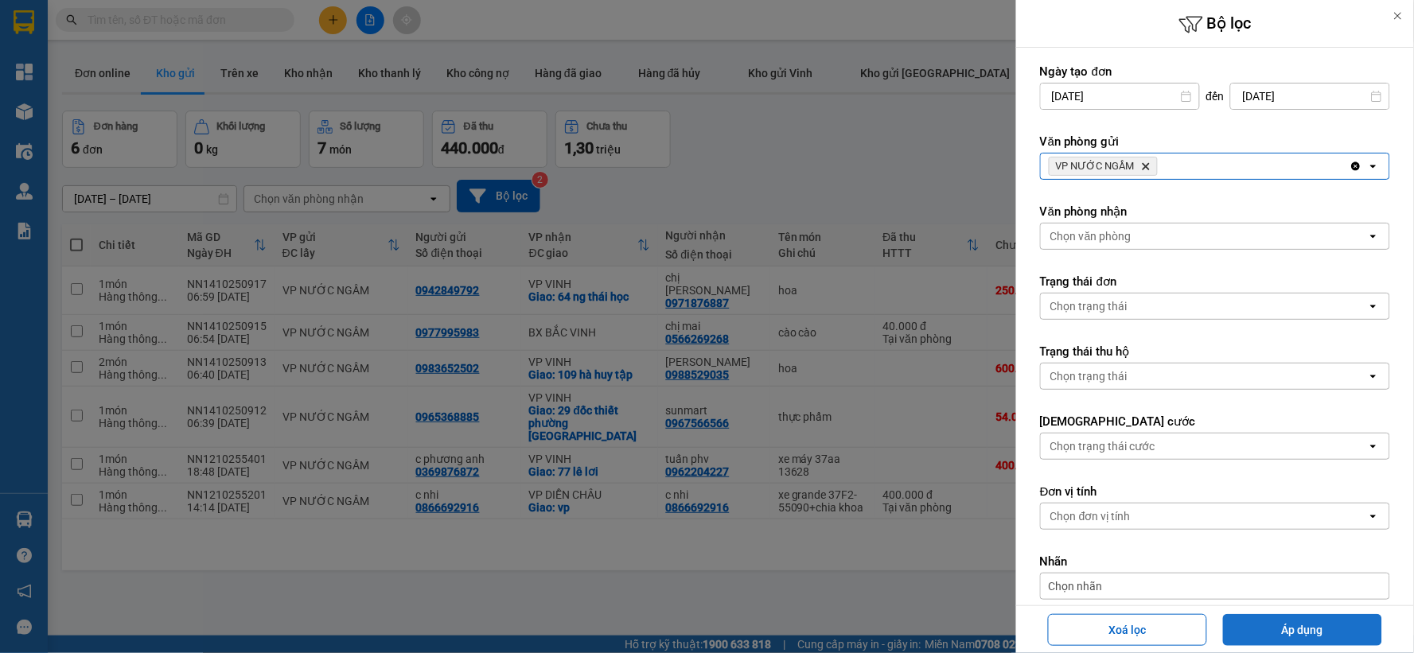
drag, startPoint x: 1288, startPoint y: 617, endPoint x: 1296, endPoint y: 623, distance: 10.2
click at [1293, 625] on button "Áp dụng" at bounding box center [1302, 630] width 159 height 32
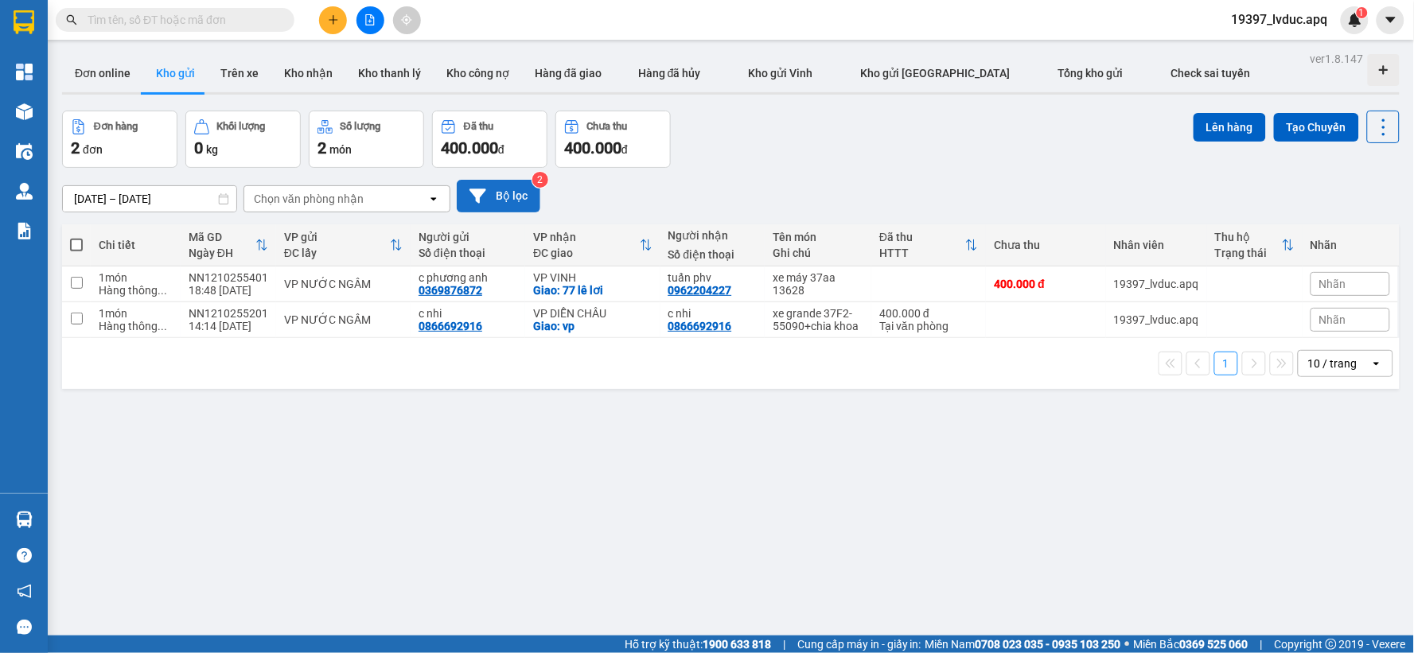
click at [508, 197] on button "Bộ lọc" at bounding box center [499, 196] width 84 height 33
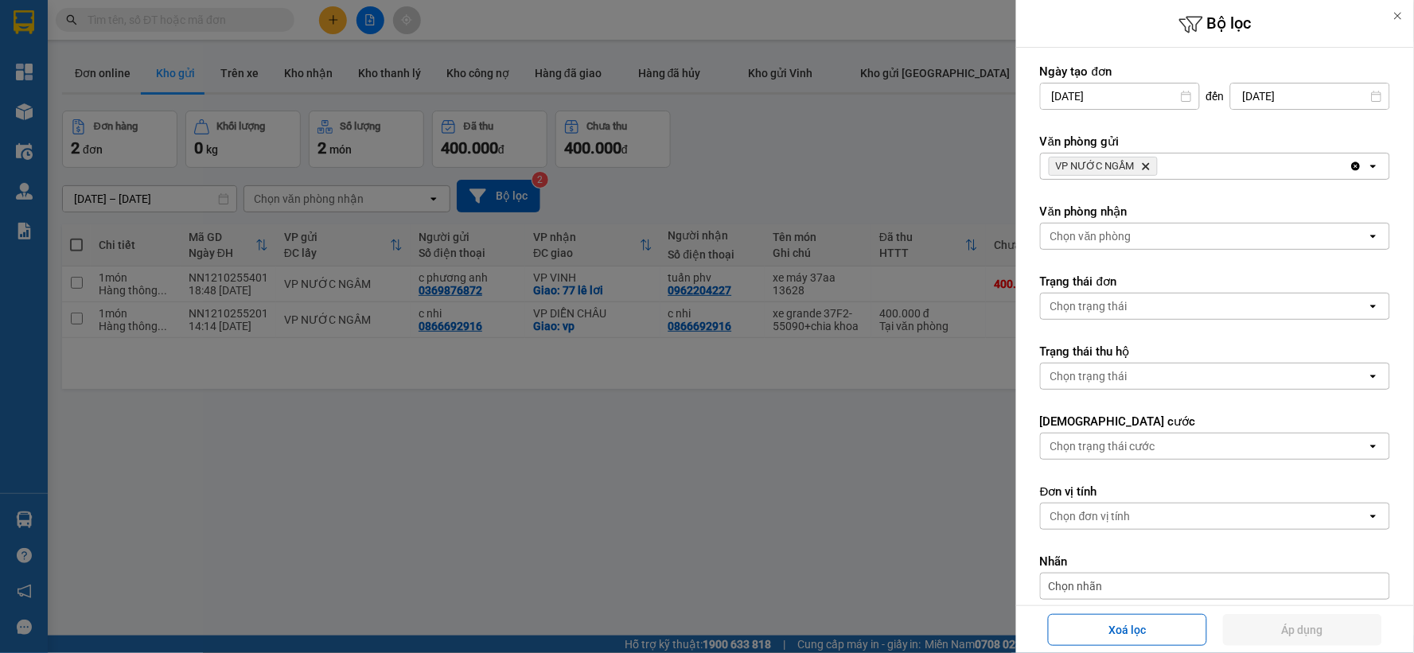
click at [1141, 166] on icon "Delete" at bounding box center [1146, 167] width 10 height 10
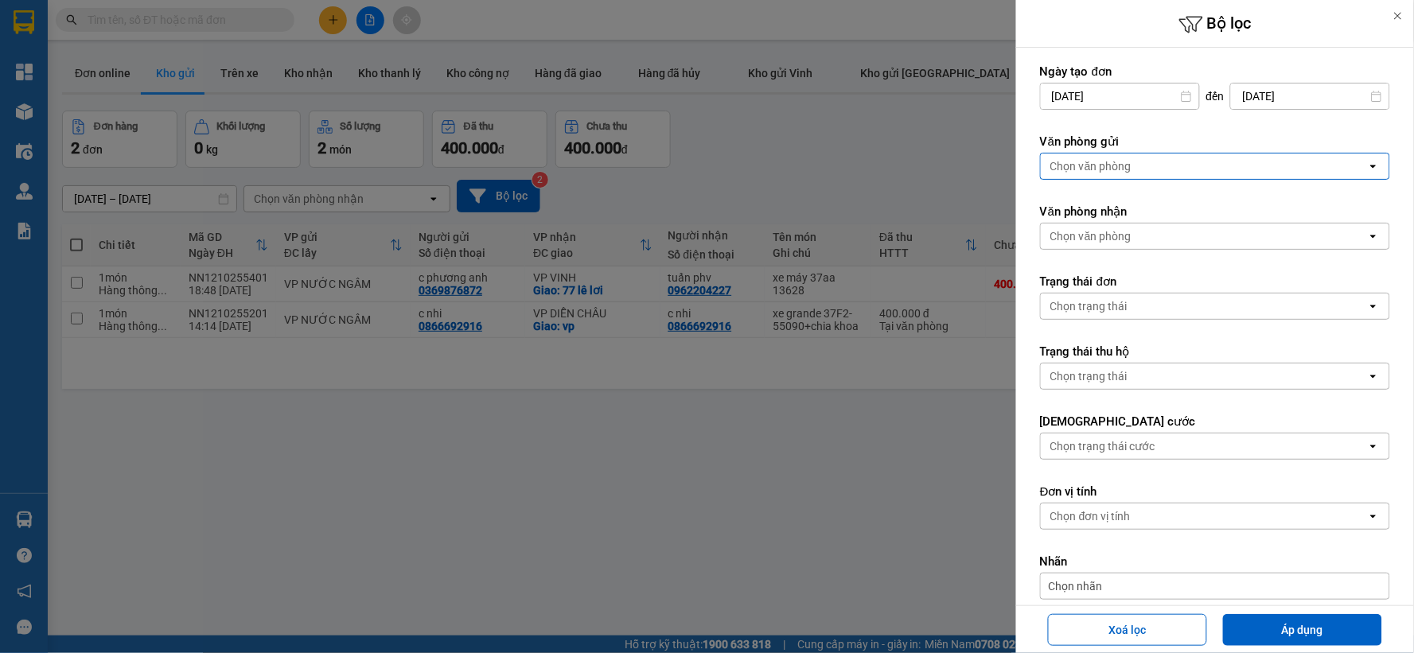
click at [1140, 166] on div "Chọn văn phòng" at bounding box center [1204, 166] width 326 height 25
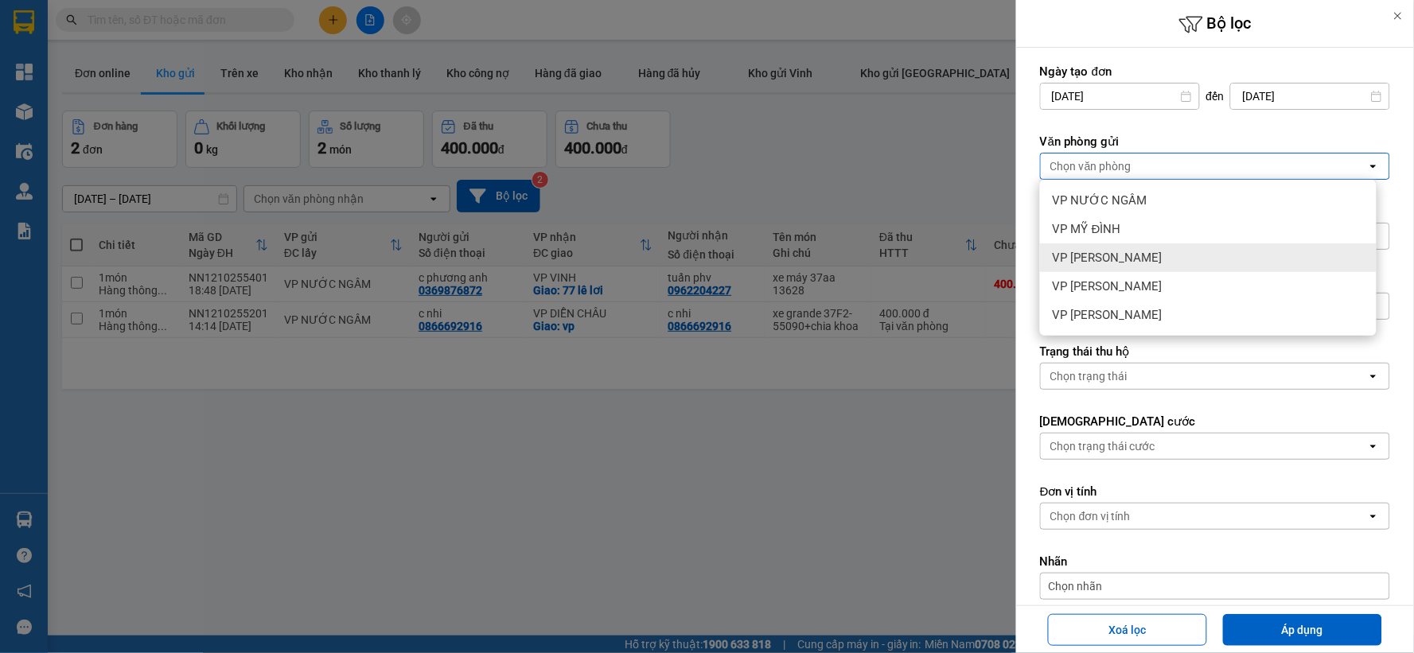
click at [1140, 259] on div "VP [PERSON_NAME]" at bounding box center [1208, 258] width 337 height 29
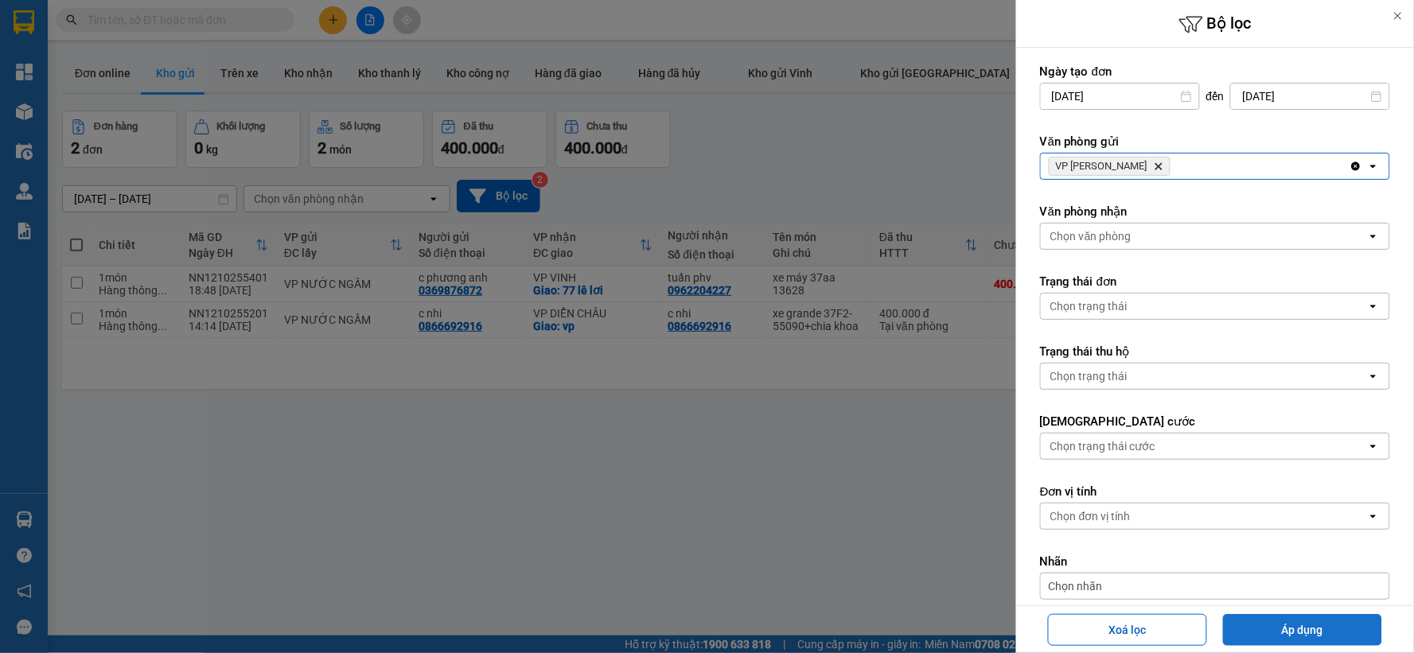
click at [1292, 626] on button "Áp dụng" at bounding box center [1302, 630] width 159 height 32
